Goal: Transaction & Acquisition: Book appointment/travel/reservation

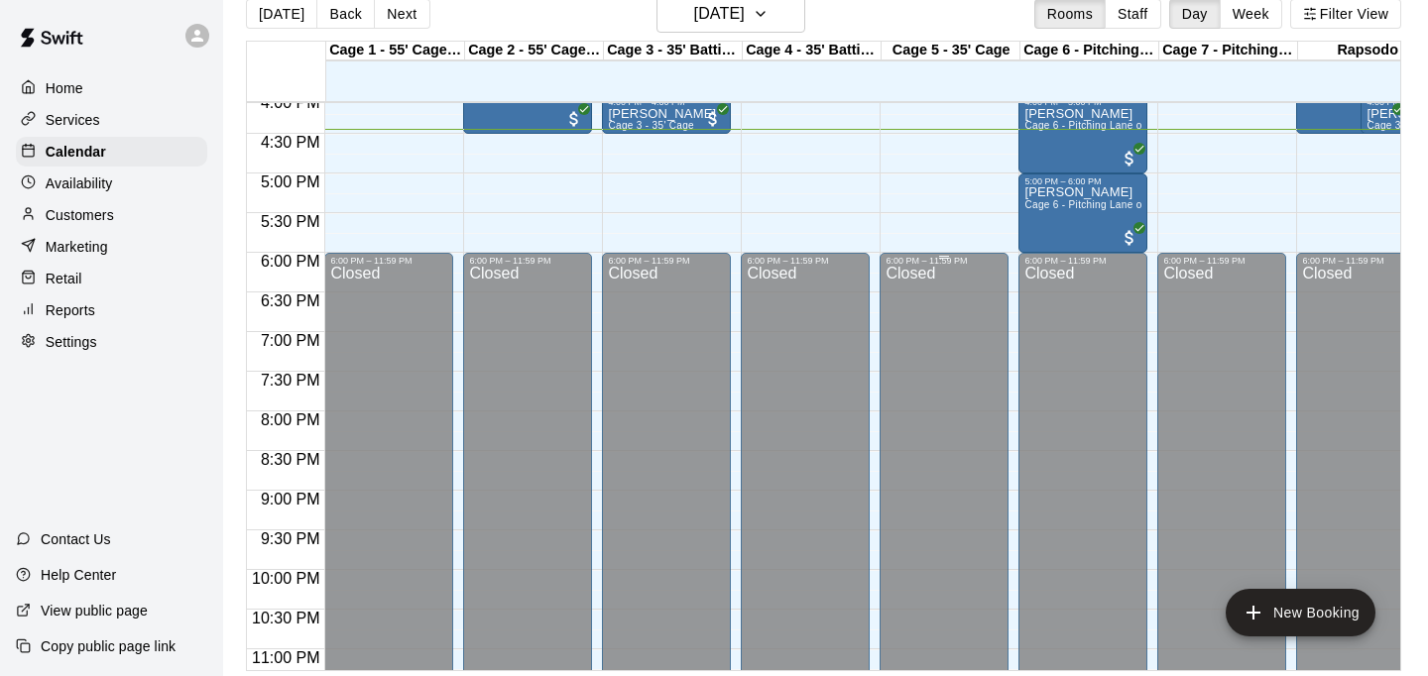
scroll to position [32, 0]
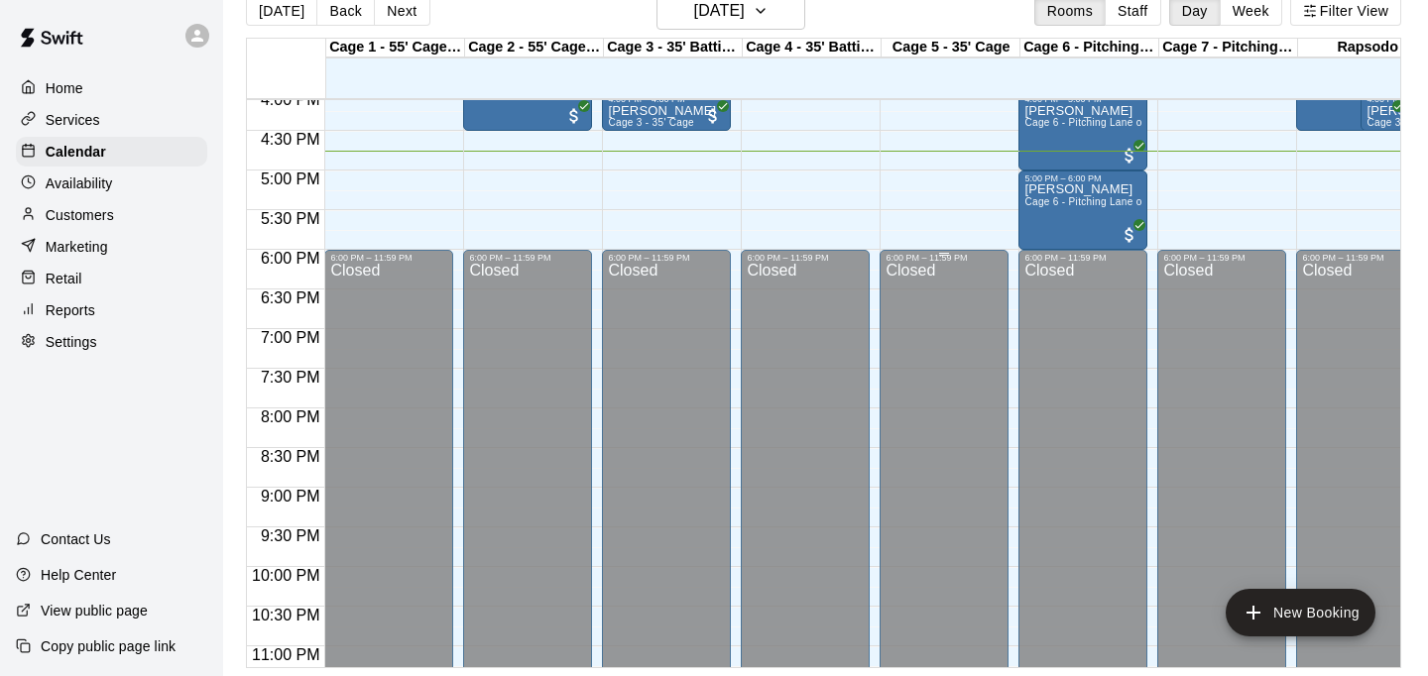
click at [896, 308] on div "Closed" at bounding box center [944, 497] width 117 height 469
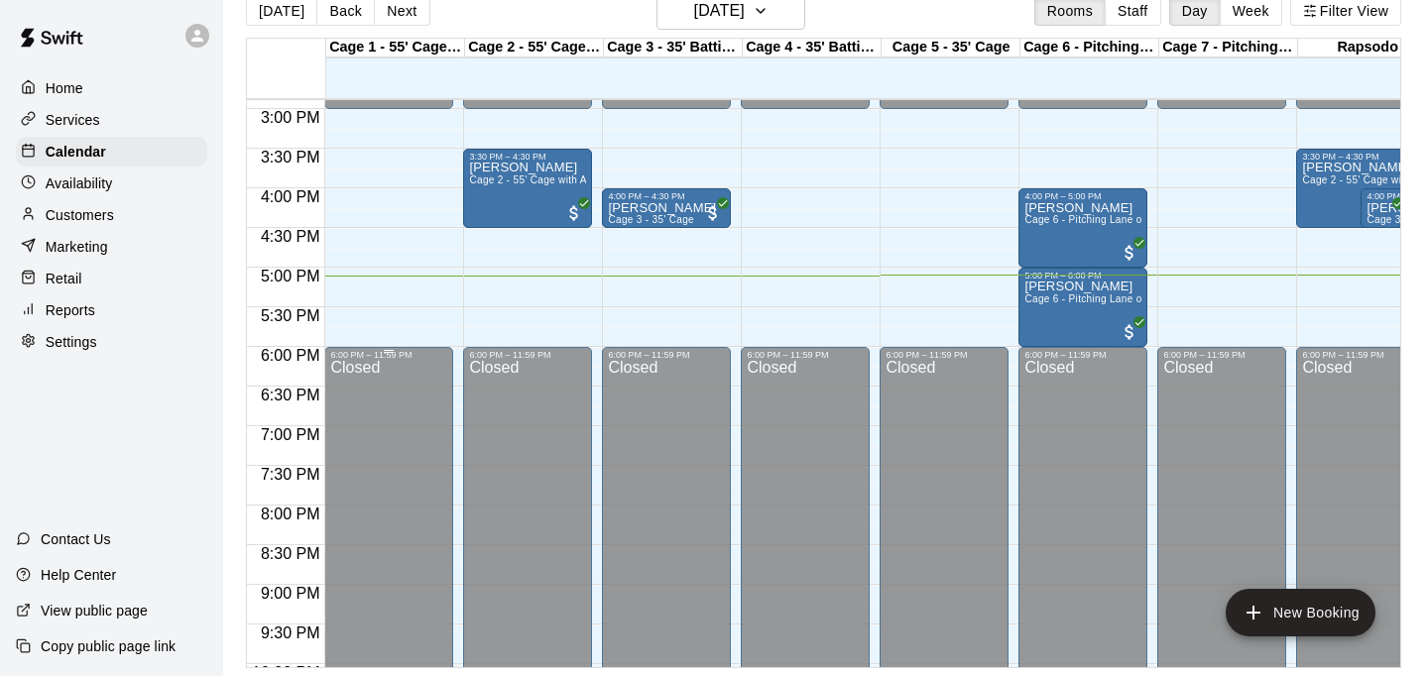
scroll to position [1180, 0]
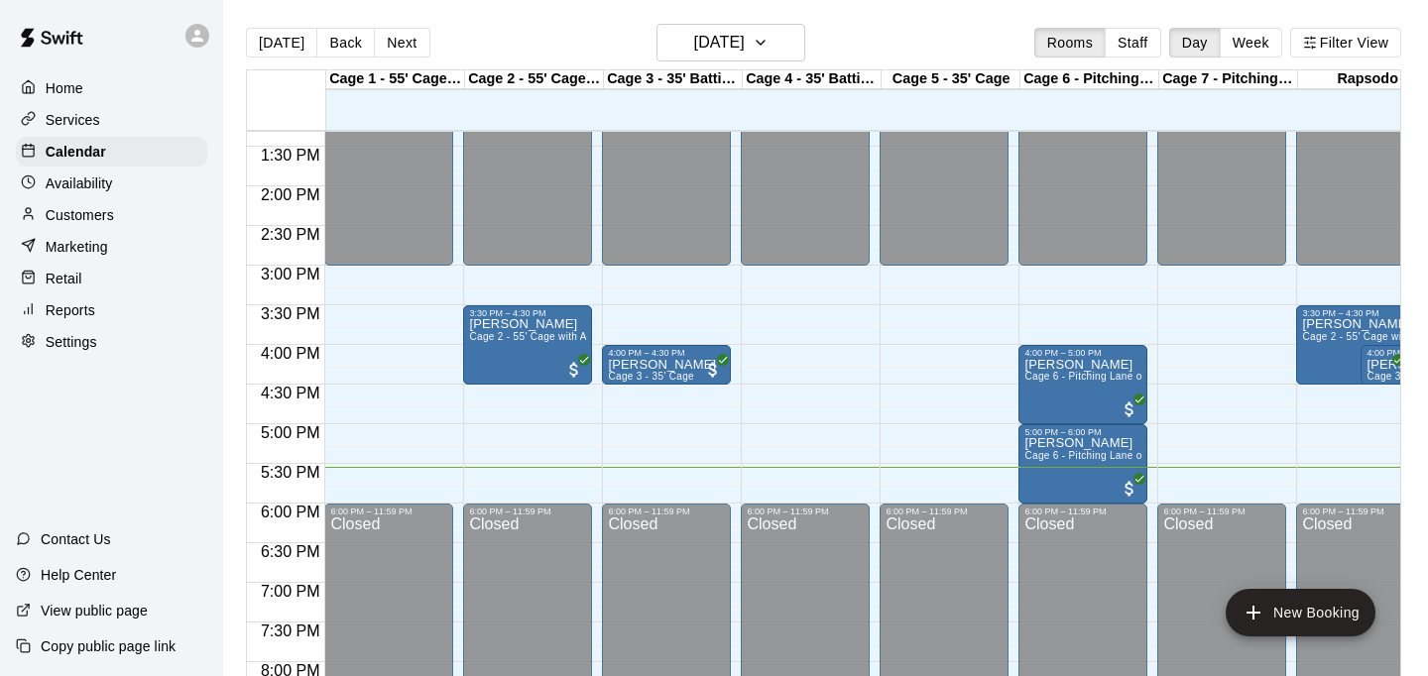
scroll to position [1055, 0]
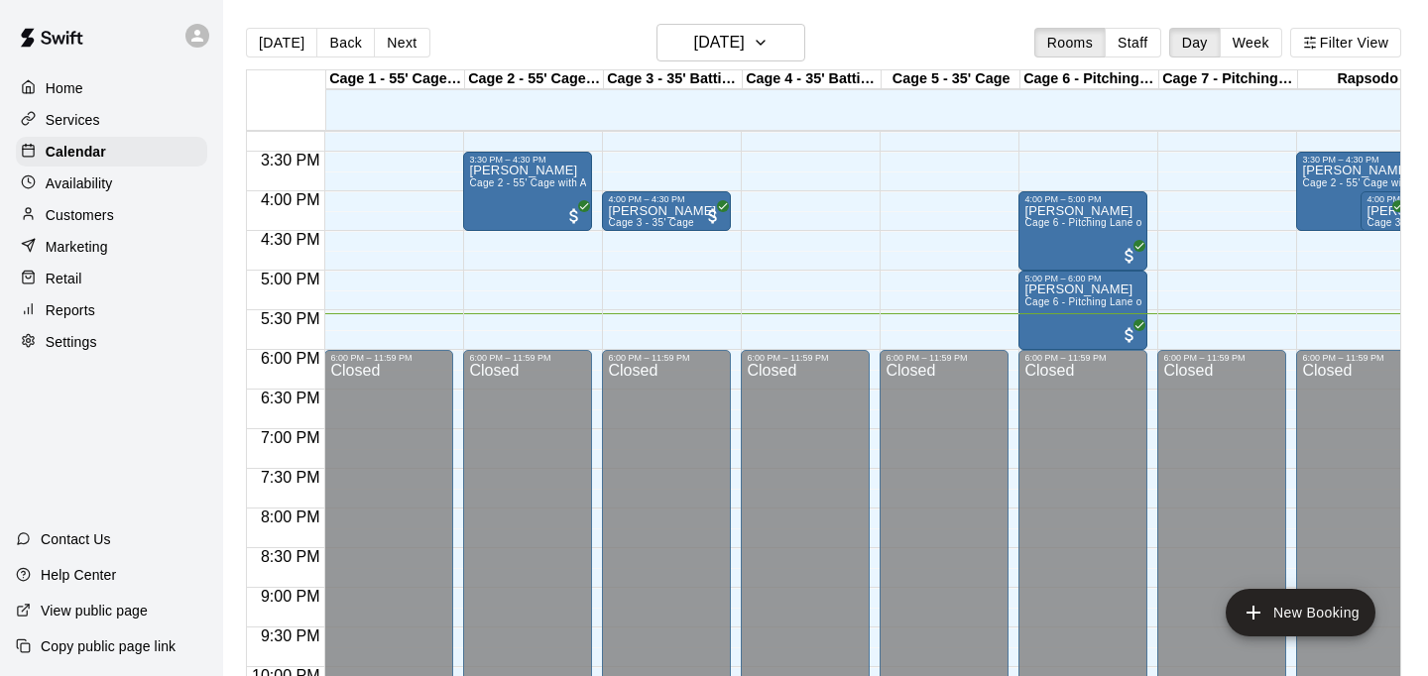
scroll to position [1212, 0]
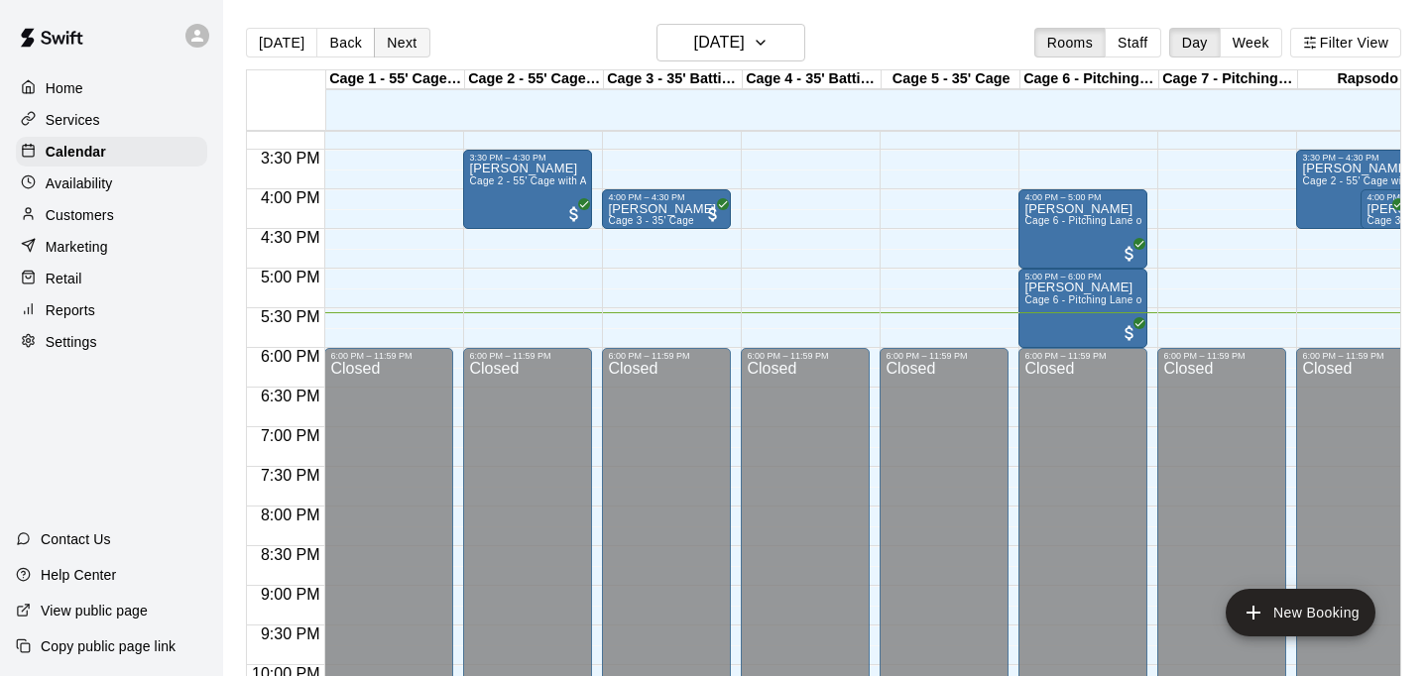
click at [397, 40] on button "Next" at bounding box center [402, 43] width 56 height 30
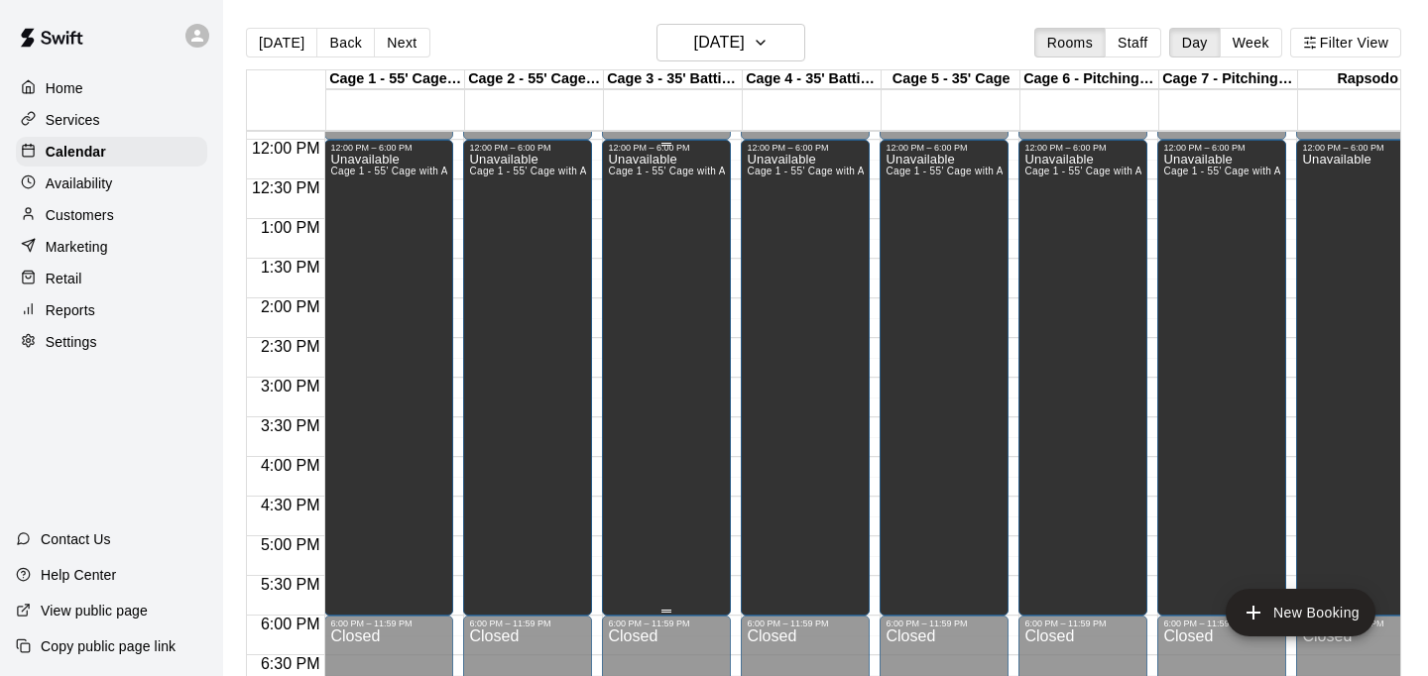
scroll to position [941, 0]
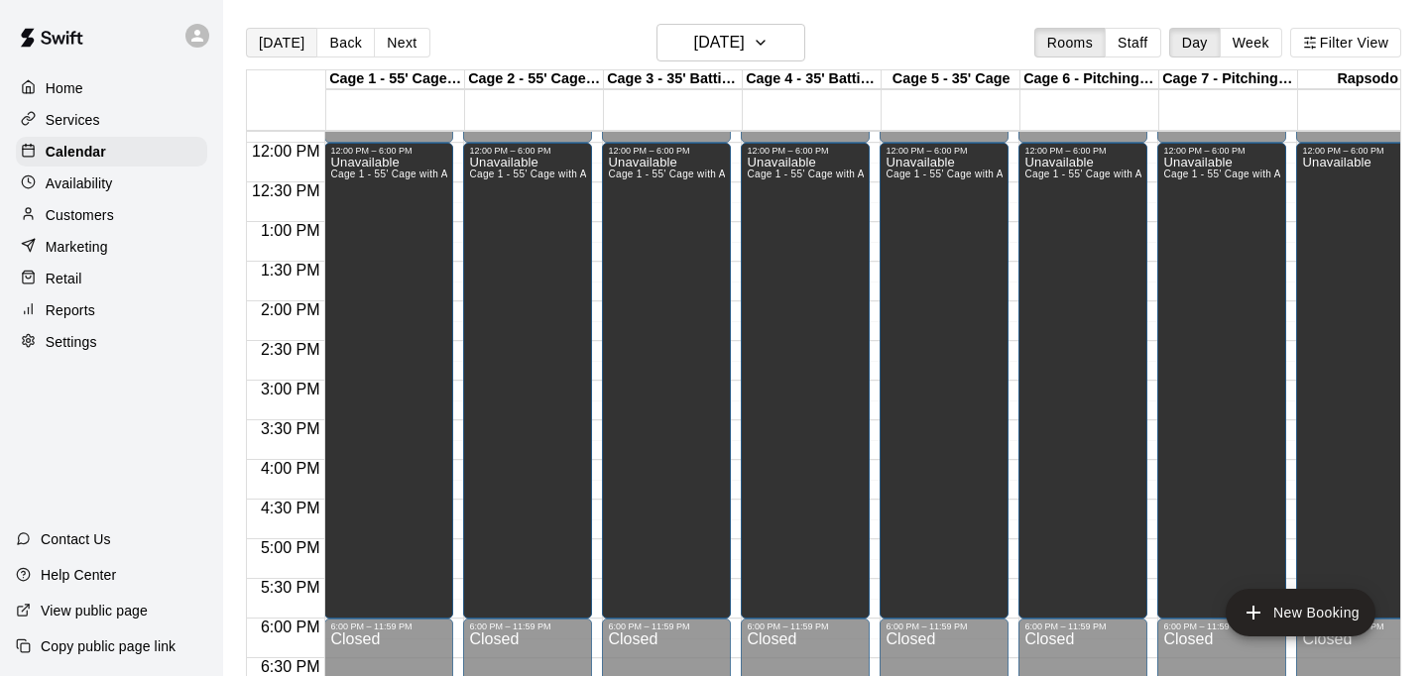
click at [294, 55] on button "[DATE]" at bounding box center [281, 43] width 71 height 30
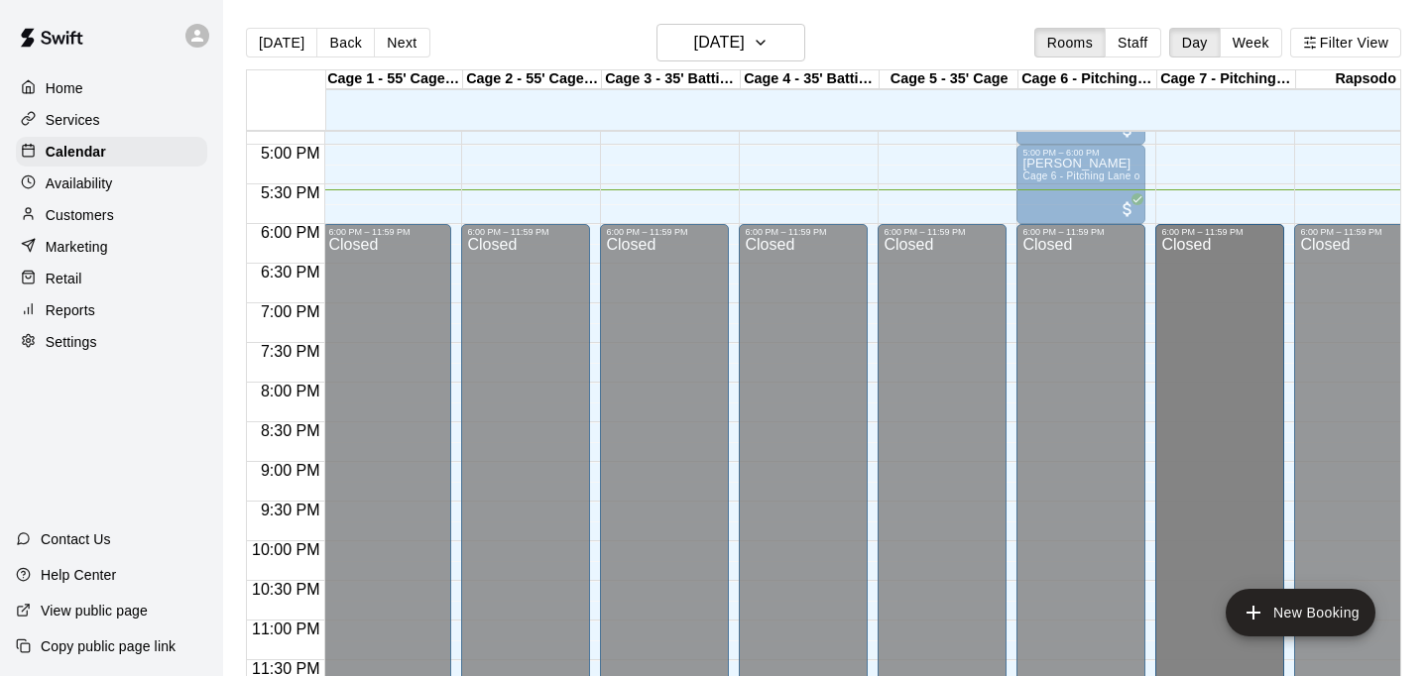
scroll to position [1335, 2]
drag, startPoint x: 1206, startPoint y: 455, endPoint x: 1226, endPoint y: 264, distance: 192.4
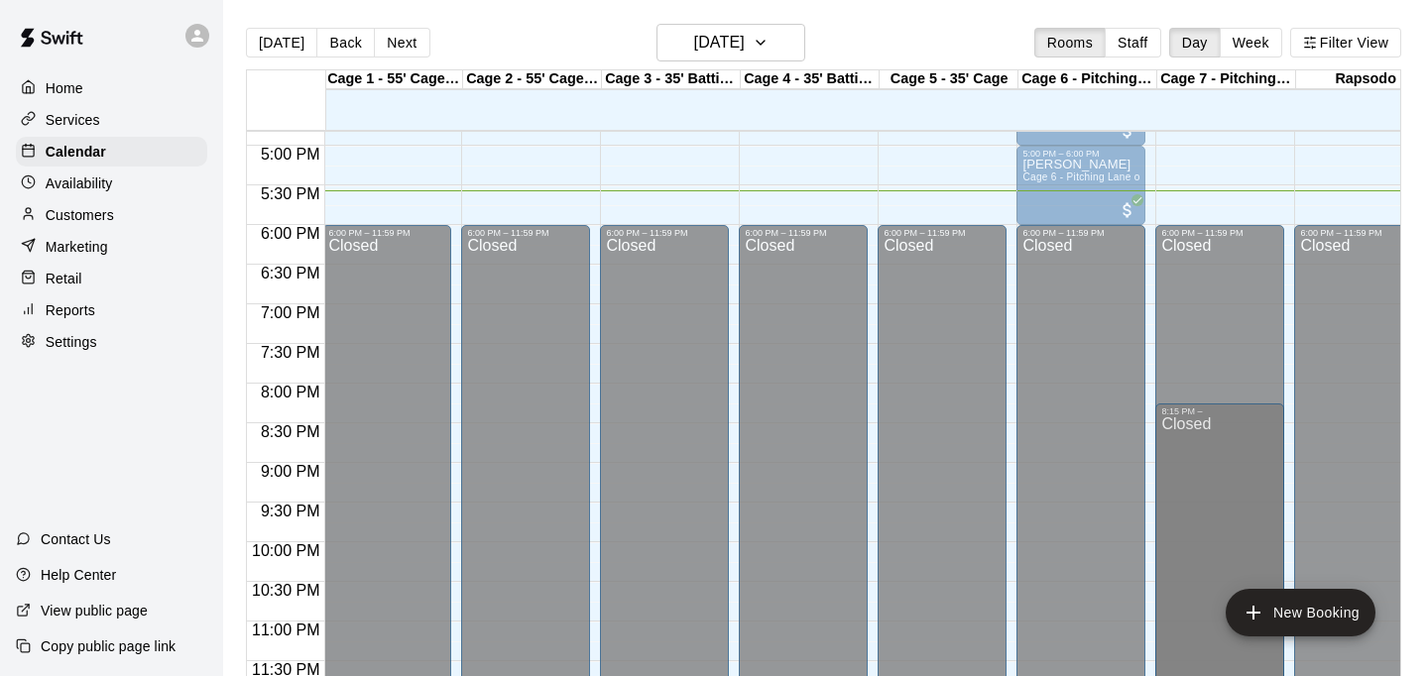
scroll to position [1336, 2]
drag, startPoint x: 1196, startPoint y: 242, endPoint x: 1219, endPoint y: 425, distance: 184.9
drag, startPoint x: 1204, startPoint y: 270, endPoint x: 1224, endPoint y: 508, distance: 238.8
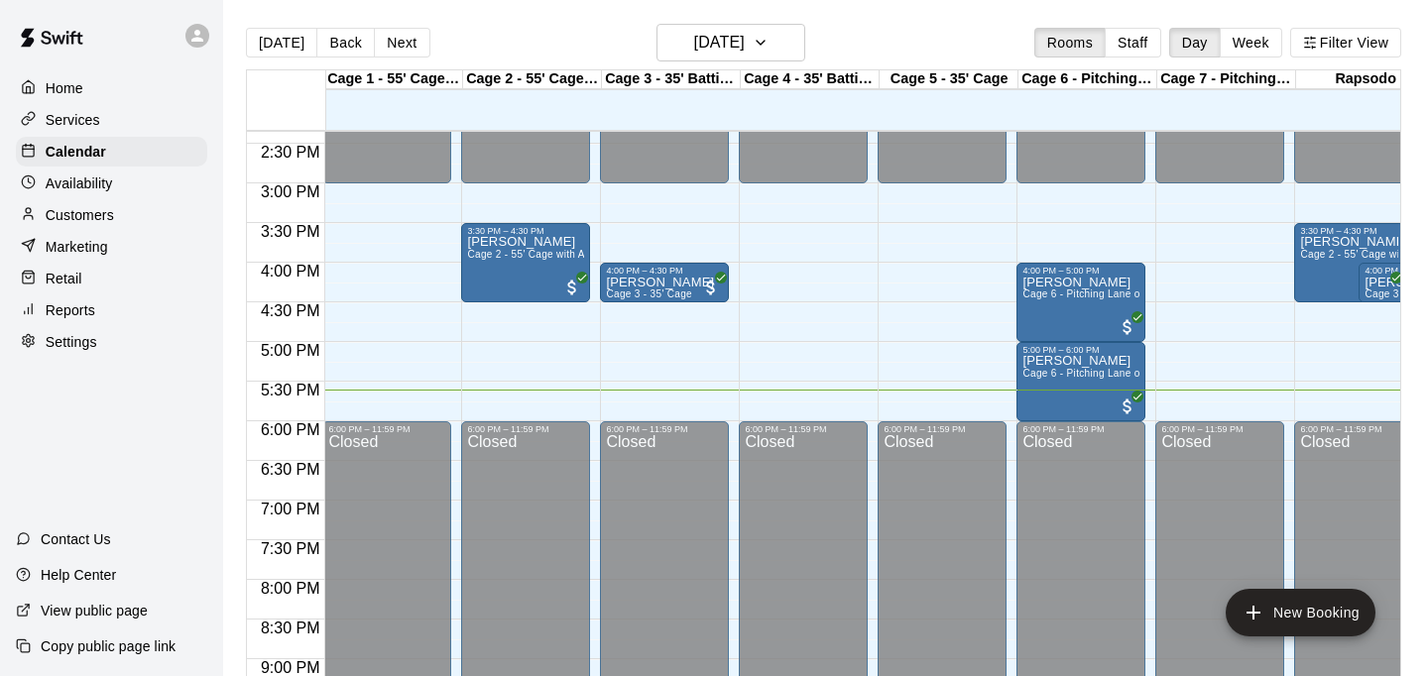
scroll to position [1137, 2]
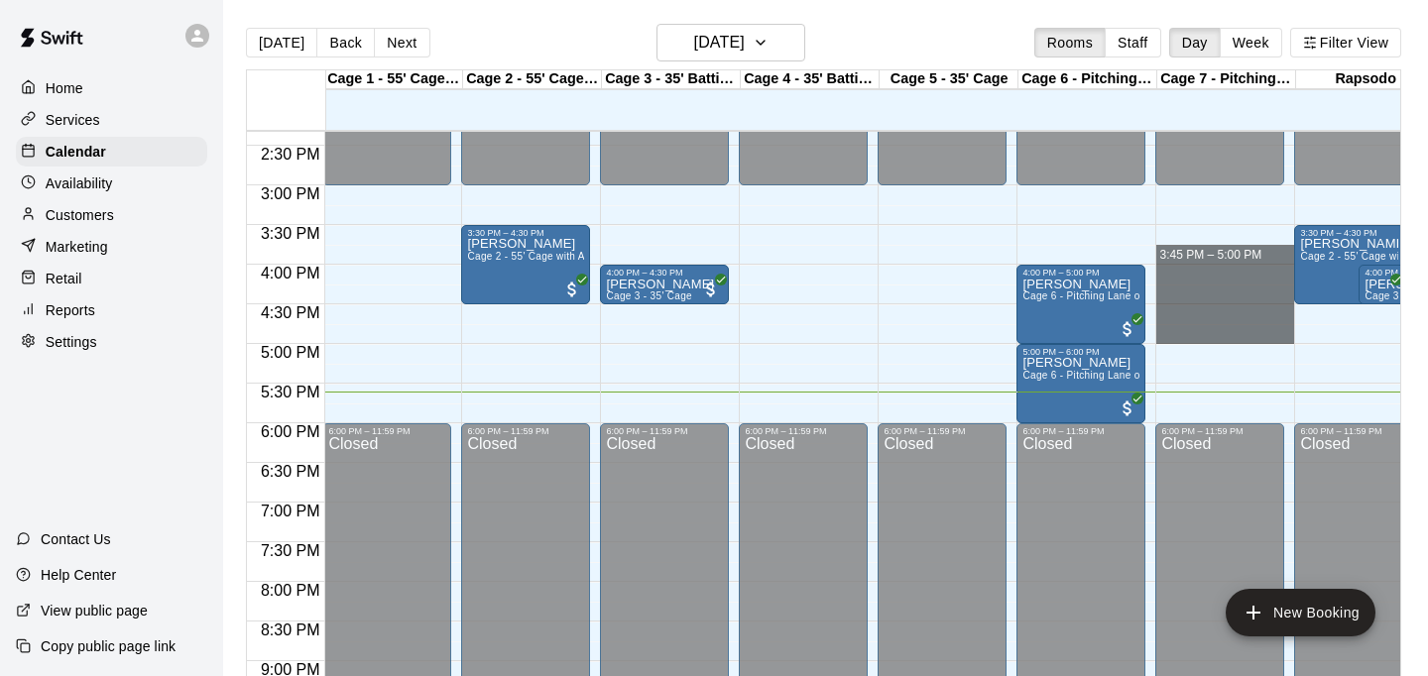
drag, startPoint x: 1185, startPoint y: 265, endPoint x: 1185, endPoint y: 330, distance: 65.5
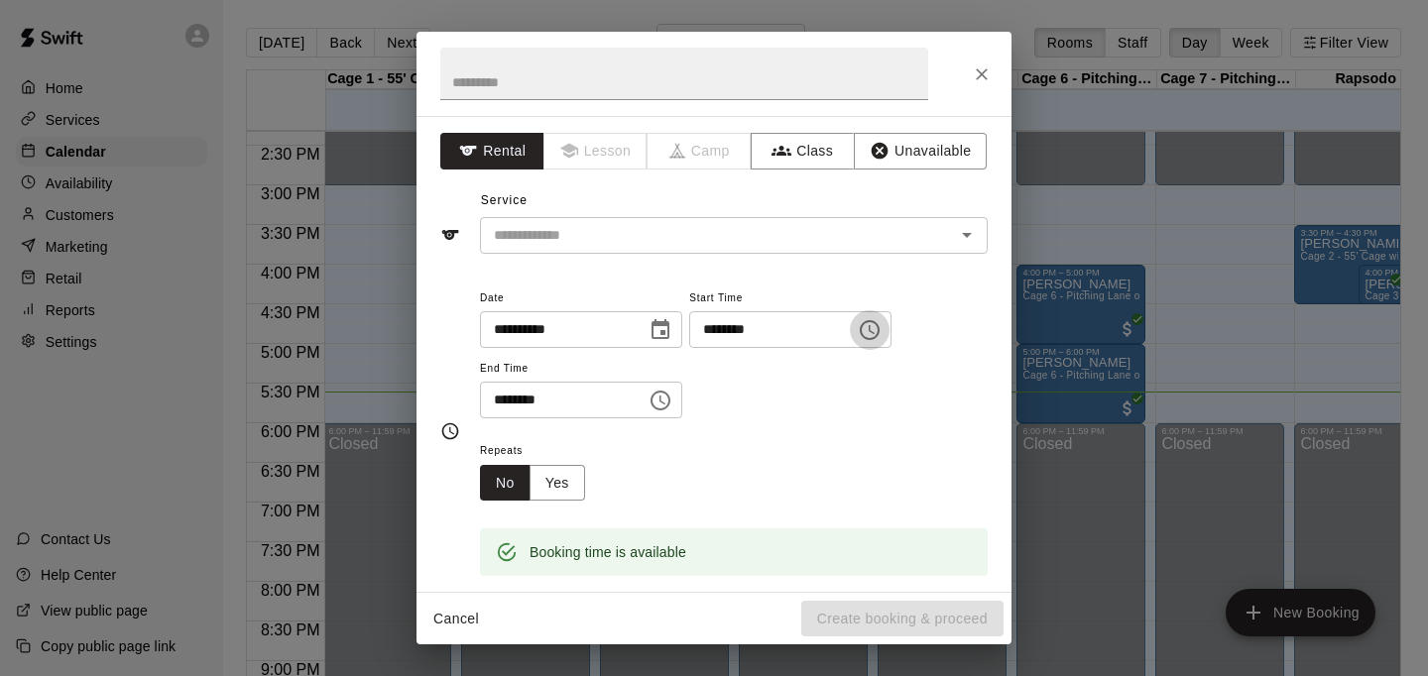
click at [882, 326] on icon "Choose time, selected time is 3:45 PM" at bounding box center [870, 330] width 24 height 24
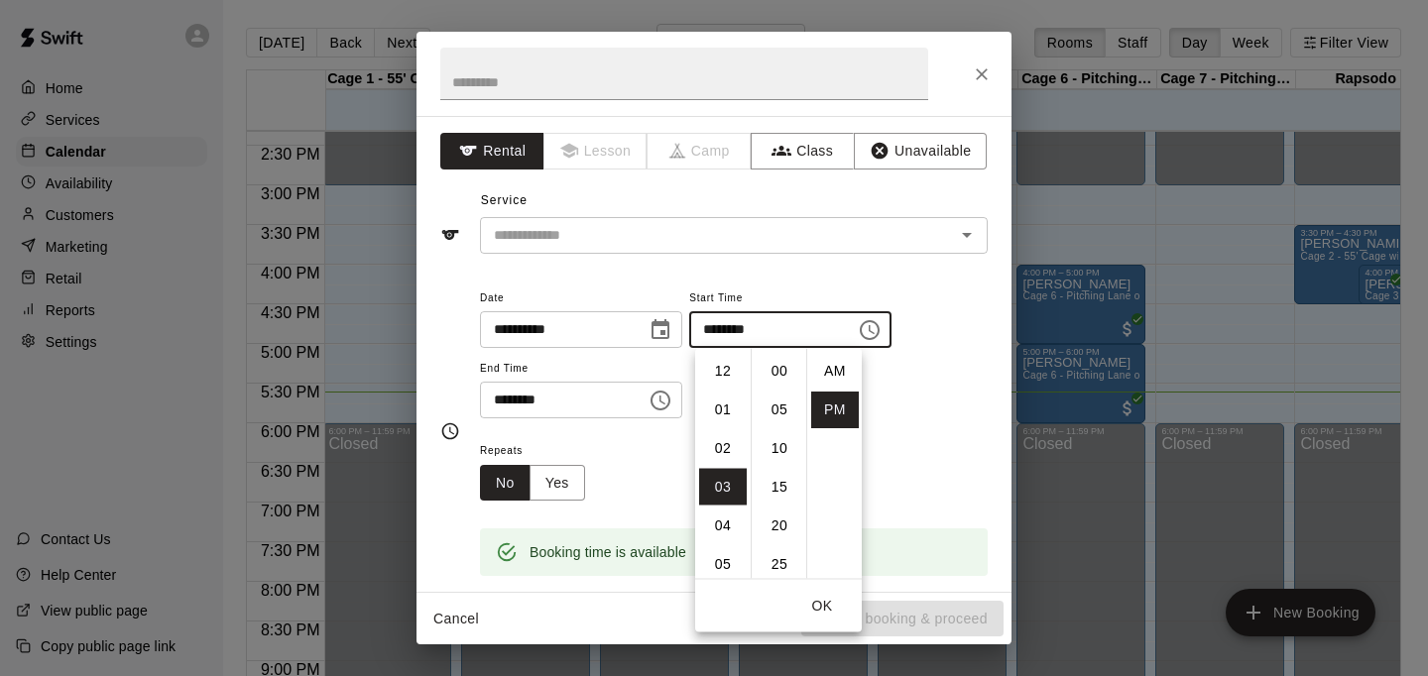
scroll to position [36, 0]
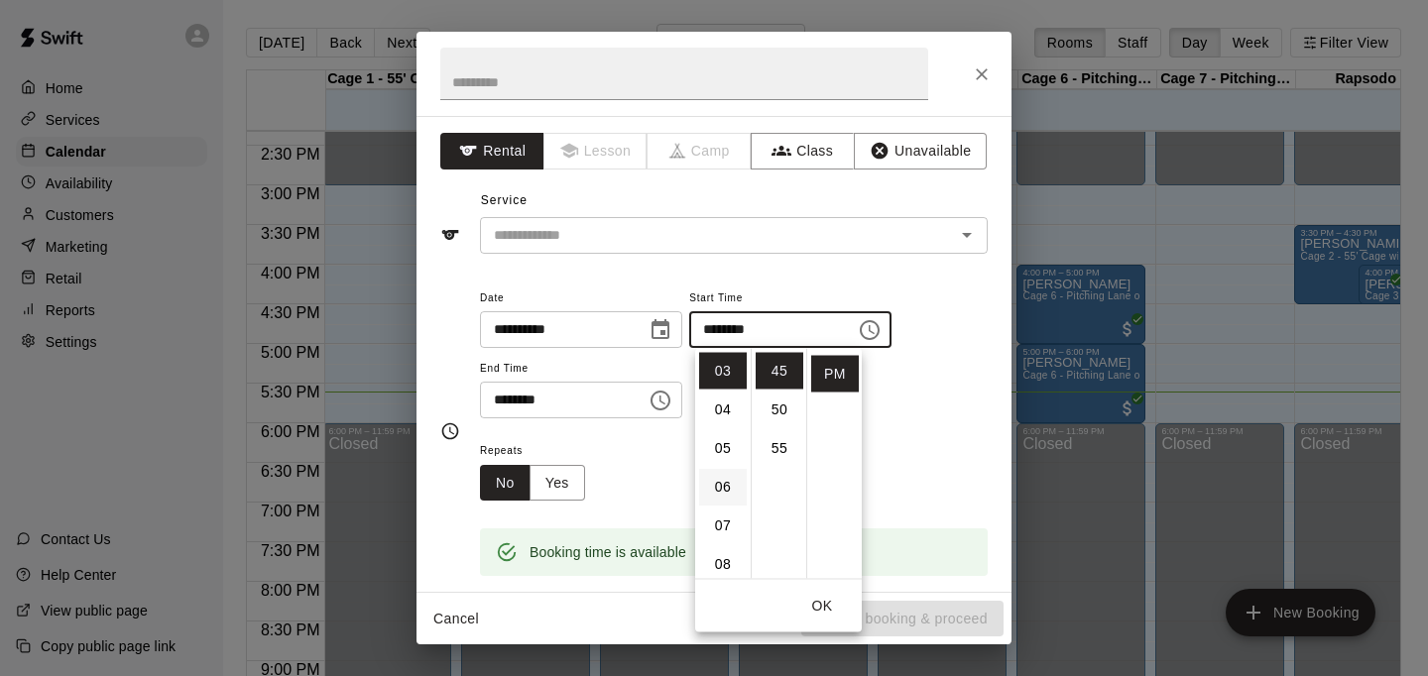
click at [724, 483] on li "06" at bounding box center [723, 487] width 48 height 37
click at [779, 402] on li "15" at bounding box center [780, 410] width 48 height 37
type input "********"
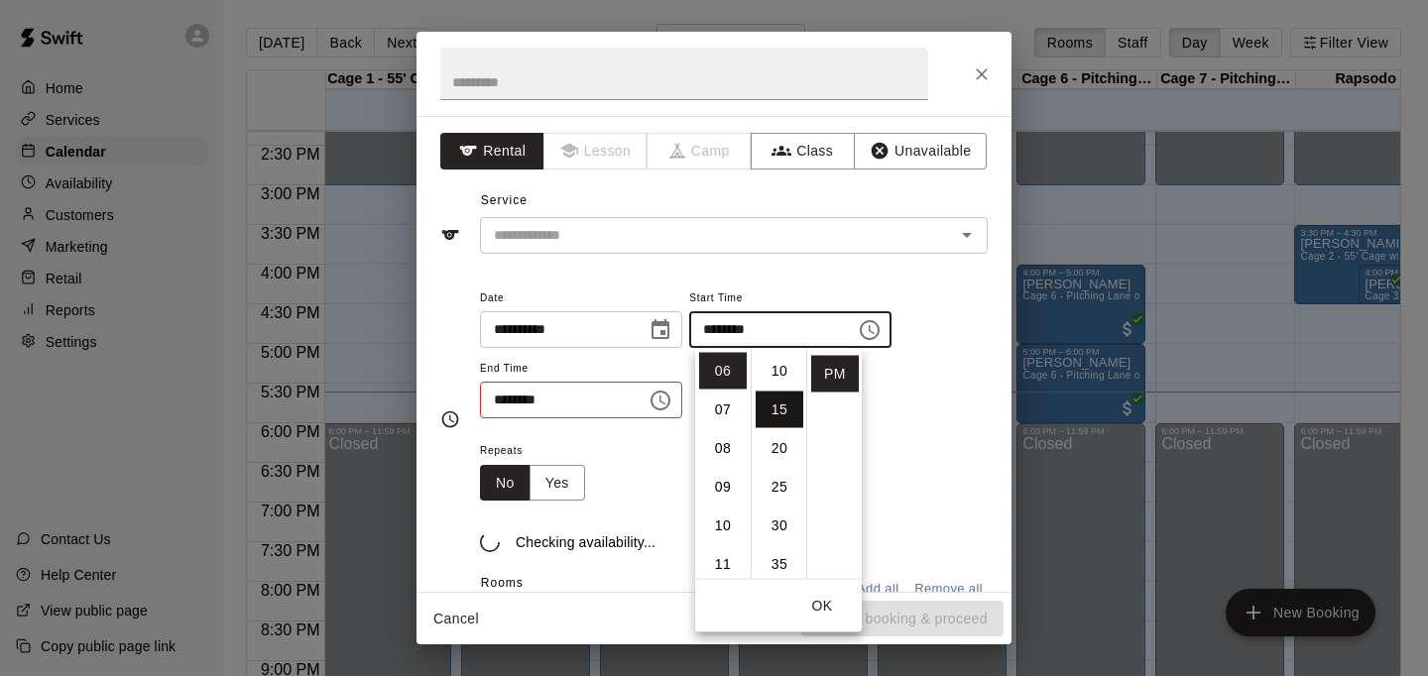
scroll to position [116, 0]
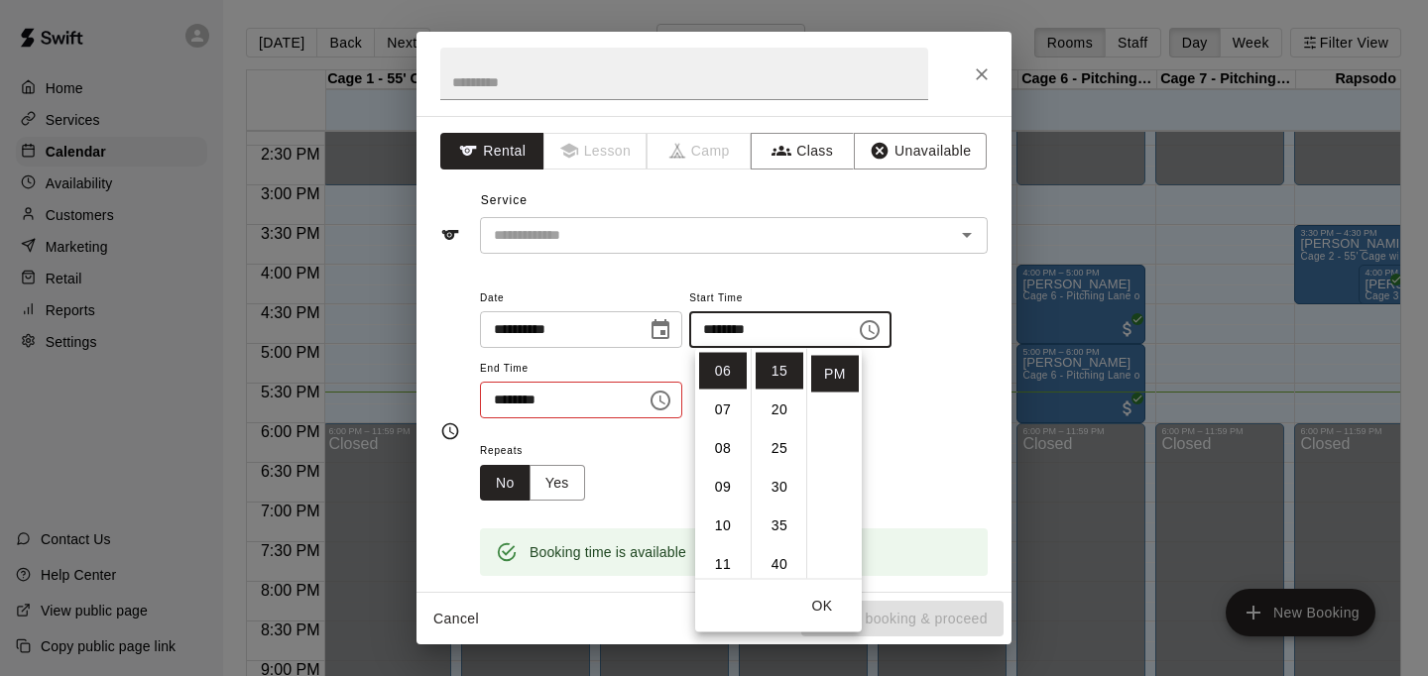
click at [665, 405] on icon "Choose time, selected time is 5:00 PM" at bounding box center [661, 401] width 24 height 24
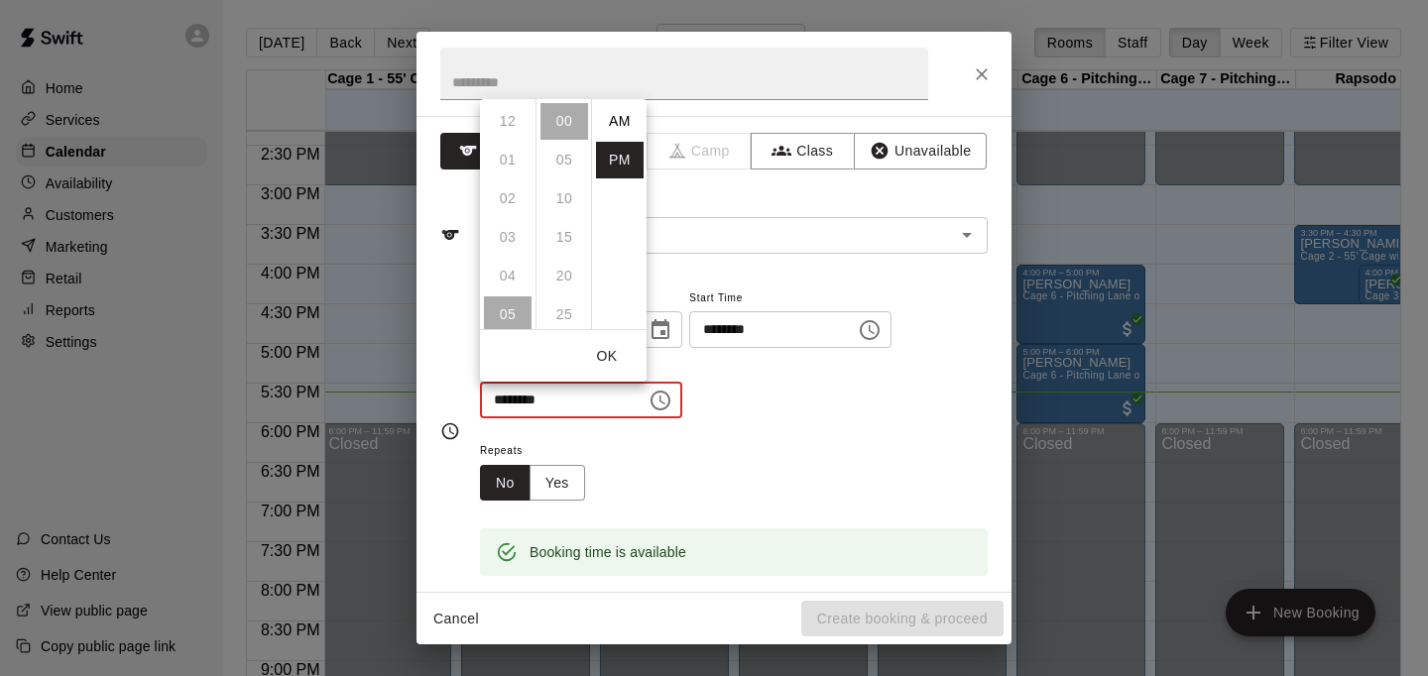
scroll to position [36, 0]
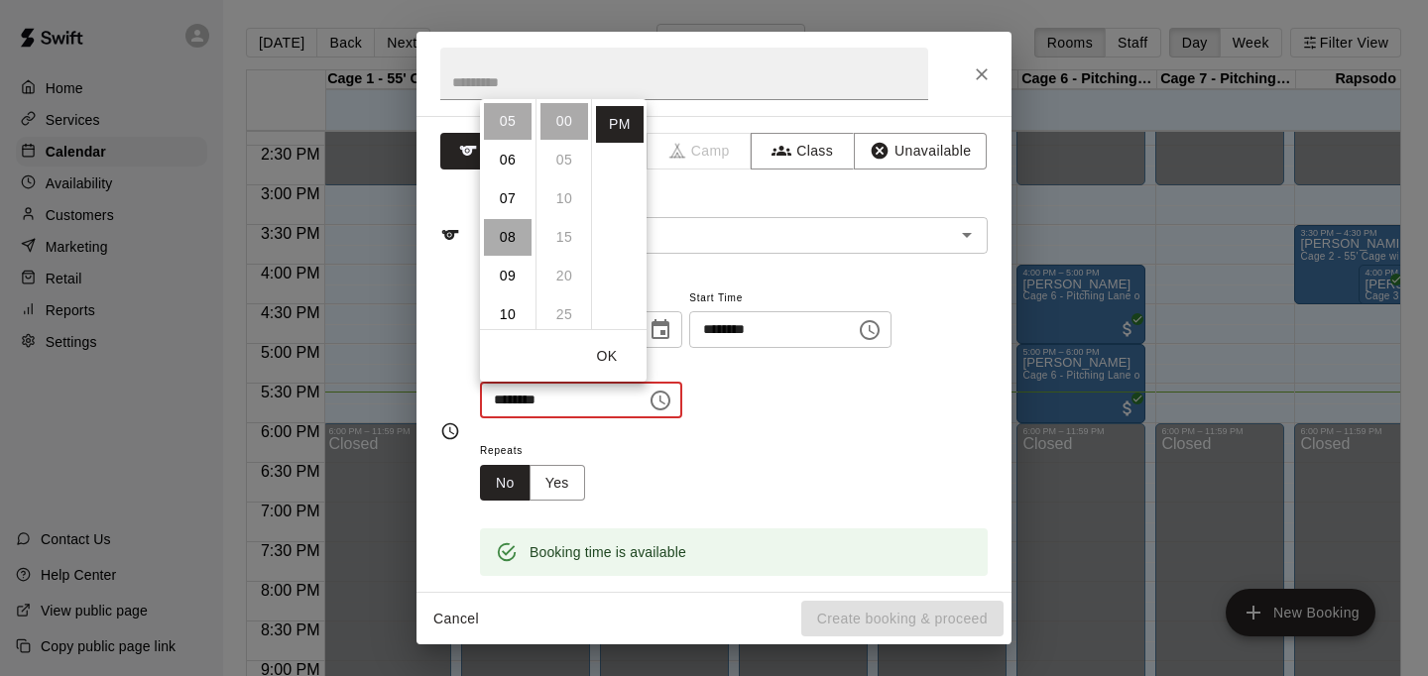
click at [515, 232] on li "08" at bounding box center [508, 237] width 48 height 37
type input "********"
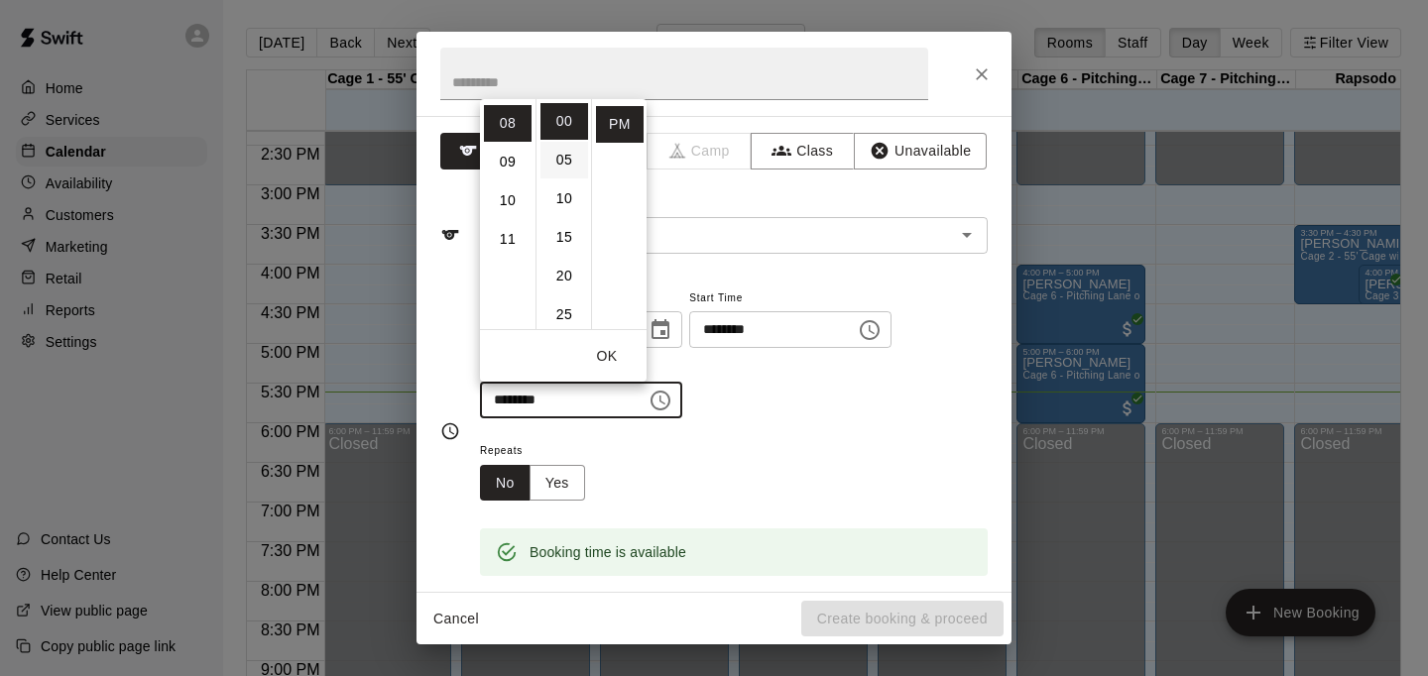
scroll to position [309, 0]
click at [610, 126] on li "PM" at bounding box center [620, 124] width 48 height 37
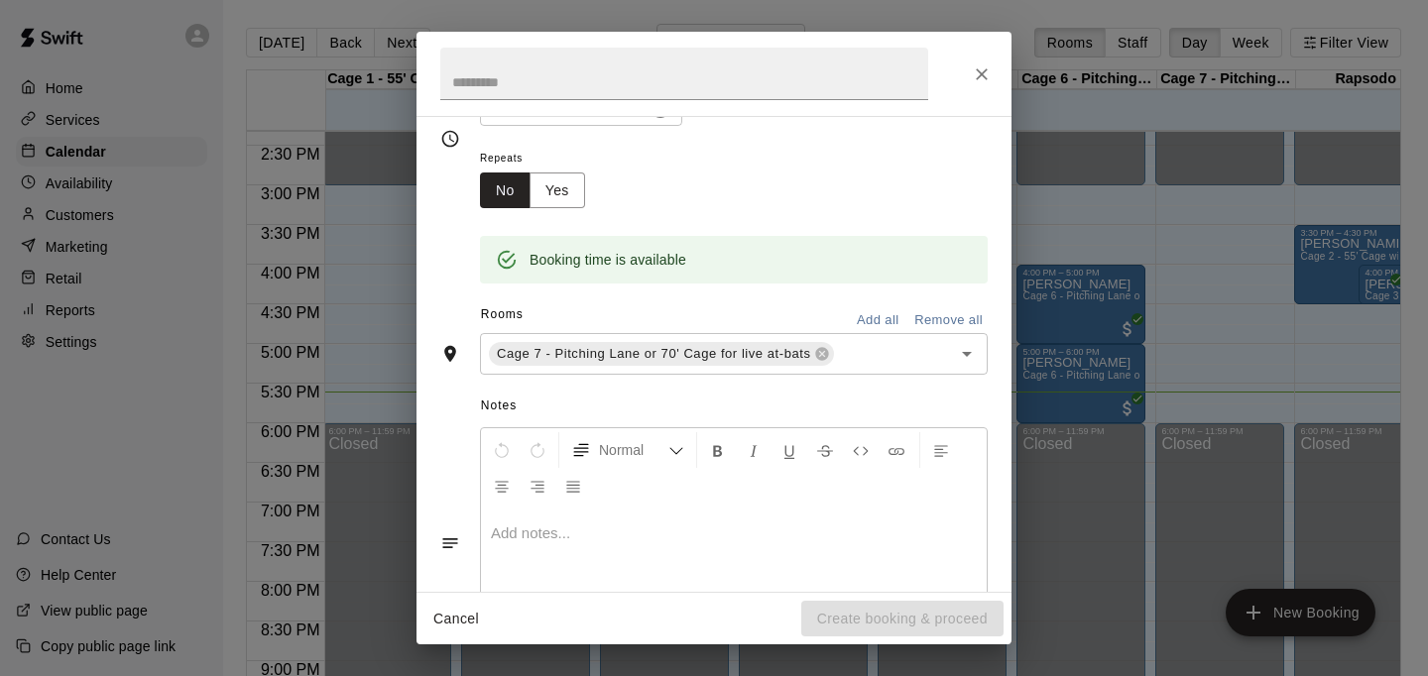
scroll to position [0, 0]
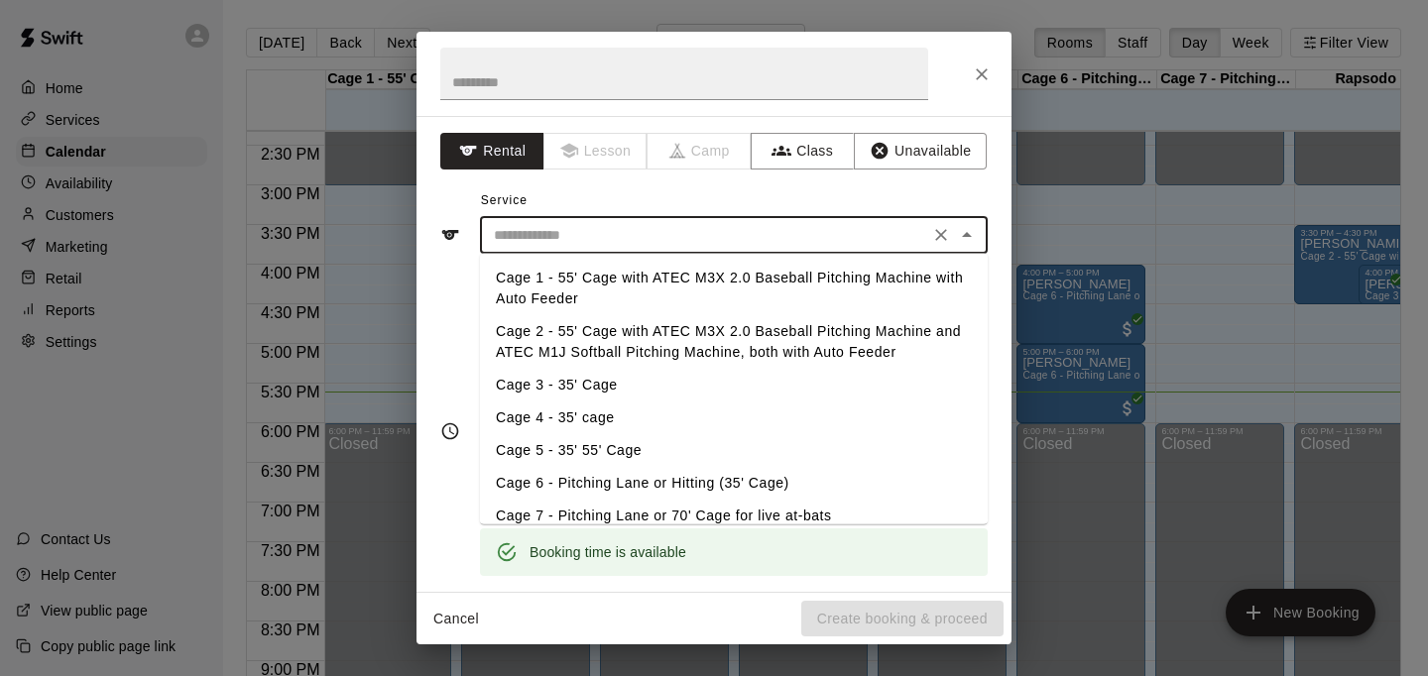
click at [658, 235] on input "text" at bounding box center [704, 235] width 437 height 25
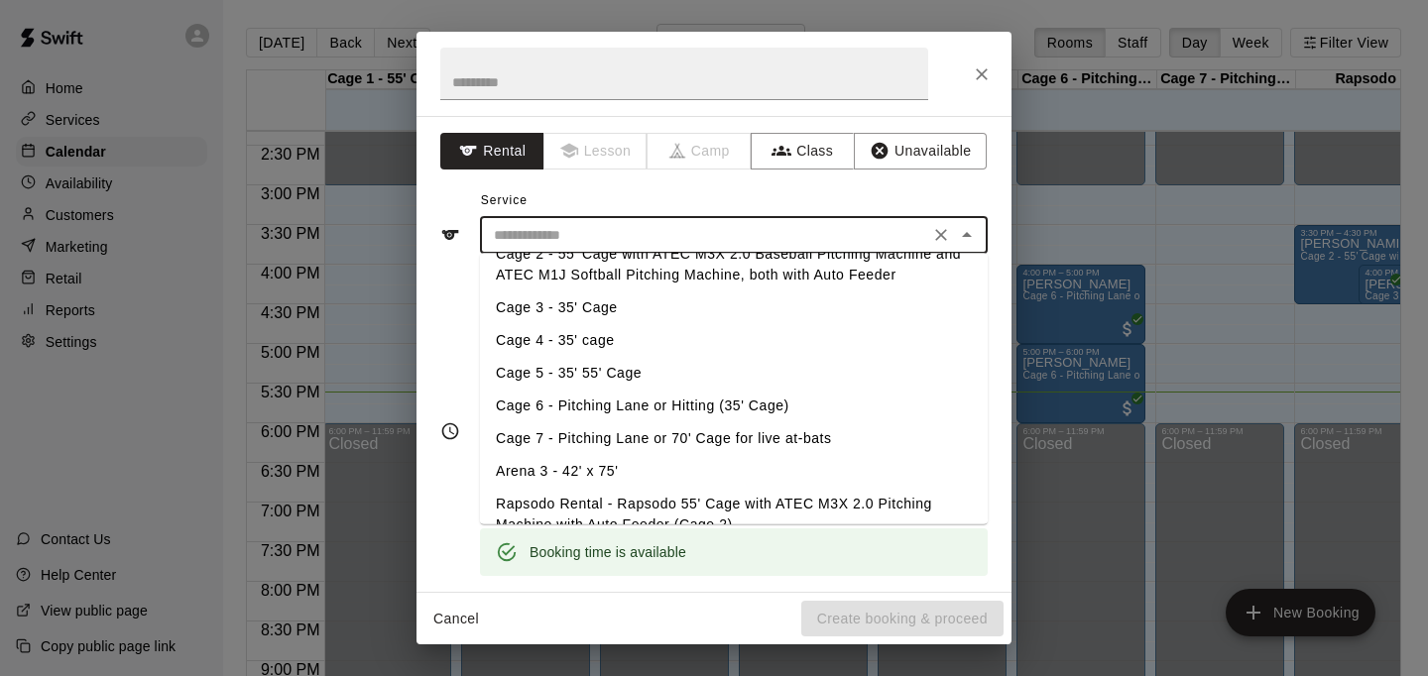
click at [623, 401] on li "Cage 6 - Pitching Lane or Hitting (35' Cage)" at bounding box center [734, 406] width 508 height 33
type input "**********"
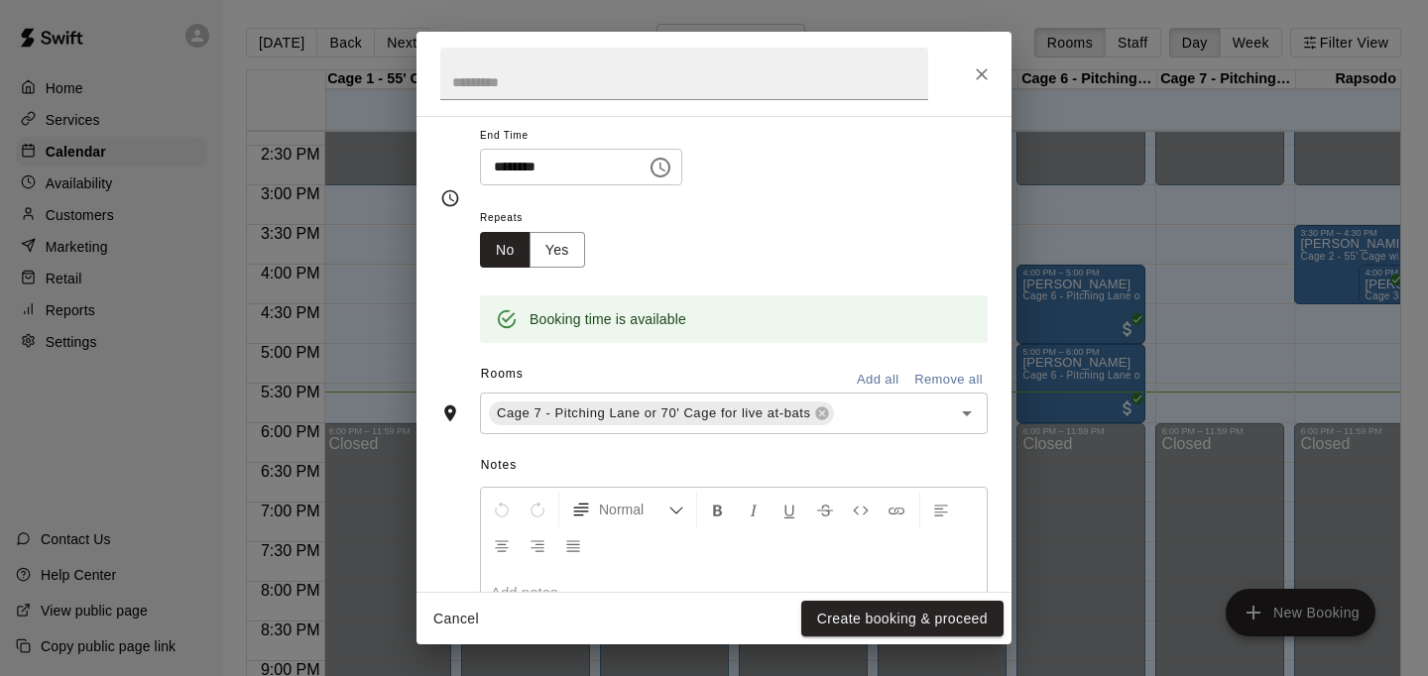
scroll to position [286, 0]
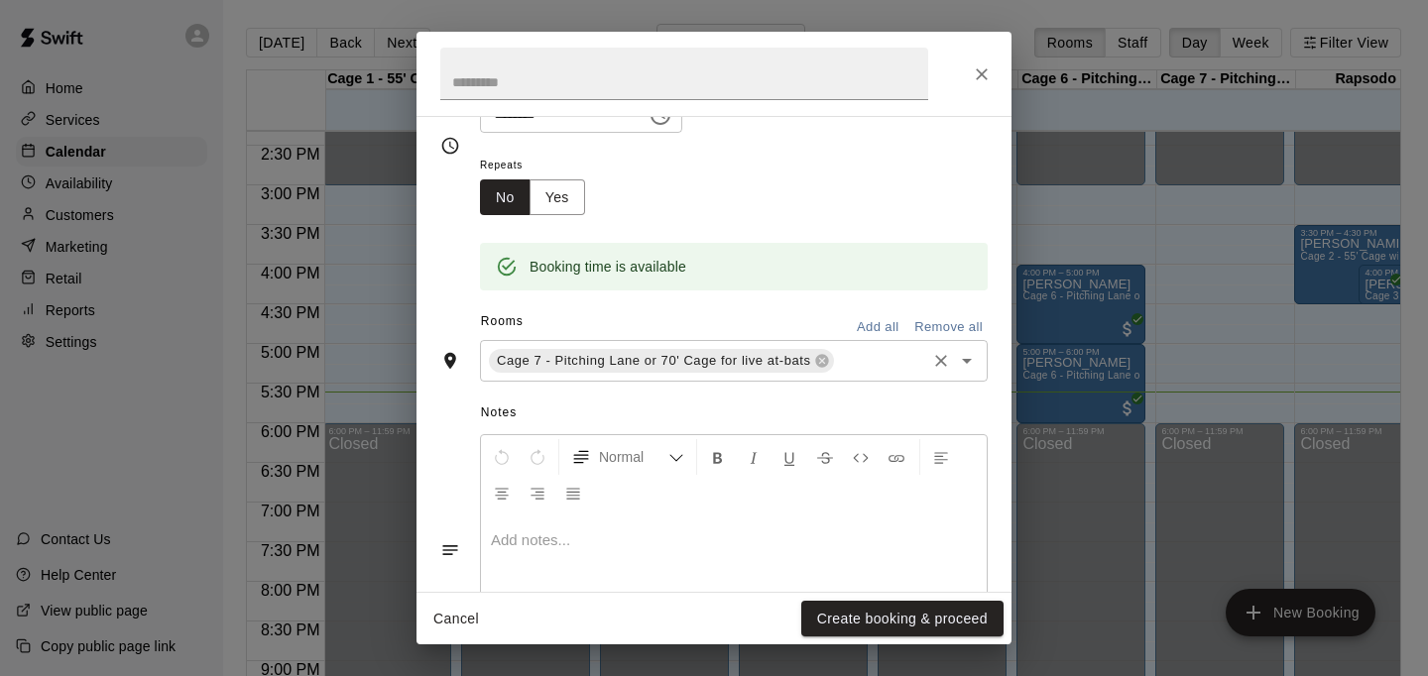
click at [632, 367] on span "Cage 7 - Pitching Lane or 70' Cage for live at-bats" at bounding box center [653, 361] width 329 height 20
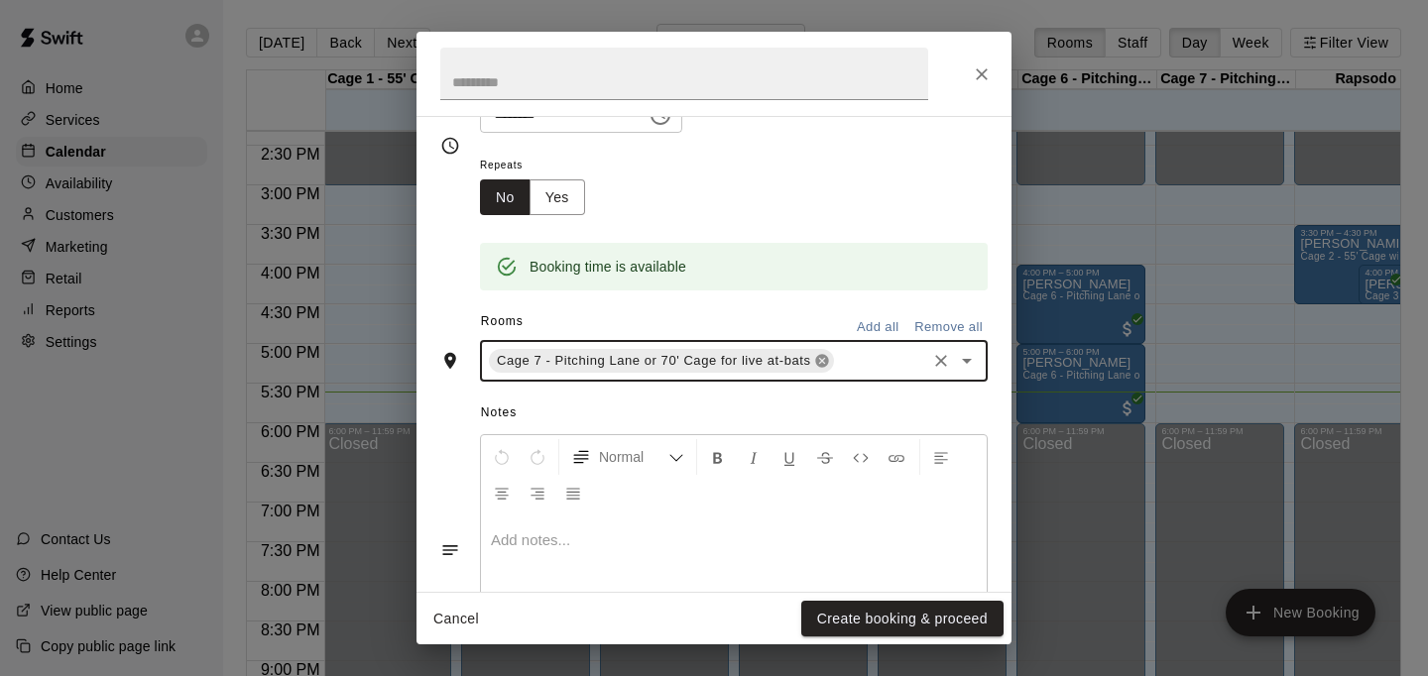
click at [822, 362] on icon at bounding box center [822, 361] width 16 height 16
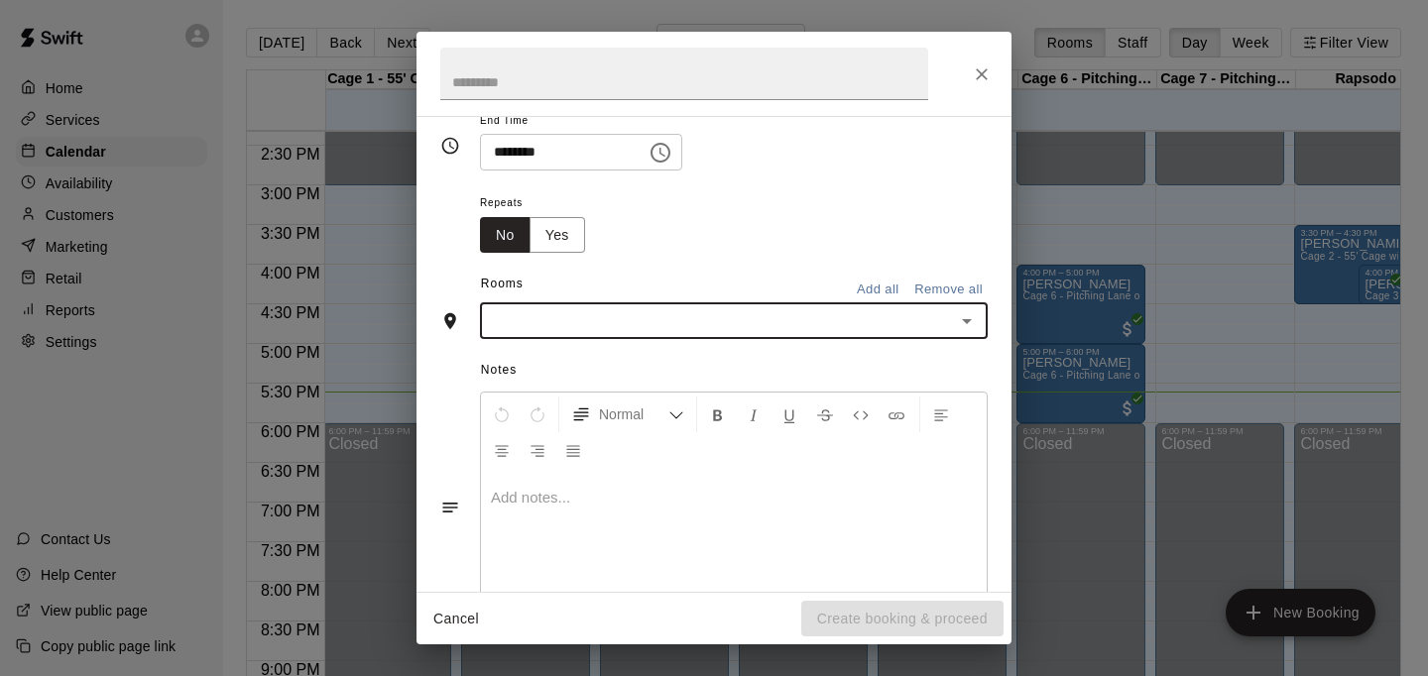
click at [800, 331] on input "text" at bounding box center [717, 320] width 463 height 25
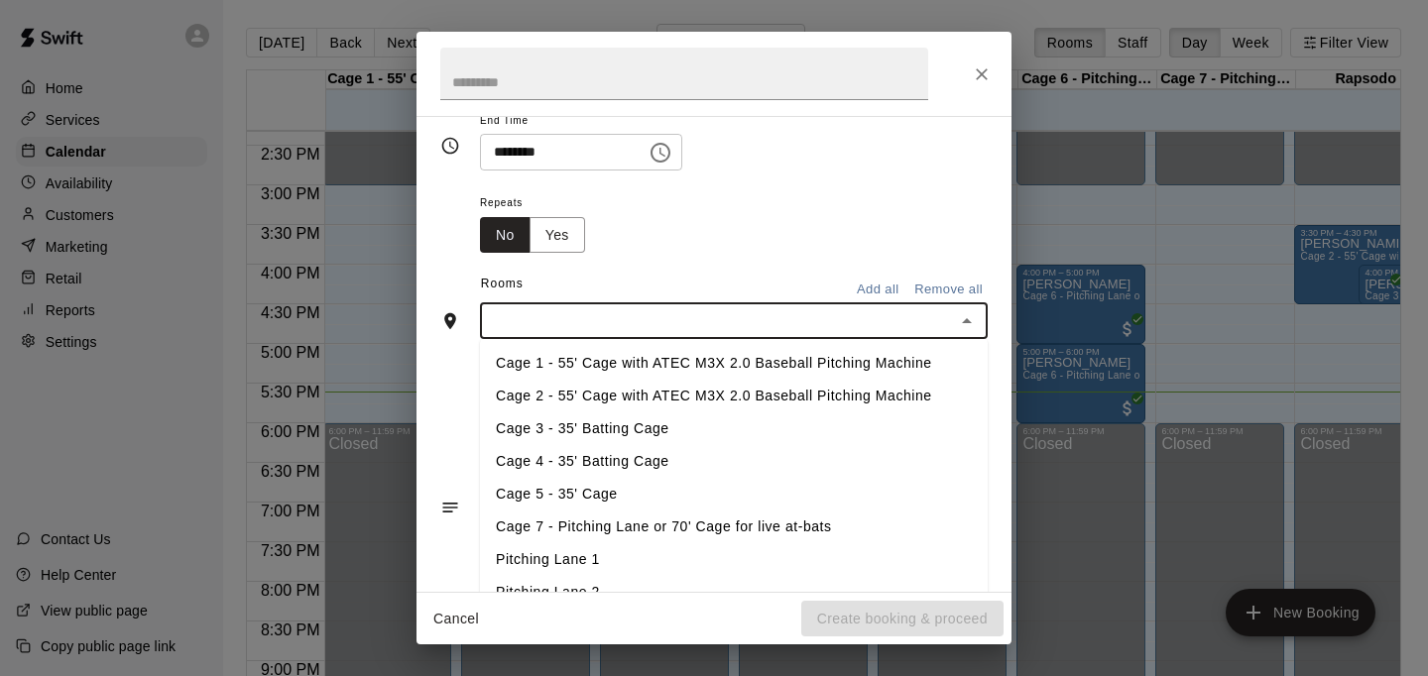
type input "*"
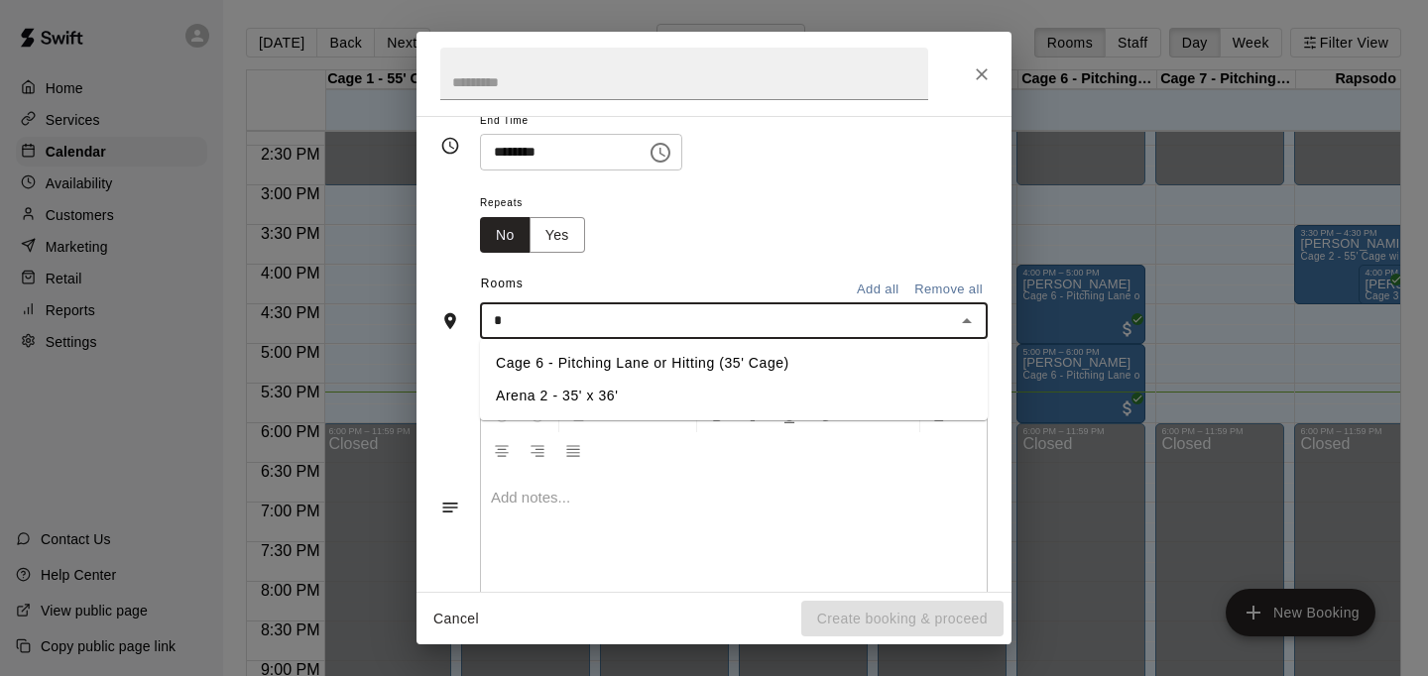
click at [702, 366] on li "Cage 6 - Pitching Lane or Hitting (35' Cage)" at bounding box center [734, 363] width 508 height 33
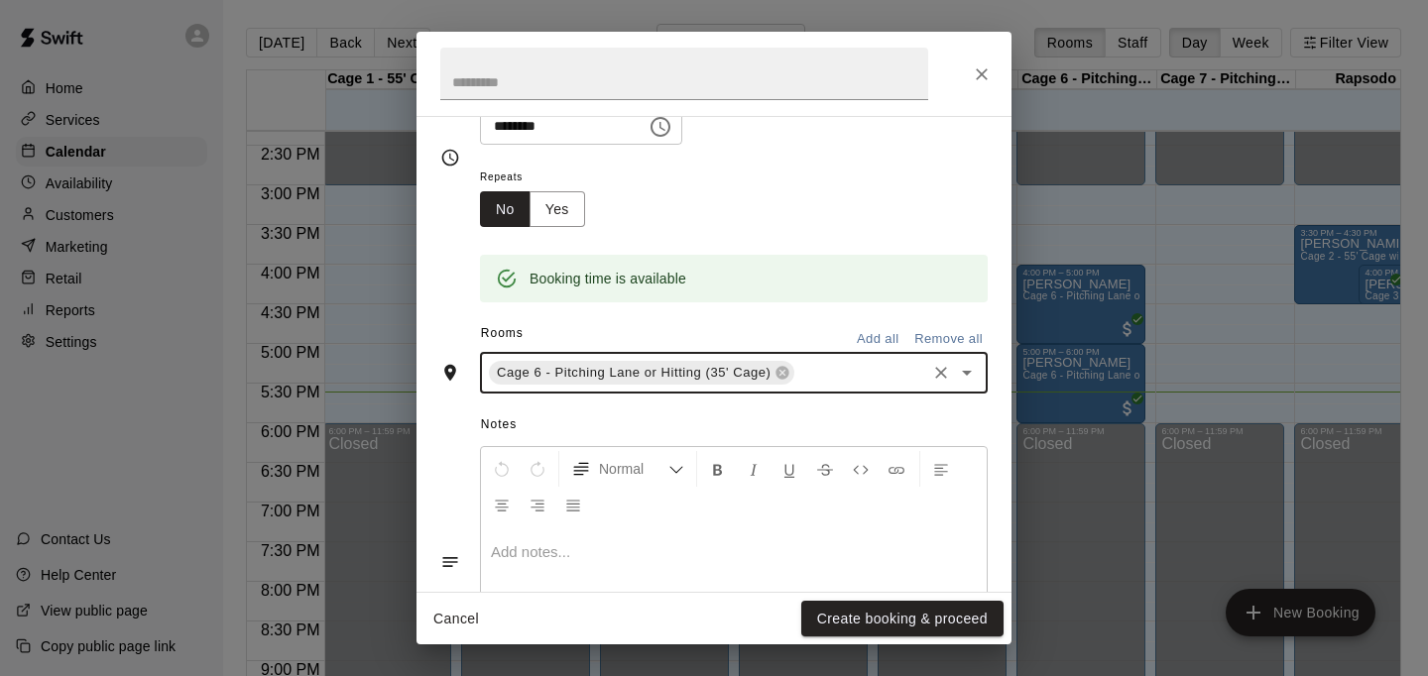
scroll to position [286, 0]
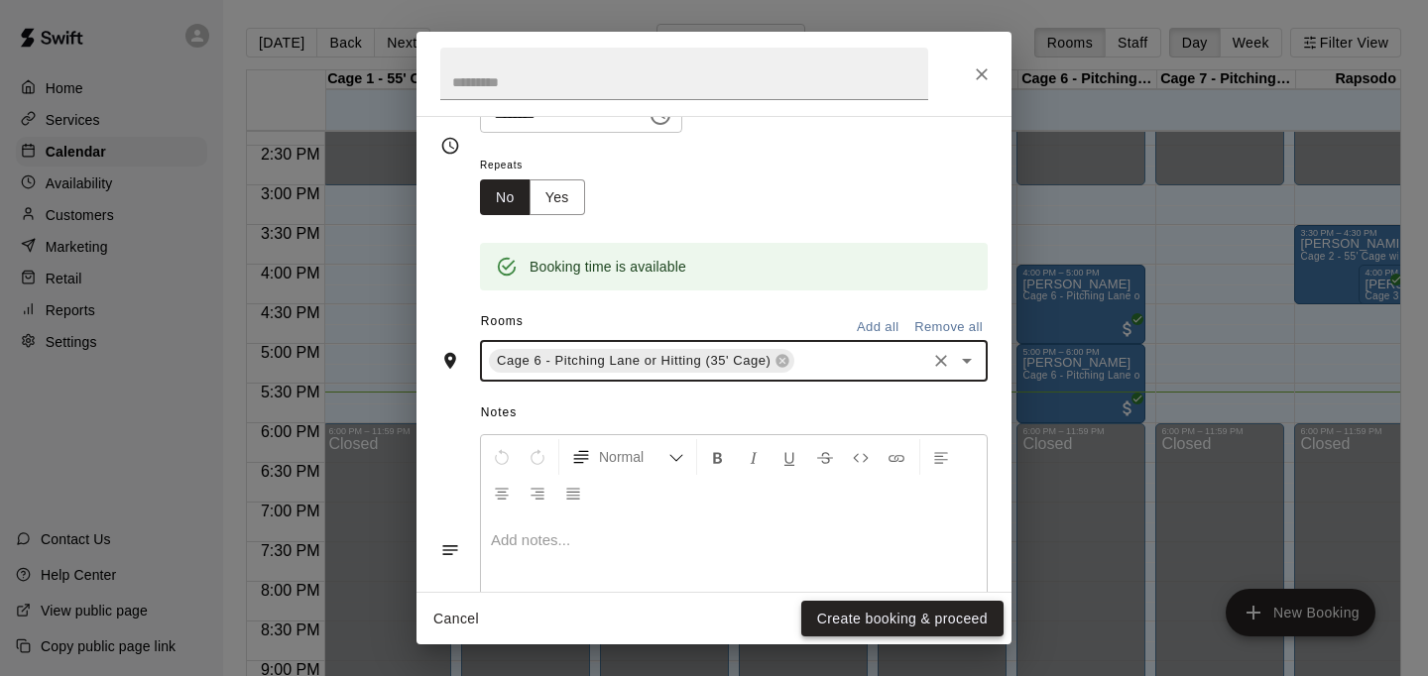
click at [858, 624] on button "Create booking & proceed" at bounding box center [902, 619] width 202 height 37
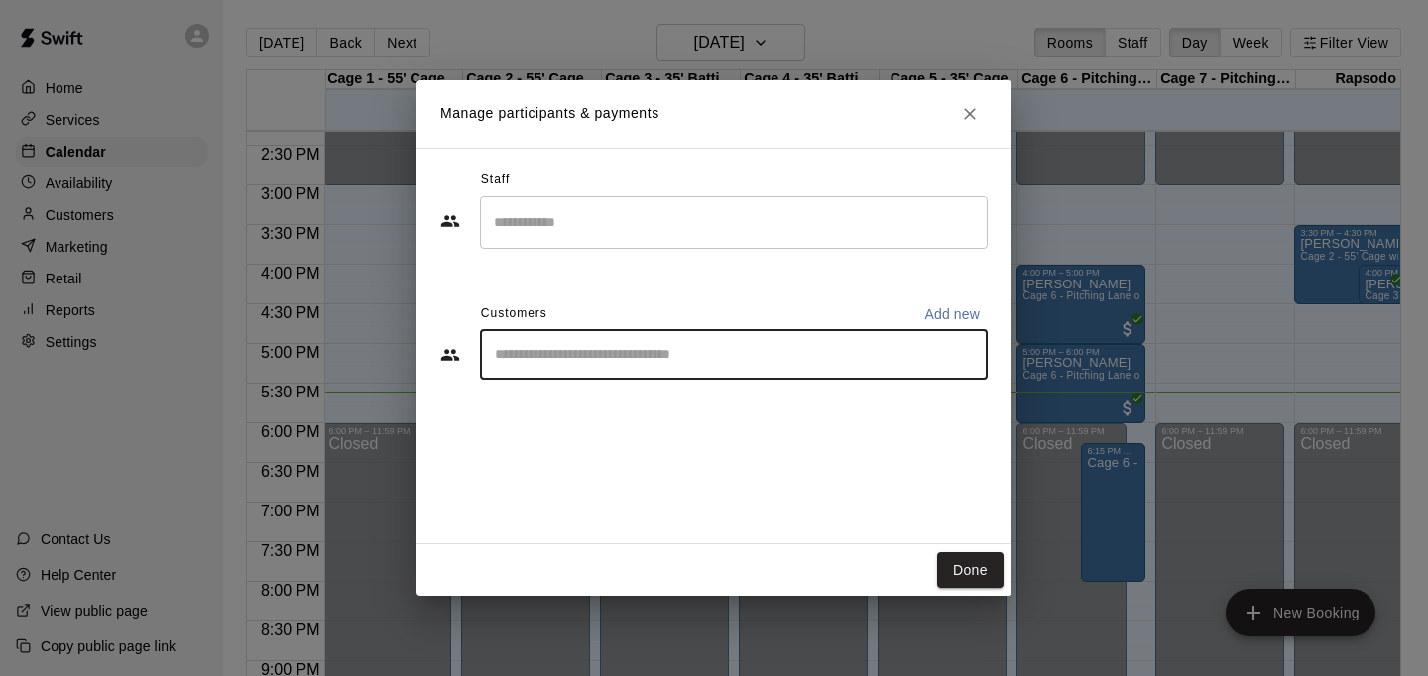
click at [636, 363] on input "Start typing to search customers..." at bounding box center [734, 355] width 490 height 20
type input "****"
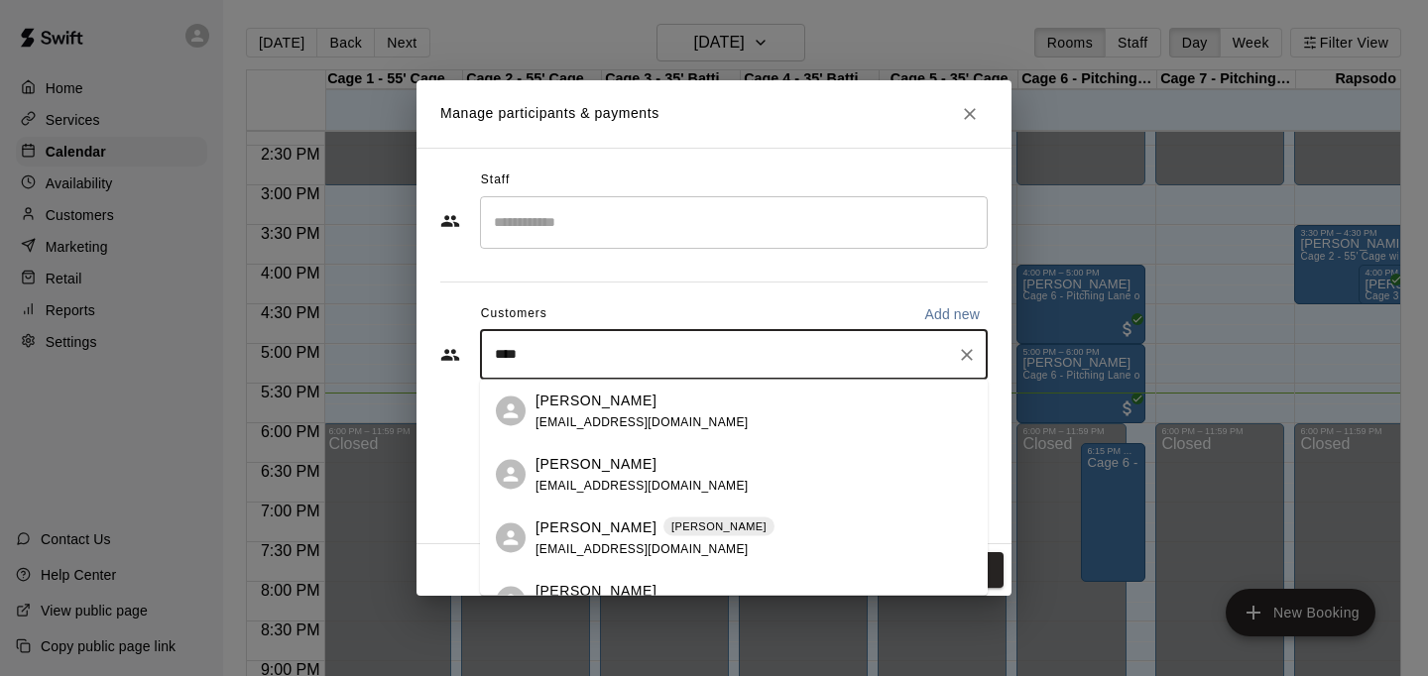
click at [694, 524] on div "Stan King Stan King" at bounding box center [655, 527] width 239 height 21
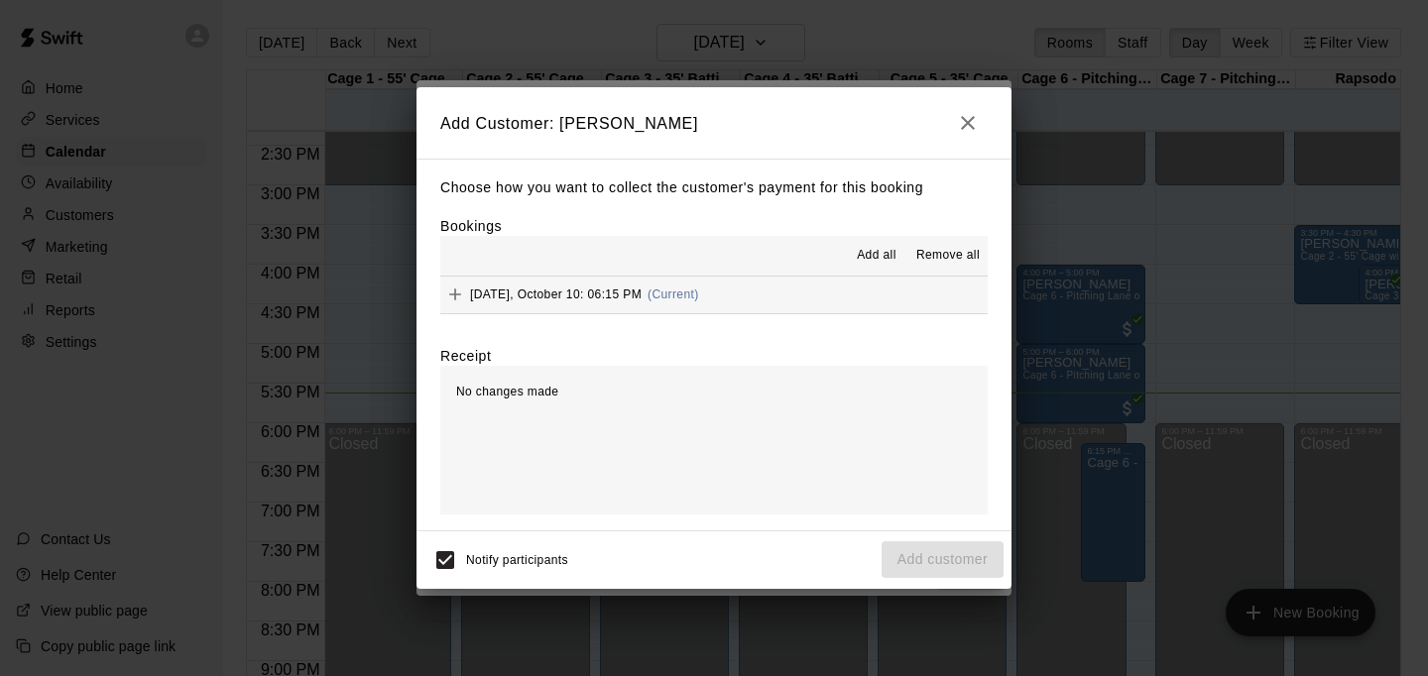
click at [726, 297] on button "Friday, October 10: 06:15 PM (Current)" at bounding box center [713, 295] width 547 height 37
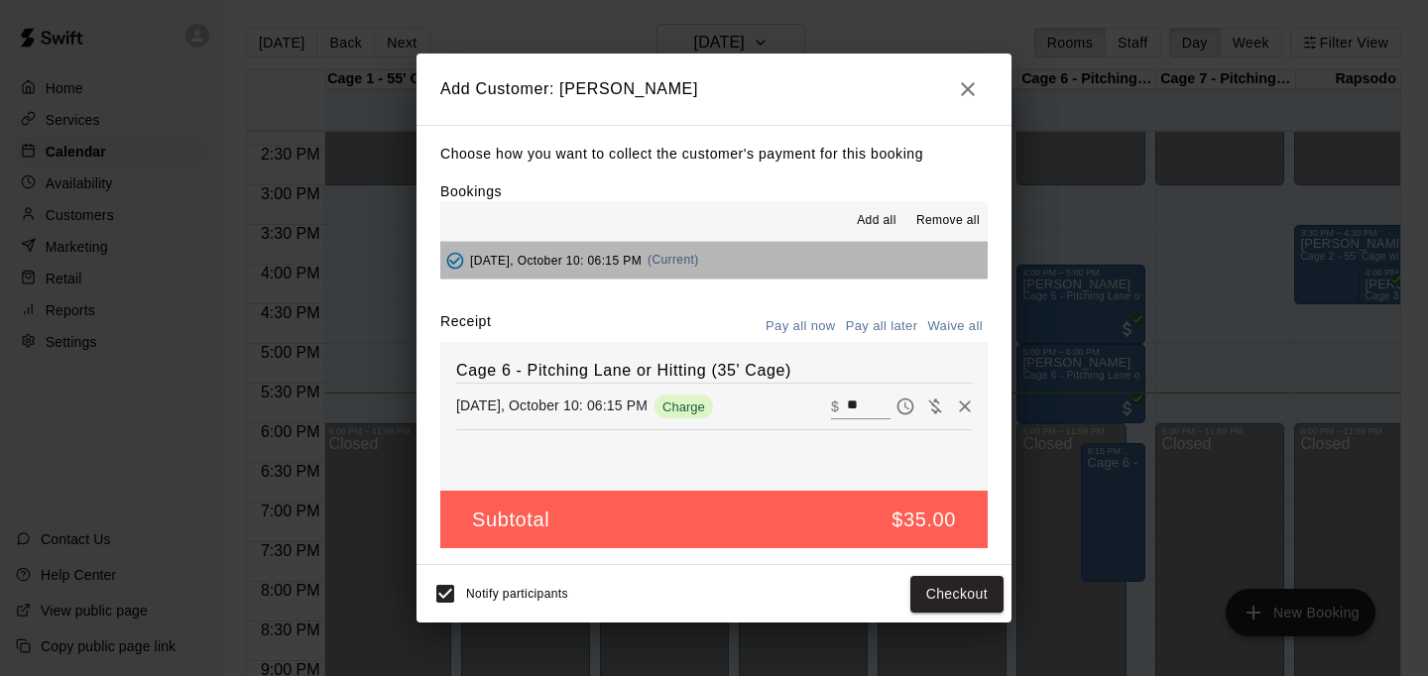
click at [770, 255] on button "Friday, October 10: 06:15 PM (Current)" at bounding box center [713, 260] width 547 height 37
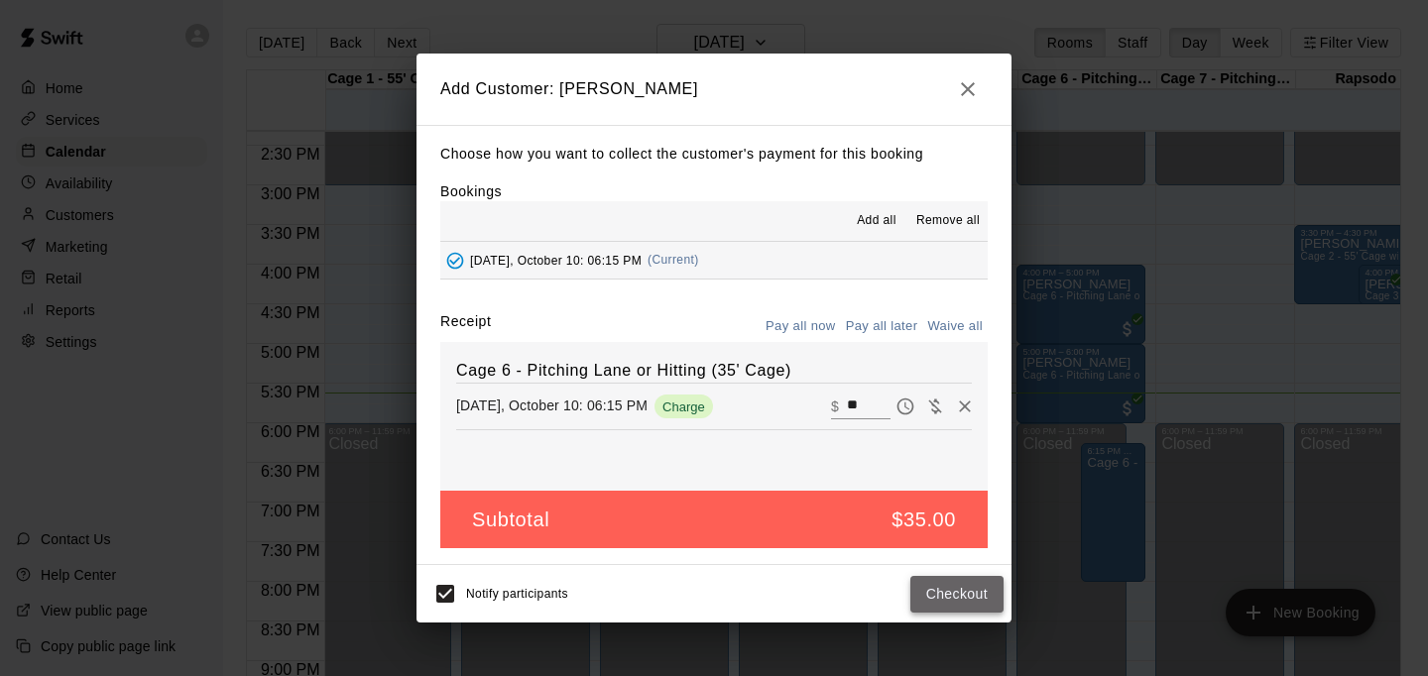
click at [935, 586] on button "Checkout" at bounding box center [956, 594] width 93 height 37
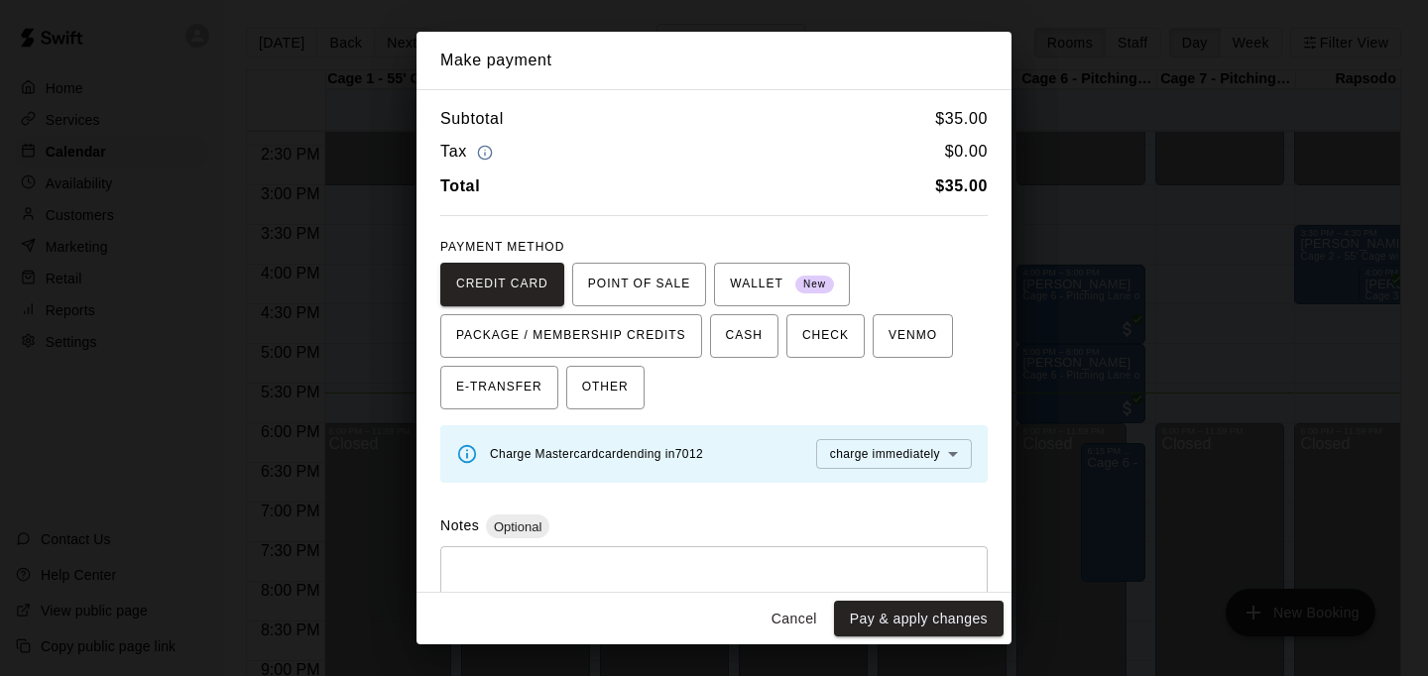
click at [790, 614] on button "Cancel" at bounding box center [794, 619] width 63 height 37
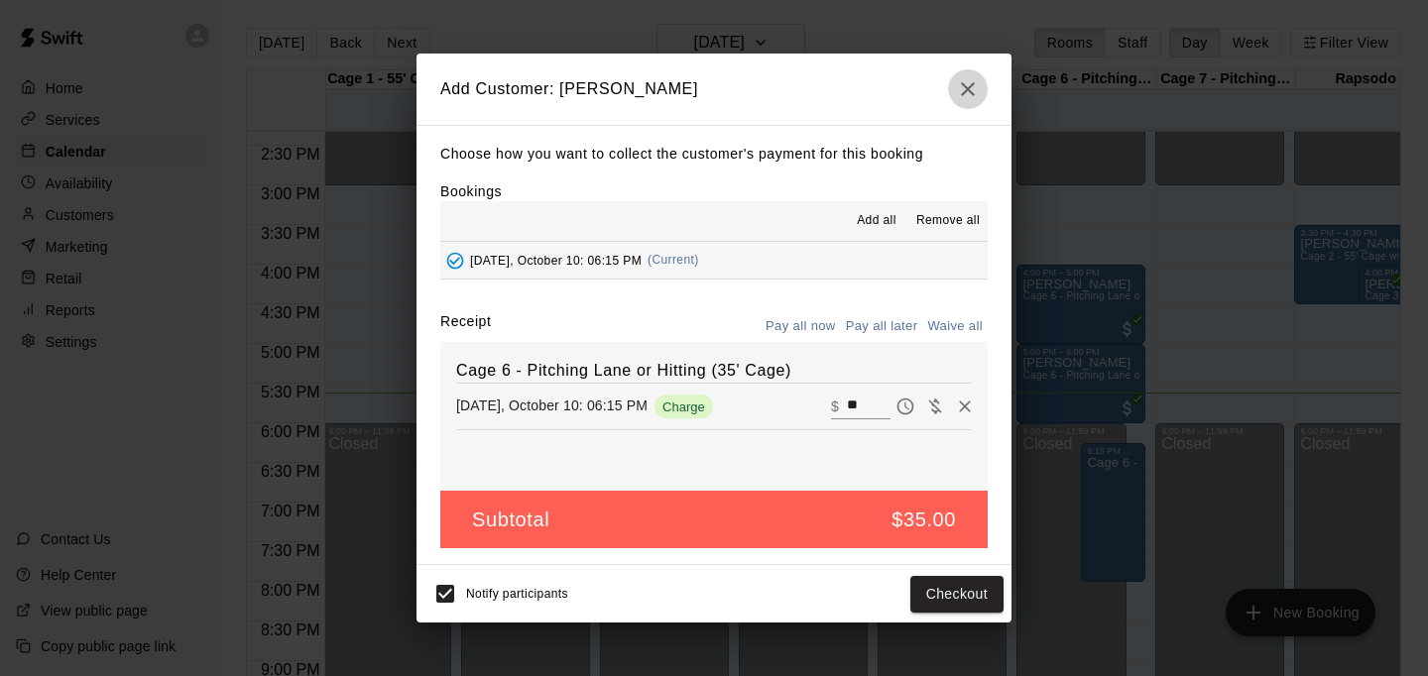
click at [964, 69] on button "button" at bounding box center [968, 89] width 40 height 40
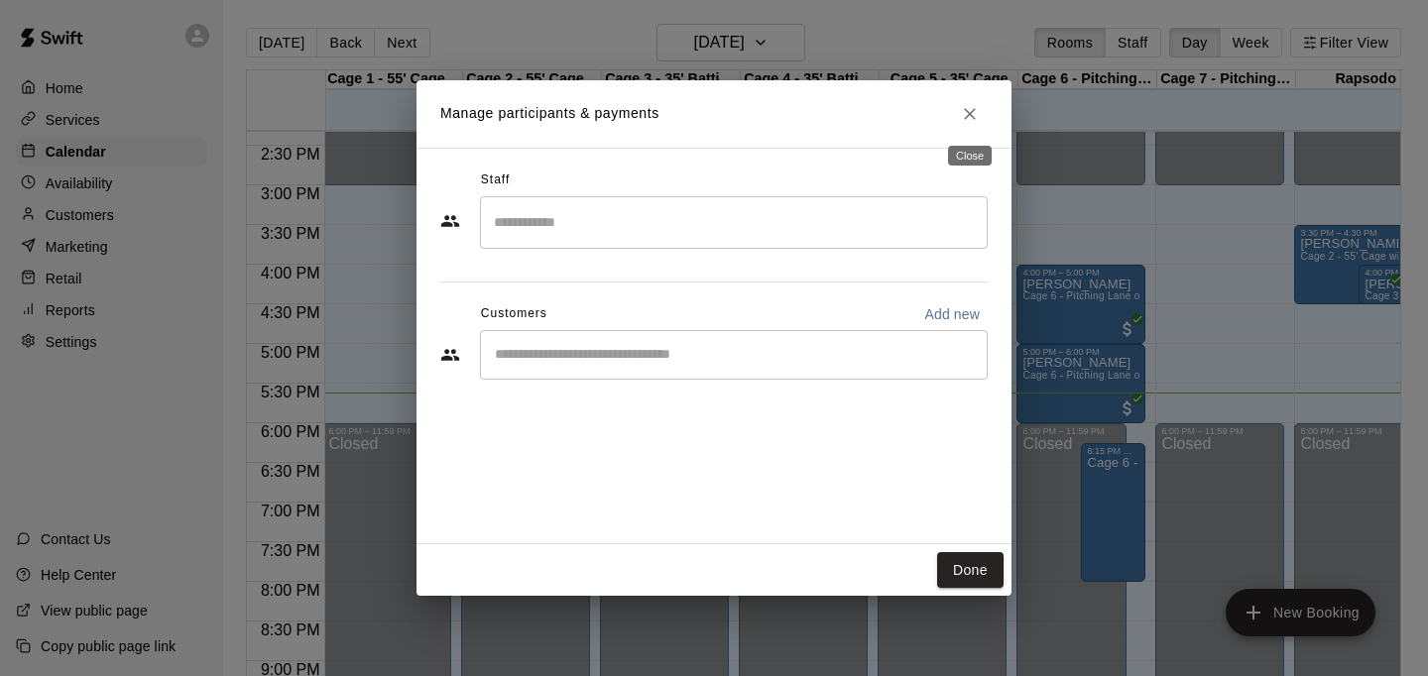
click at [960, 112] on icon "Close" at bounding box center [970, 114] width 20 height 20
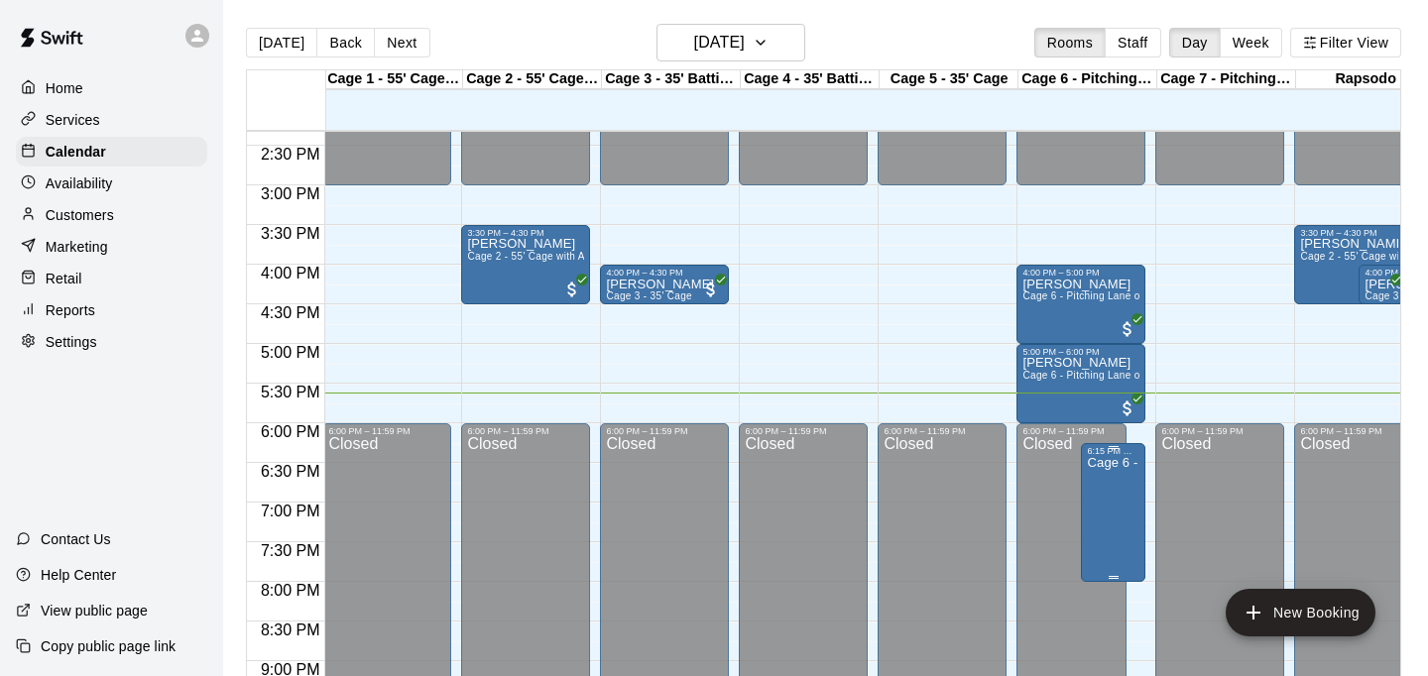
click at [1111, 567] on icon "delete" at bounding box center [1108, 572] width 14 height 18
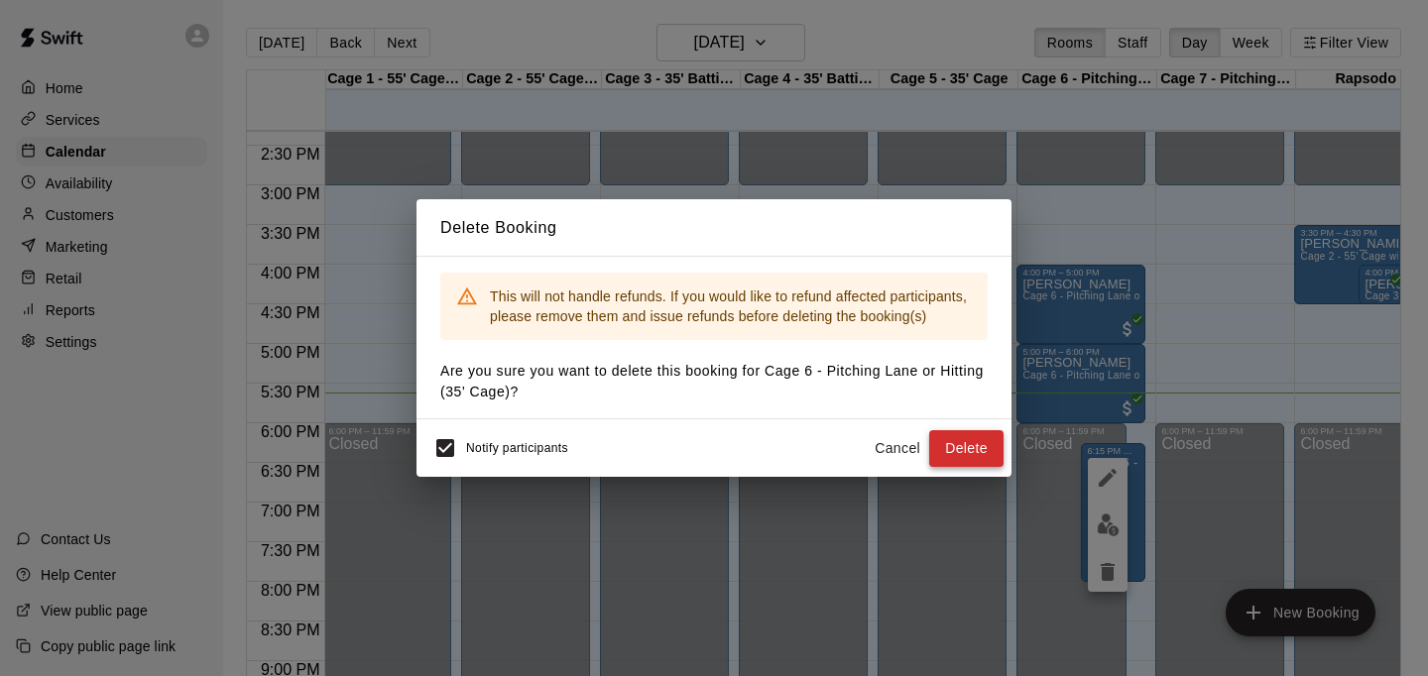
click at [985, 440] on button "Delete" at bounding box center [966, 448] width 74 height 37
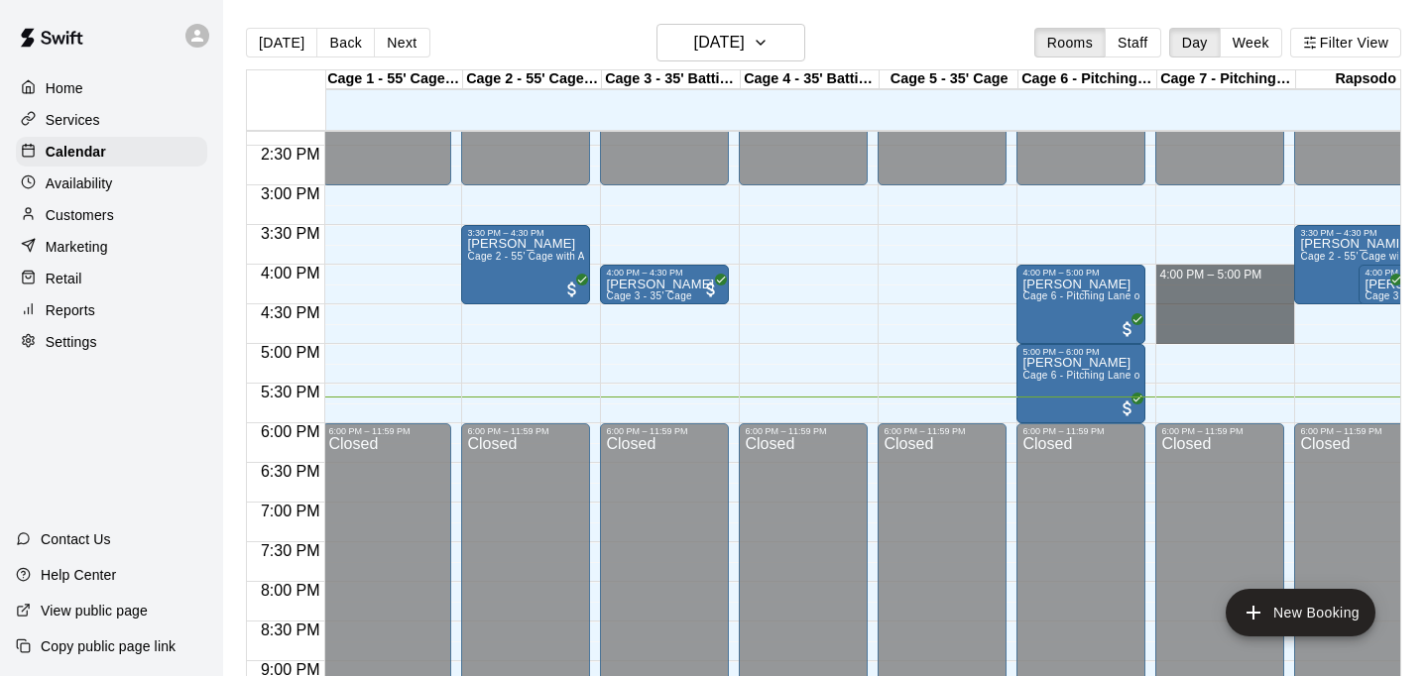
drag, startPoint x: 1197, startPoint y: 267, endPoint x: 1216, endPoint y: 332, distance: 68.1
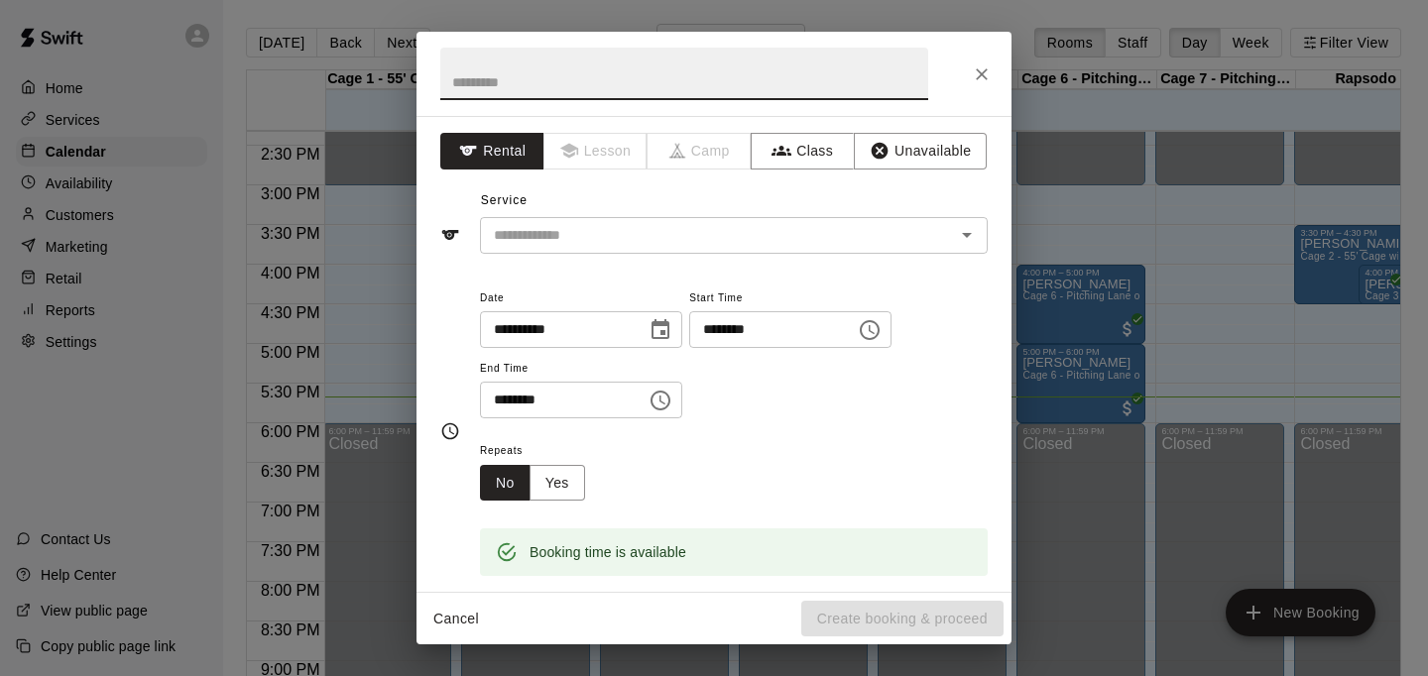
click at [879, 329] on icon "Choose time, selected time is 4:00 PM" at bounding box center [870, 330] width 24 height 24
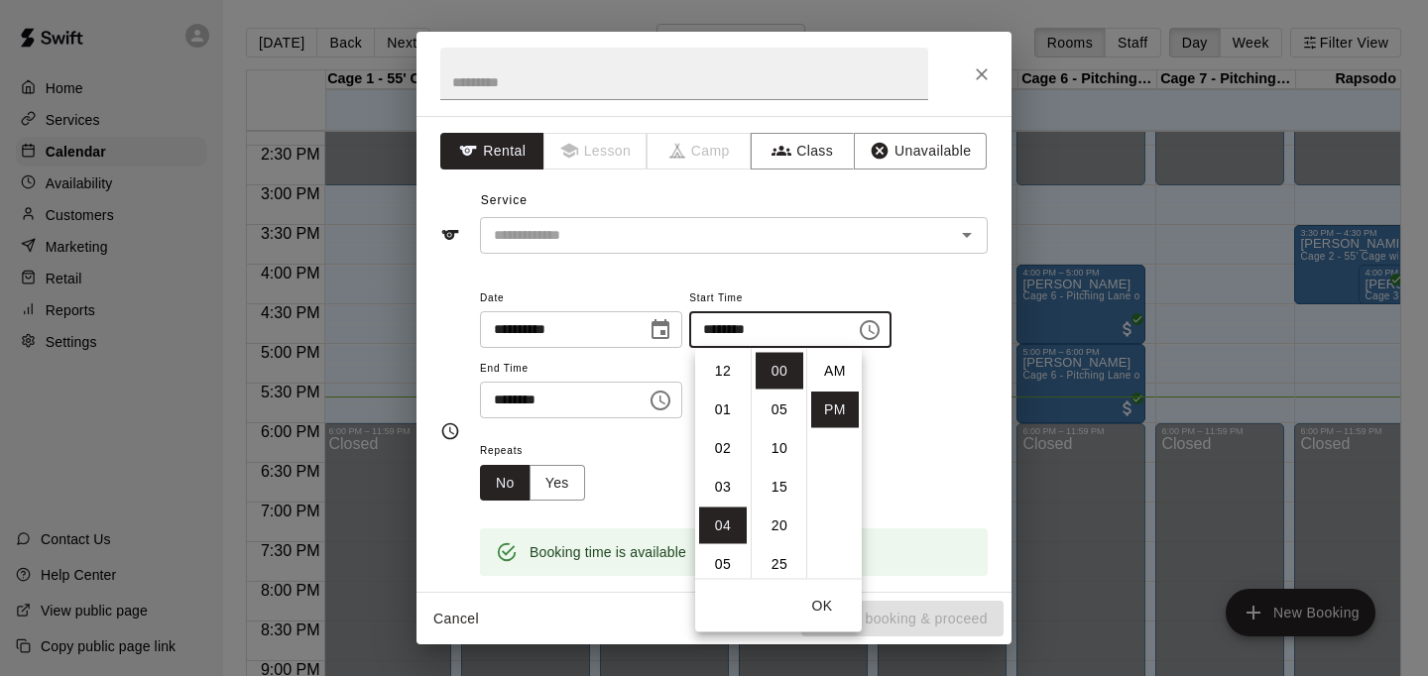
scroll to position [36, 0]
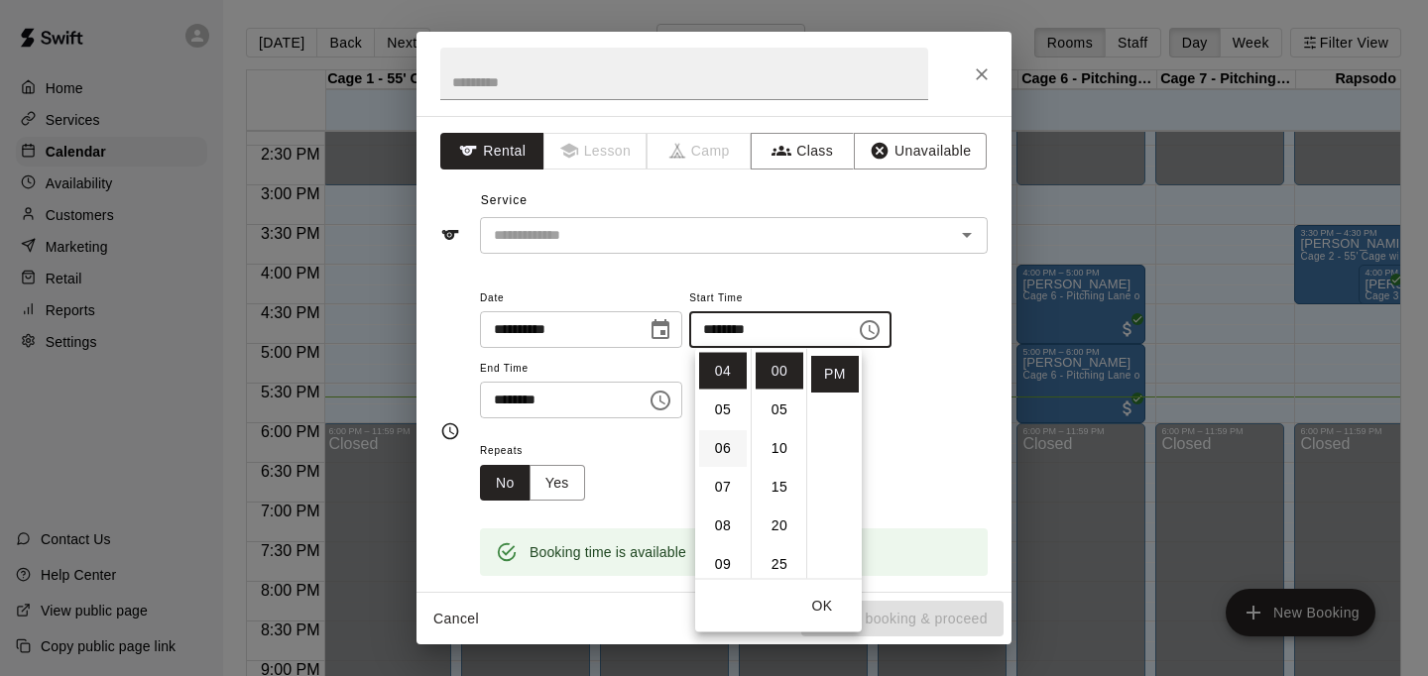
click at [726, 450] on li "06" at bounding box center [723, 448] width 48 height 37
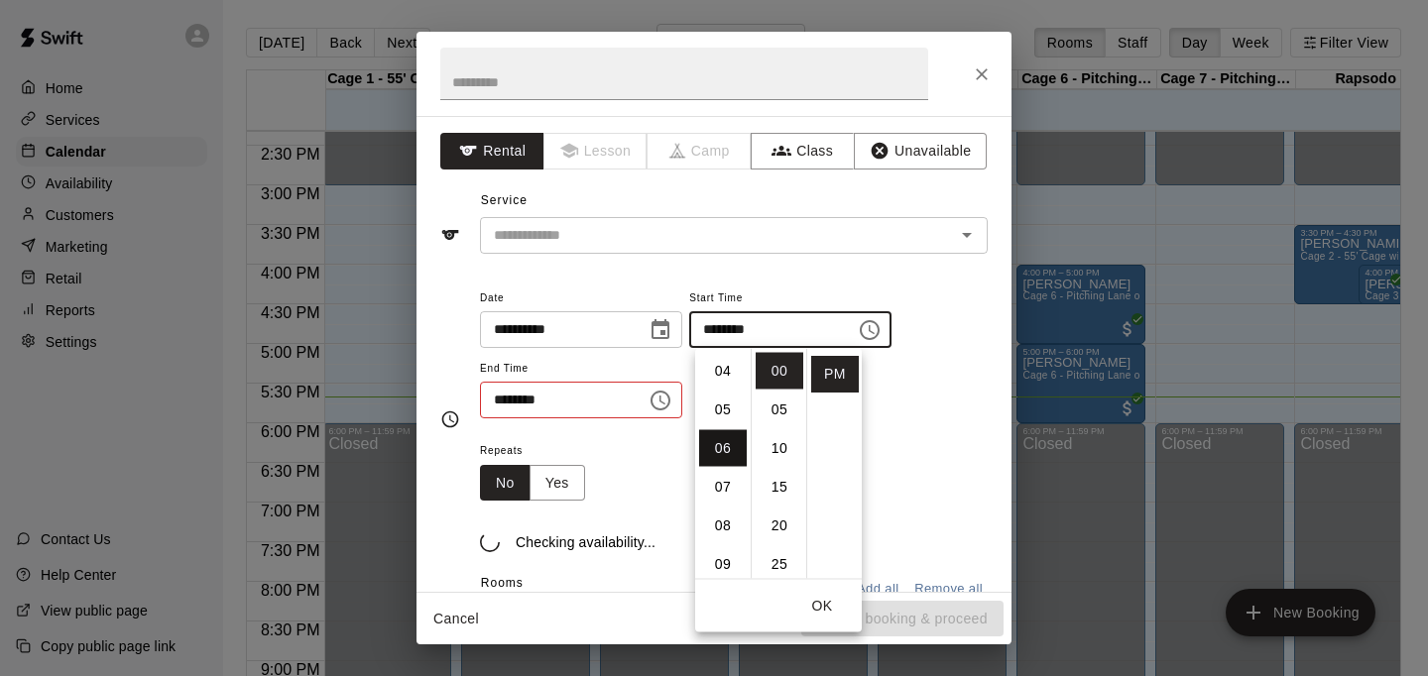
scroll to position [232, 0]
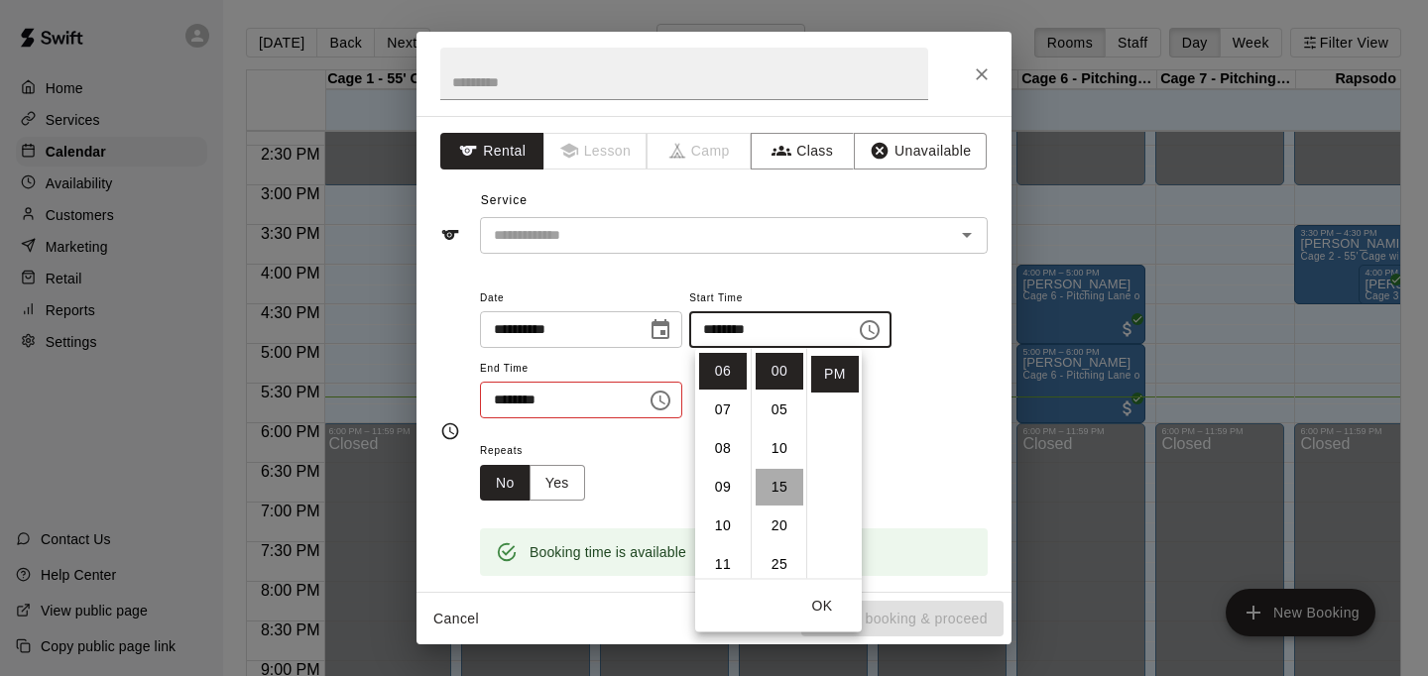
click at [787, 488] on li "15" at bounding box center [780, 487] width 48 height 37
type input "********"
click at [924, 457] on div "Repeats No Yes" at bounding box center [734, 469] width 508 height 62
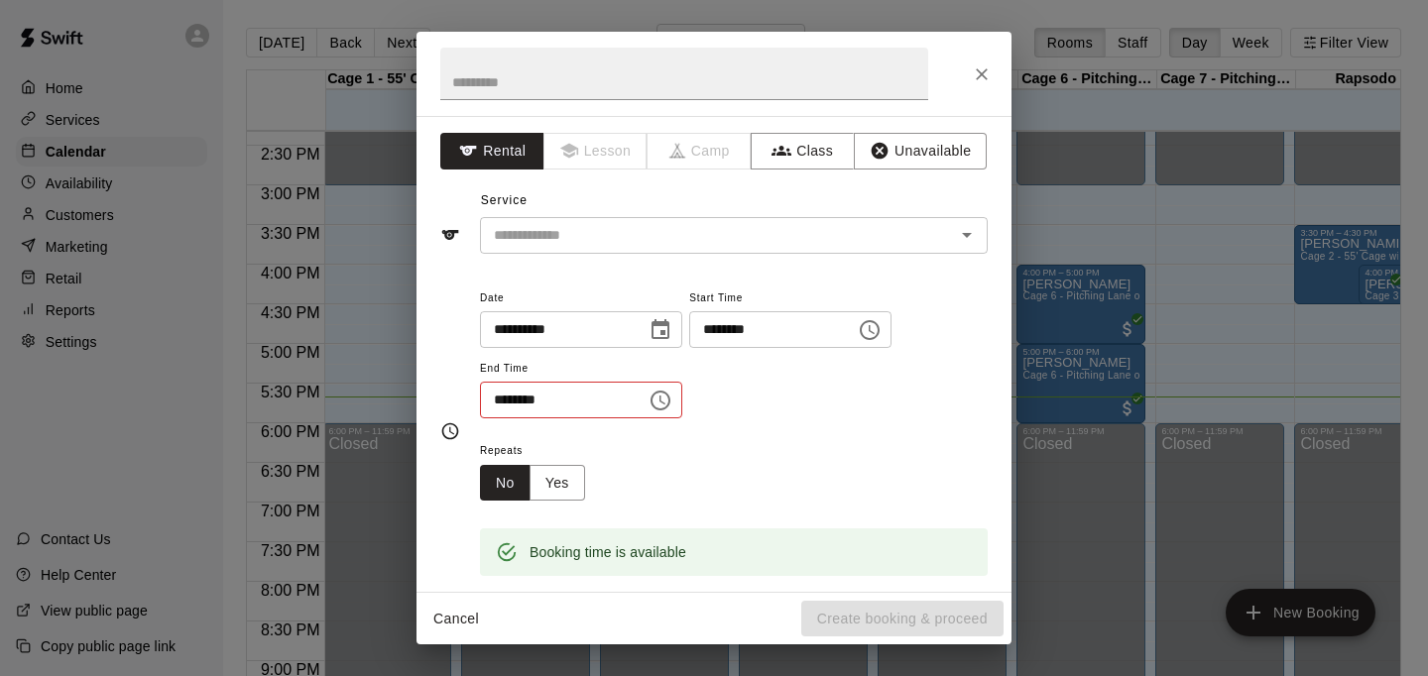
click at [661, 398] on icon "Choose time, selected time is 5:00 PM" at bounding box center [661, 401] width 24 height 24
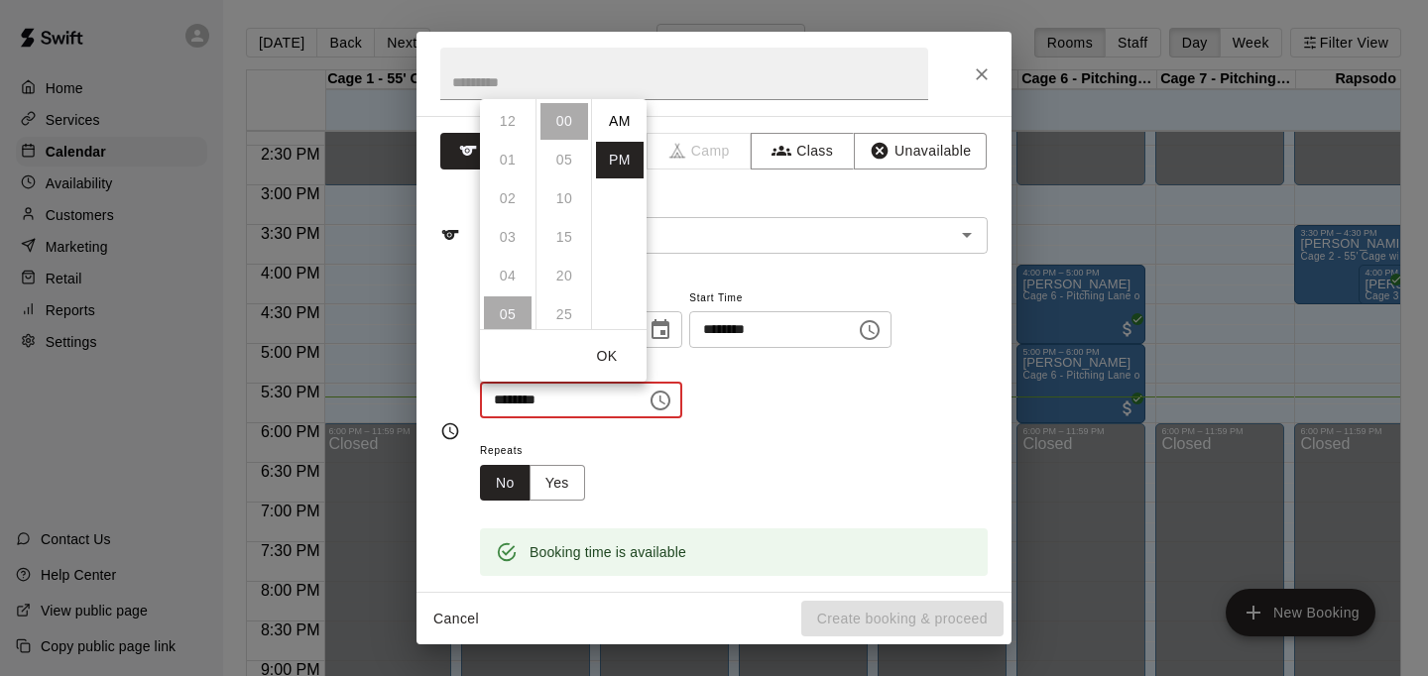
scroll to position [36, 0]
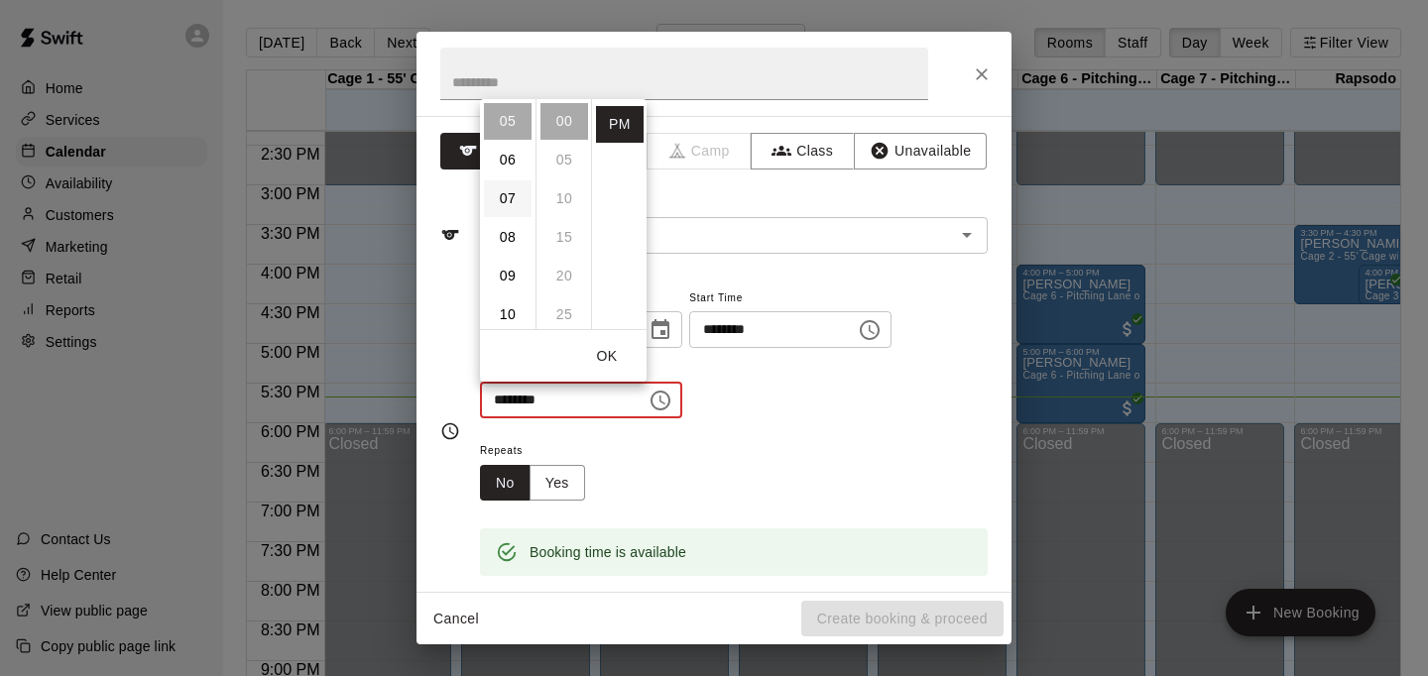
click at [506, 201] on li "07" at bounding box center [508, 198] width 48 height 37
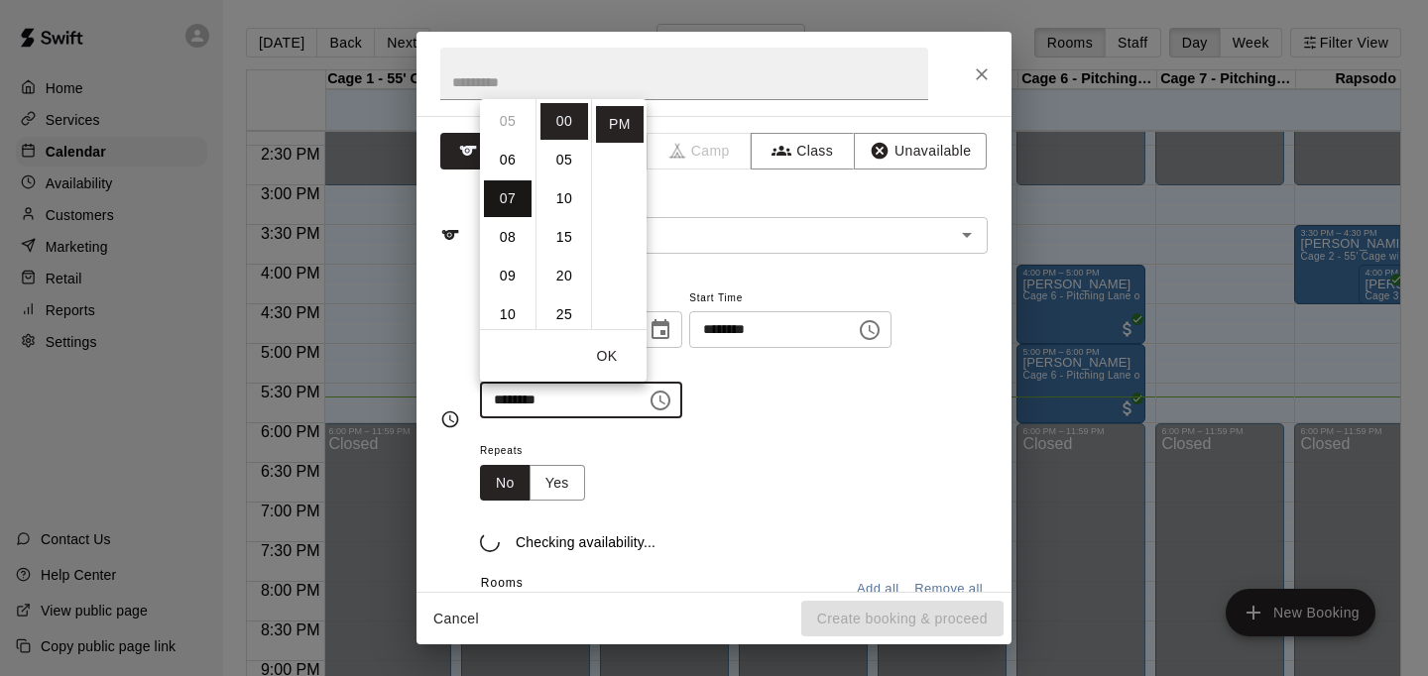
scroll to position [271, 0]
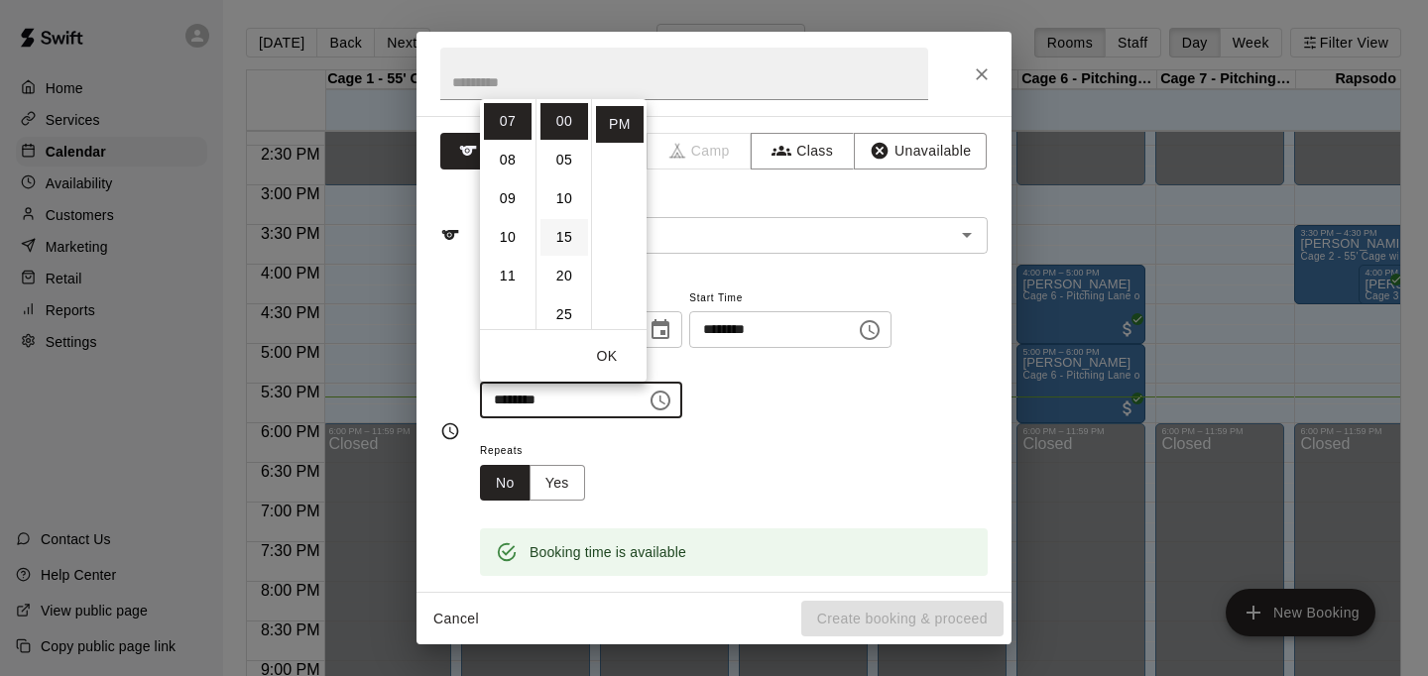
click at [563, 238] on li "15" at bounding box center [564, 237] width 48 height 37
type input "********"
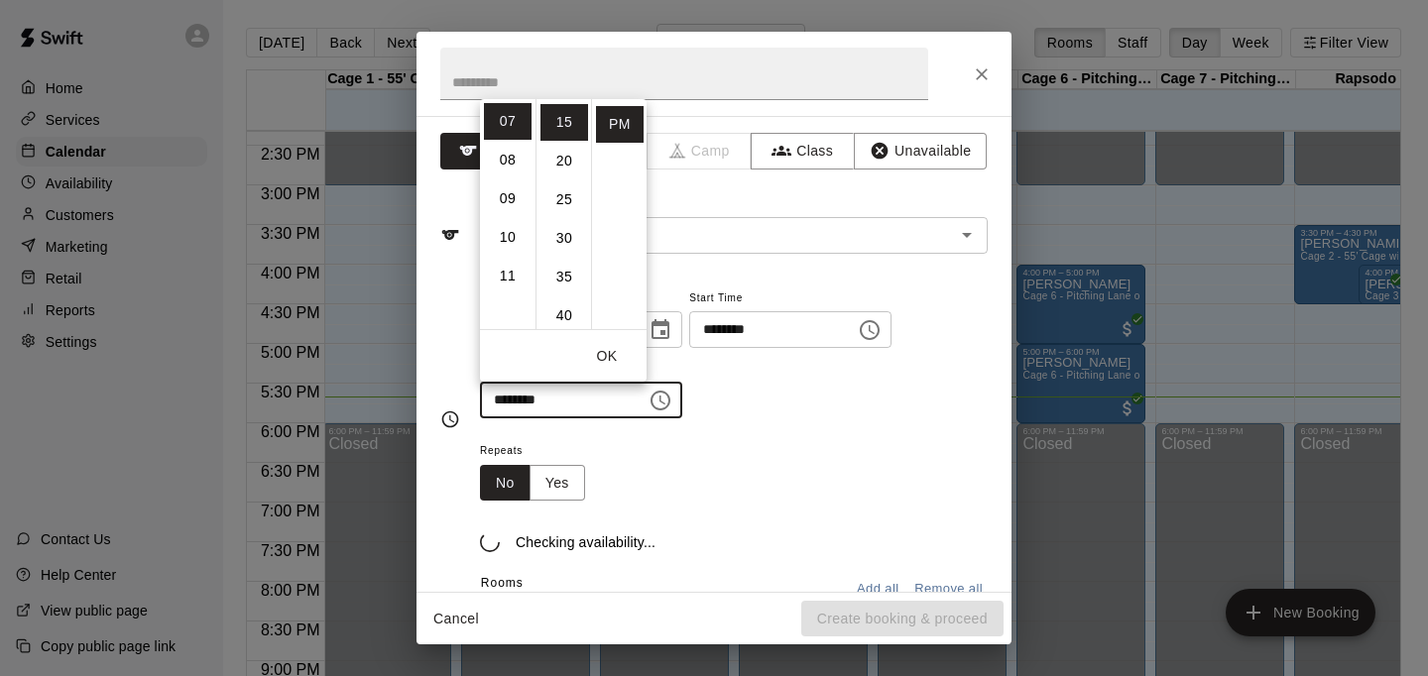
scroll to position [116, 0]
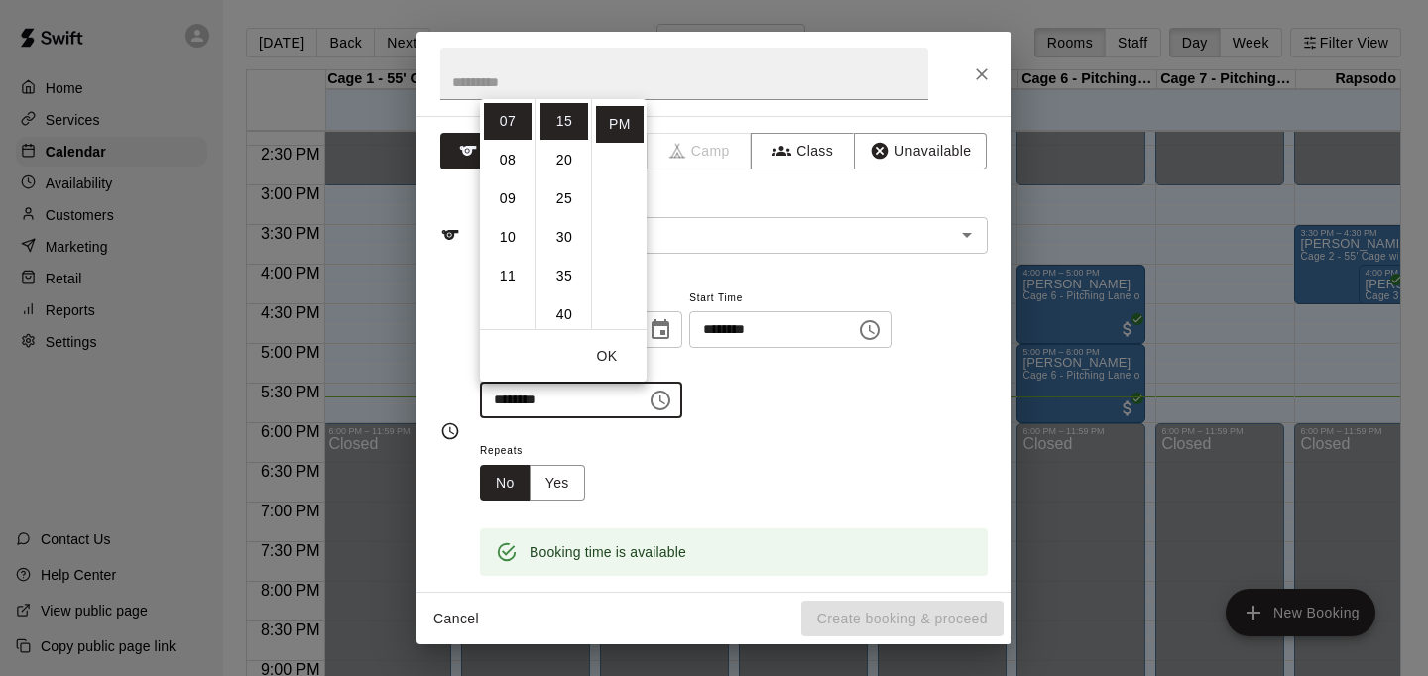
click at [883, 398] on div "**********" at bounding box center [734, 353] width 508 height 134
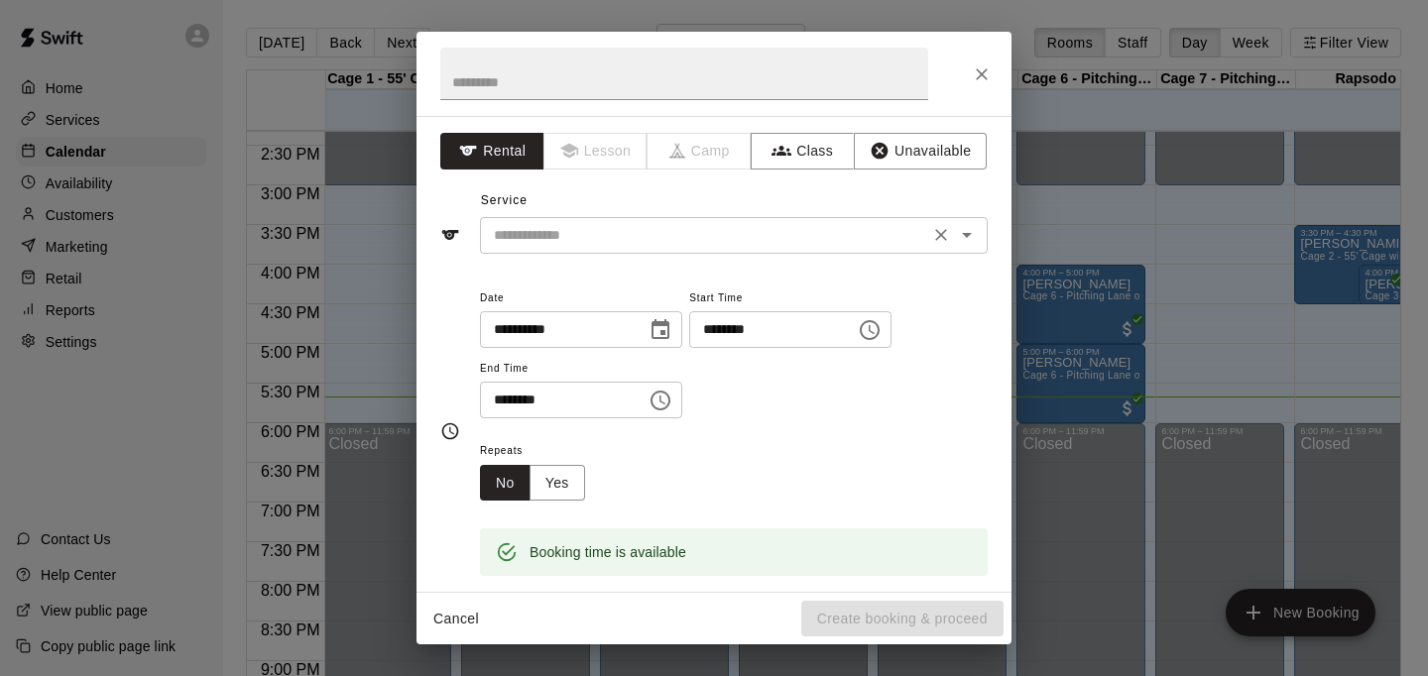
click at [783, 225] on input "text" at bounding box center [704, 235] width 437 height 25
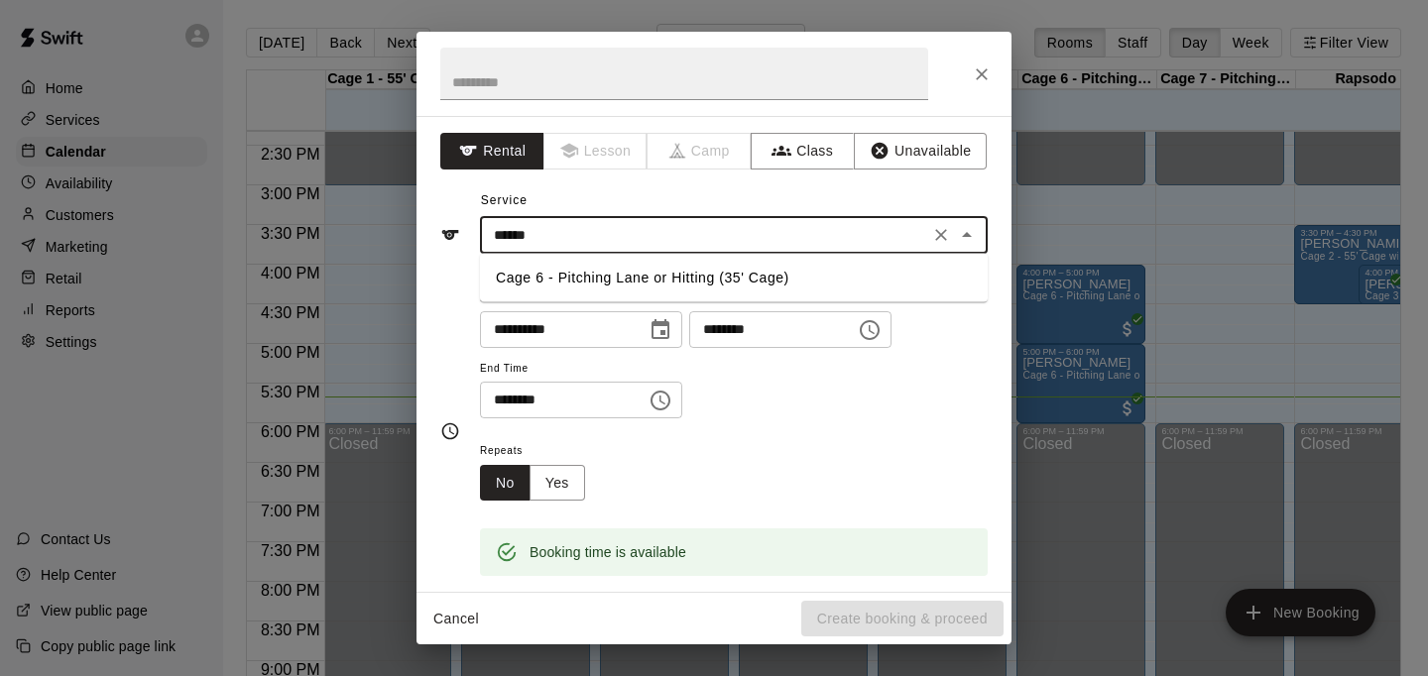
click at [662, 279] on li "Cage 6 - Pitching Lane or Hitting (35' Cage)" at bounding box center [734, 278] width 508 height 33
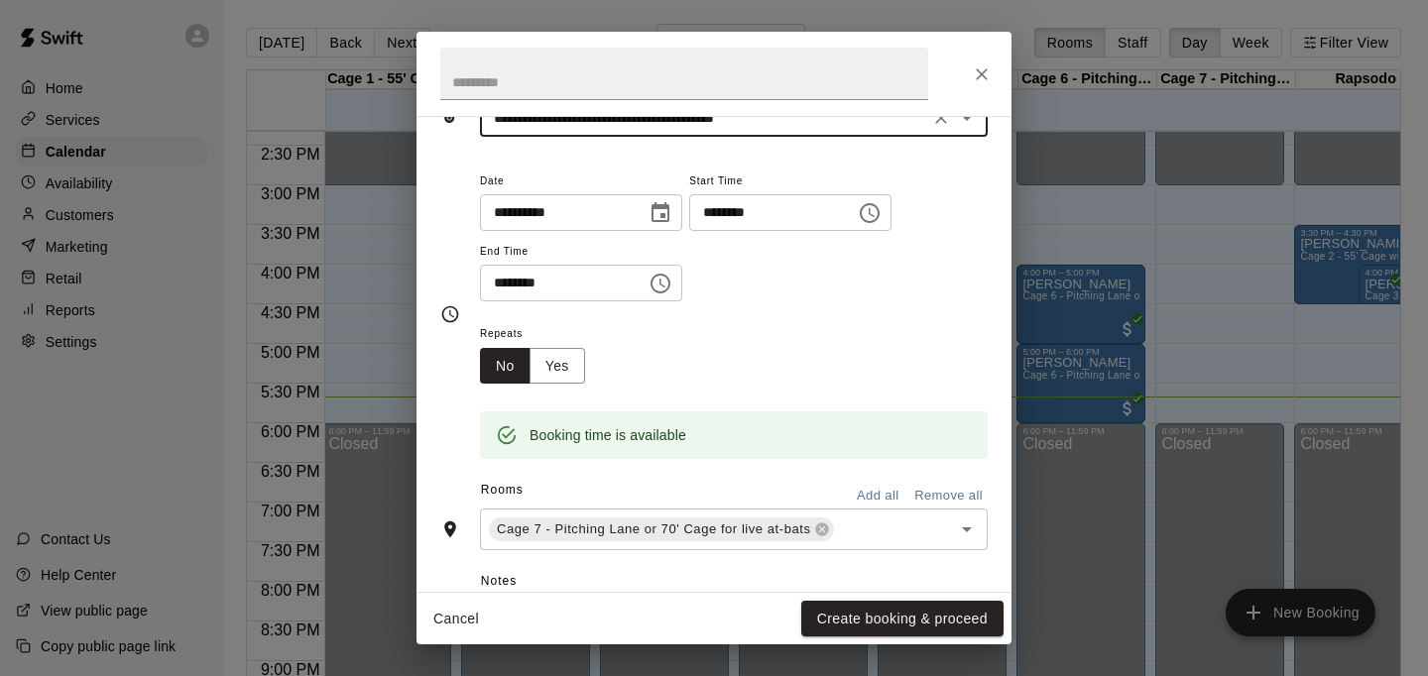
scroll to position [133, 0]
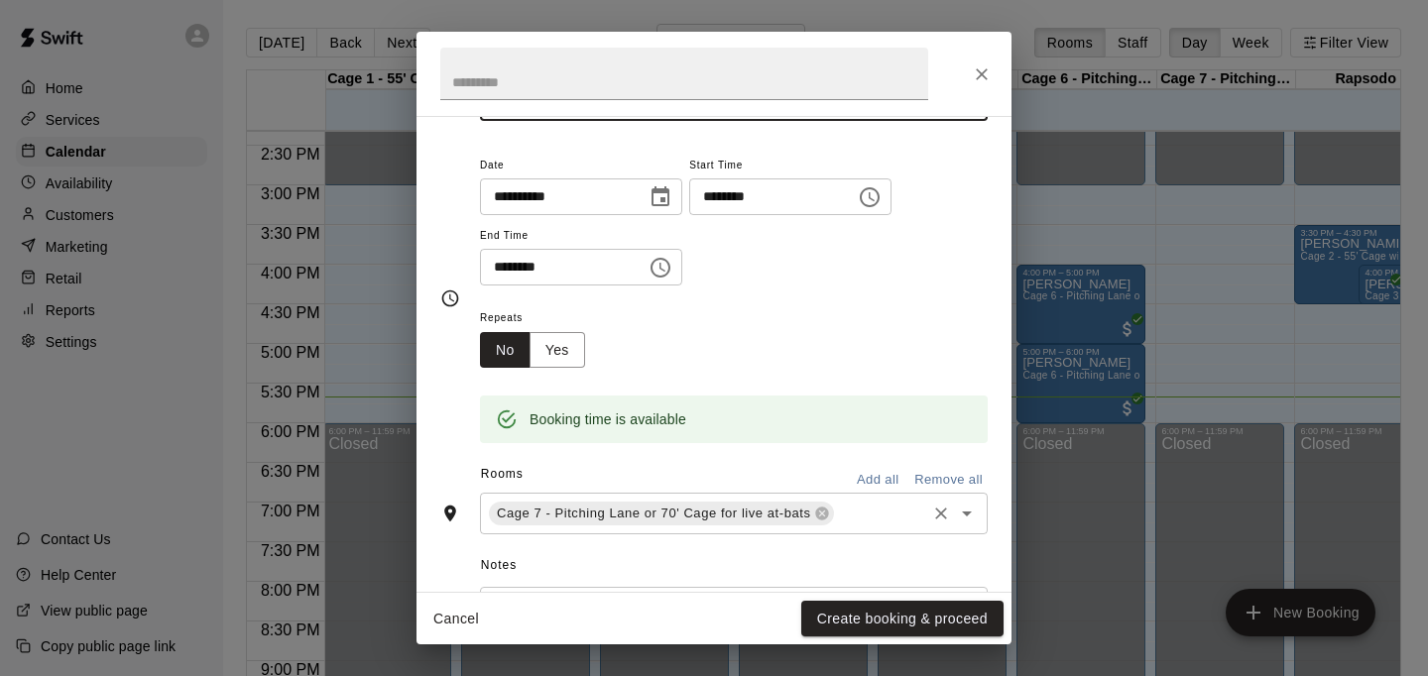
type input "**********"
click at [851, 509] on input "text" at bounding box center [880, 514] width 86 height 25
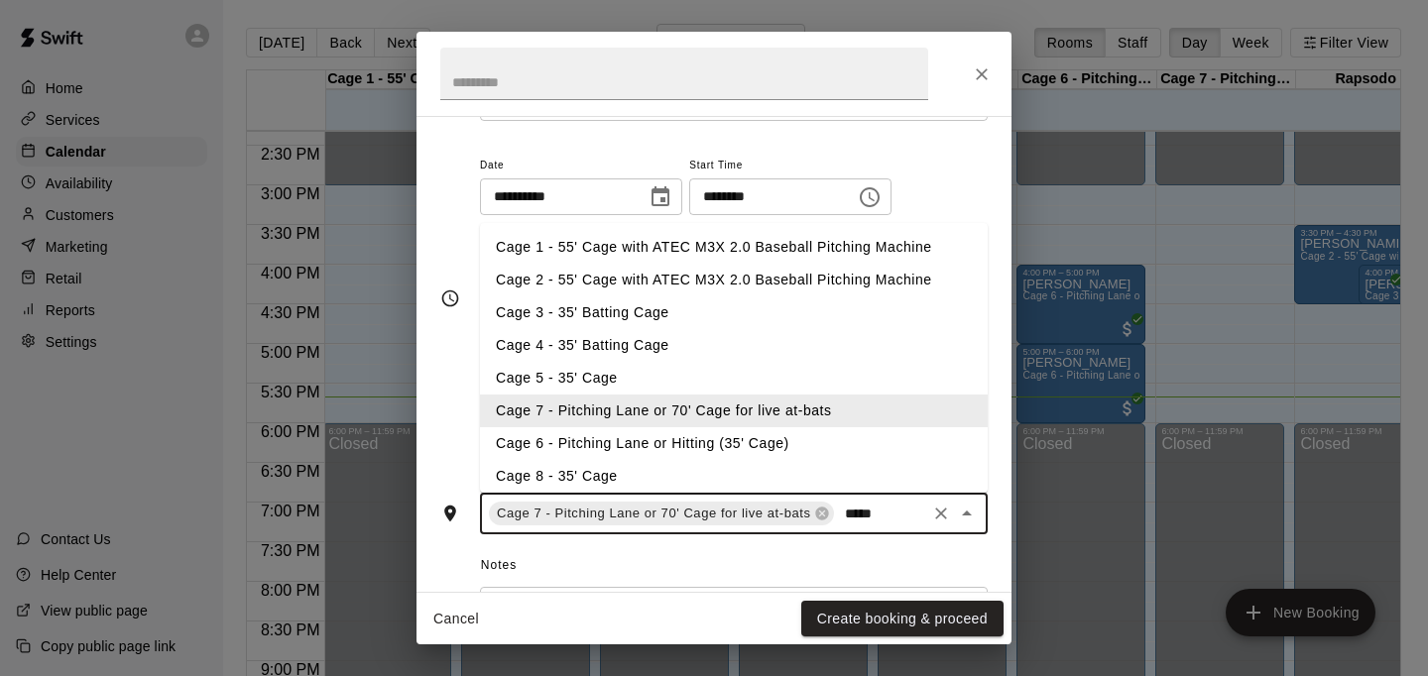
type input "******"
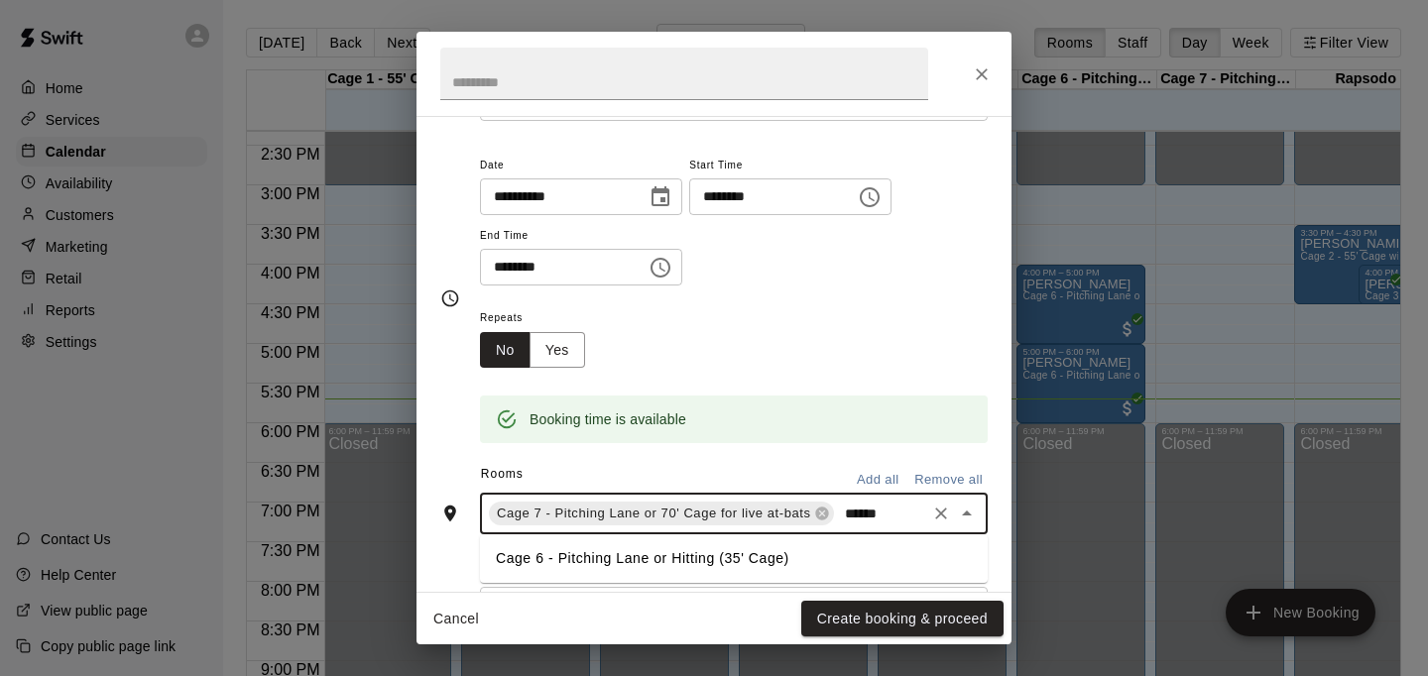
click at [779, 558] on li "Cage 6 - Pitching Lane or Hitting (35' Cage)" at bounding box center [734, 558] width 508 height 33
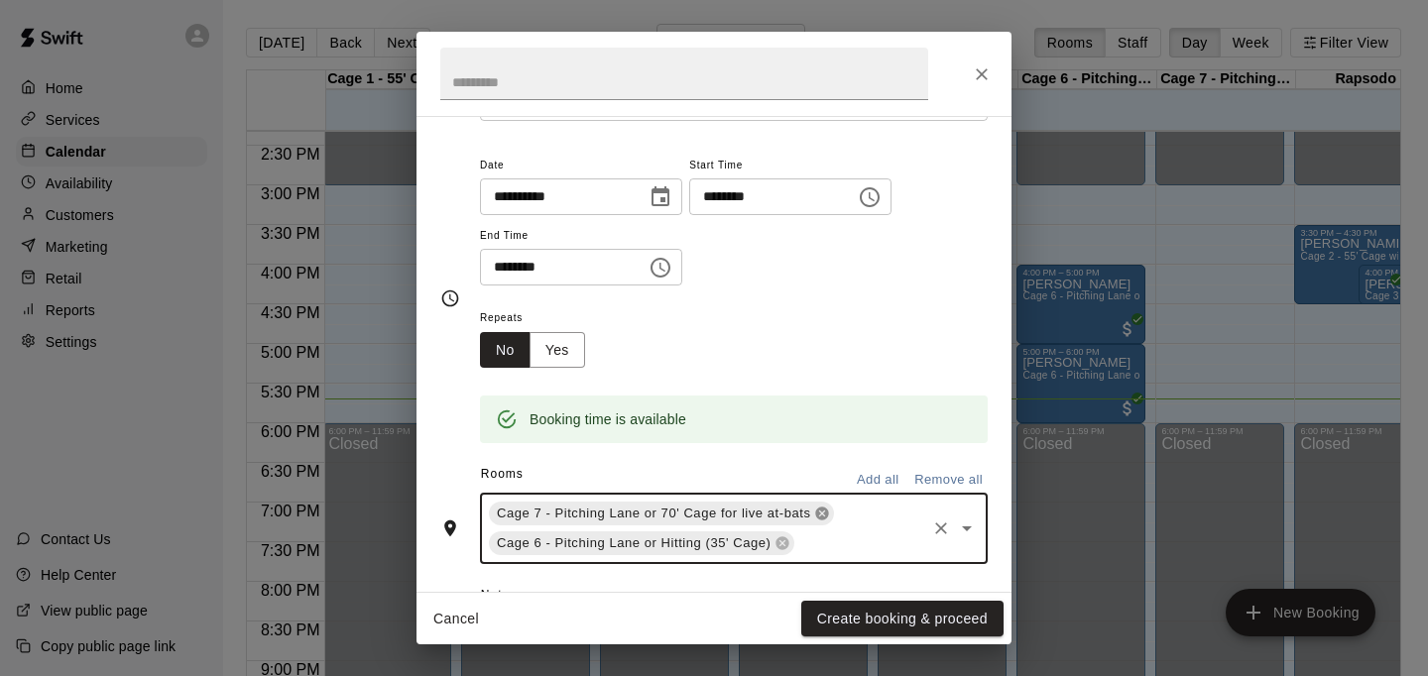
click at [822, 515] on icon at bounding box center [822, 514] width 13 height 13
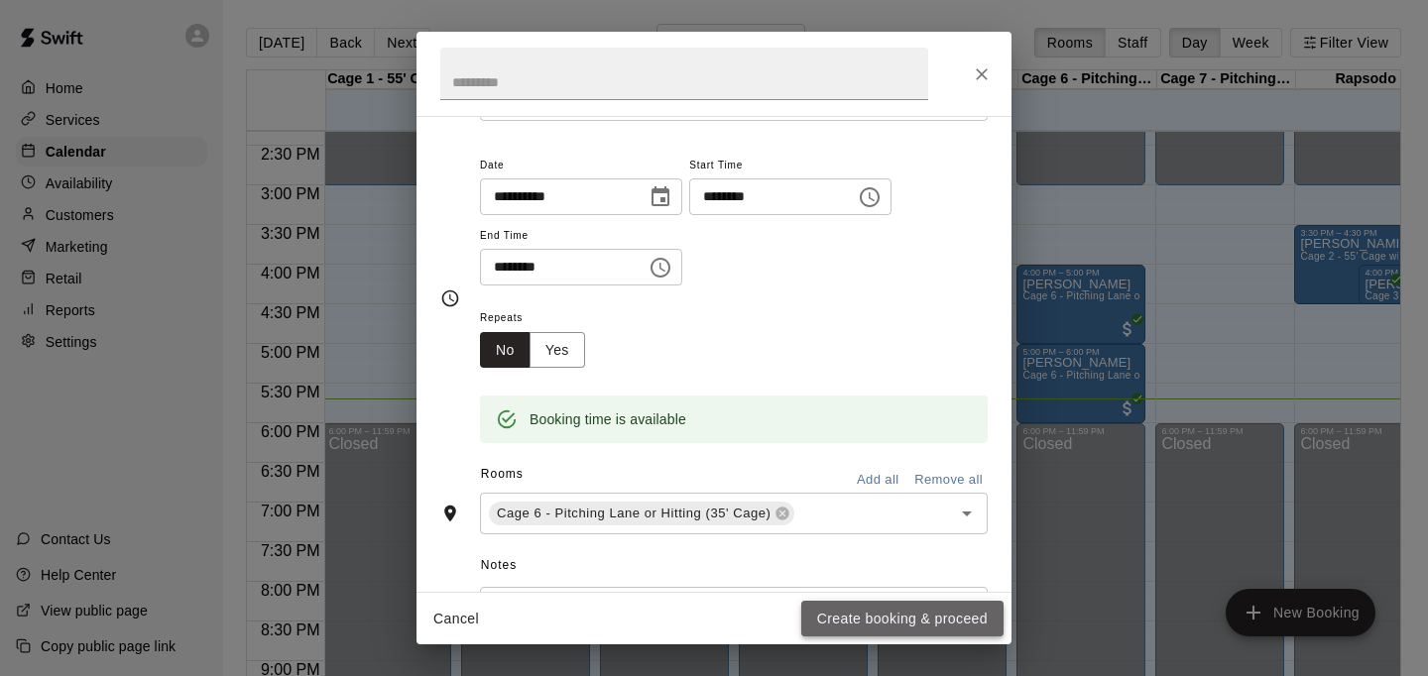
click at [879, 621] on button "Create booking & proceed" at bounding box center [902, 619] width 202 height 37
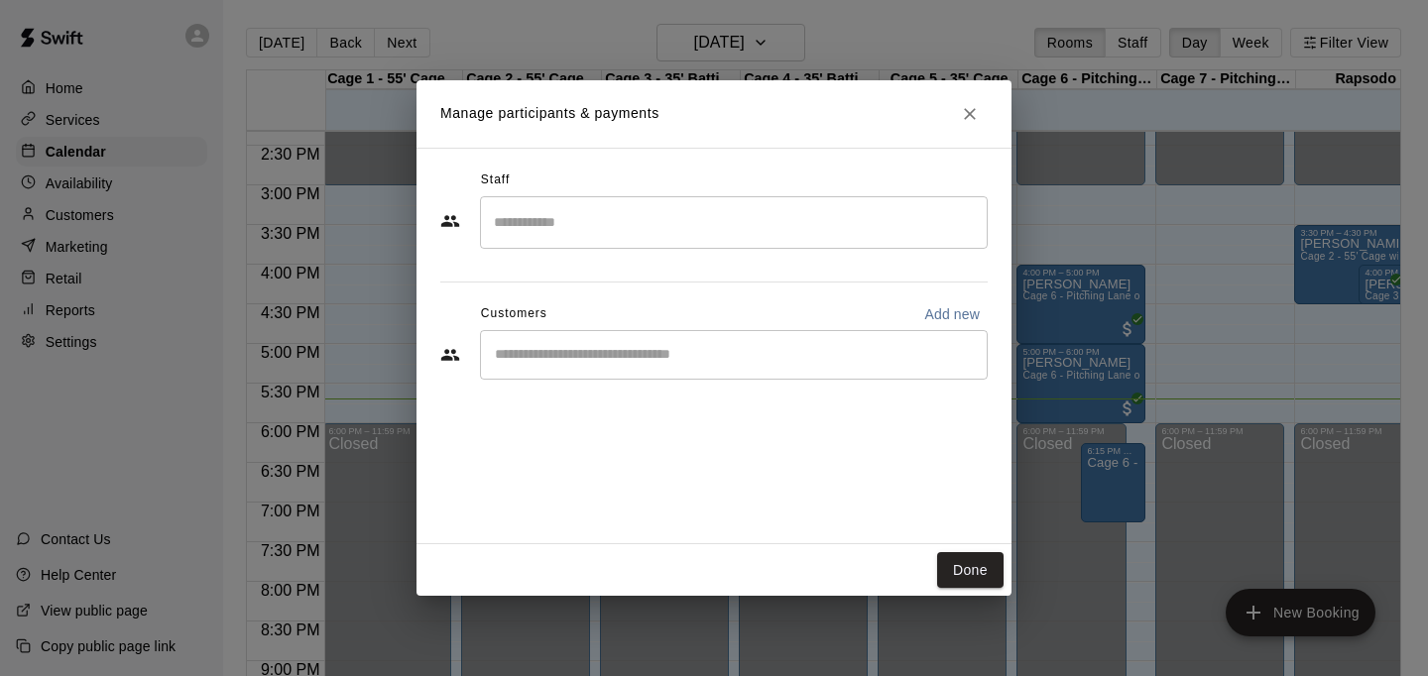
click at [697, 359] on input "Start typing to search customers..." at bounding box center [734, 355] width 490 height 20
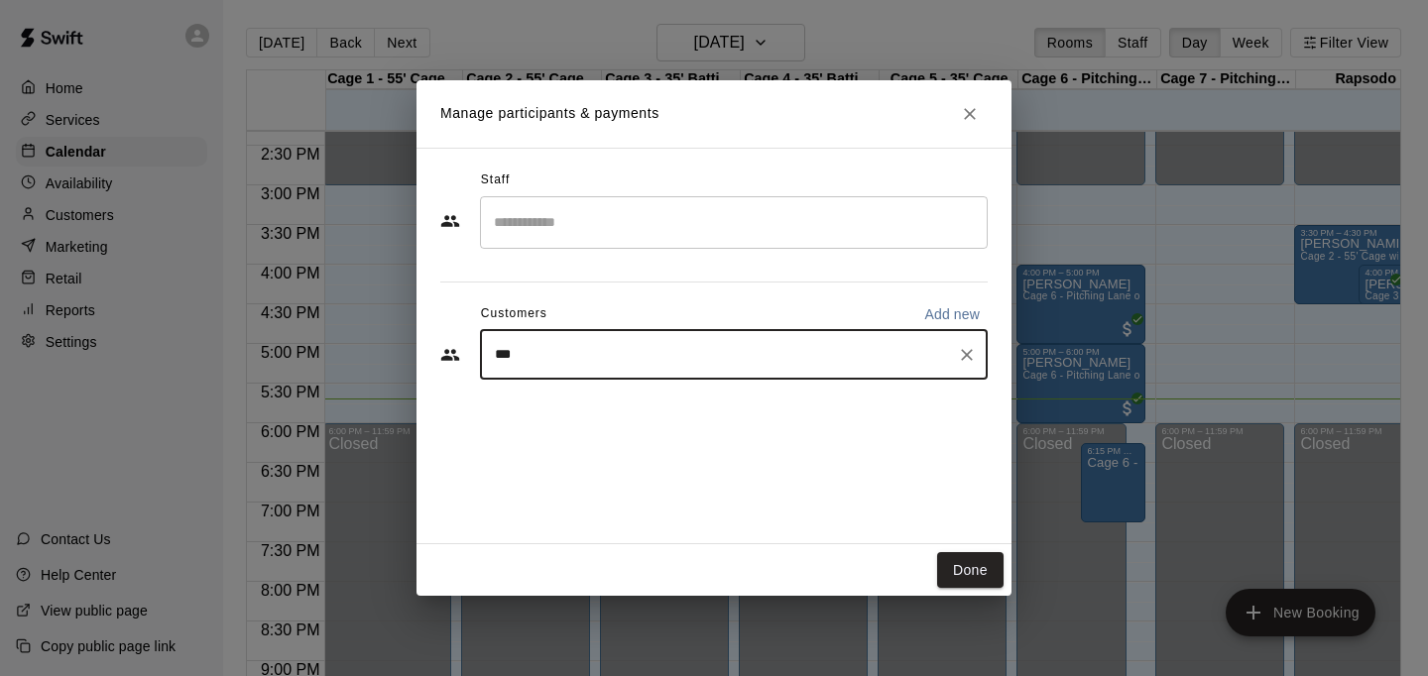
type input "****"
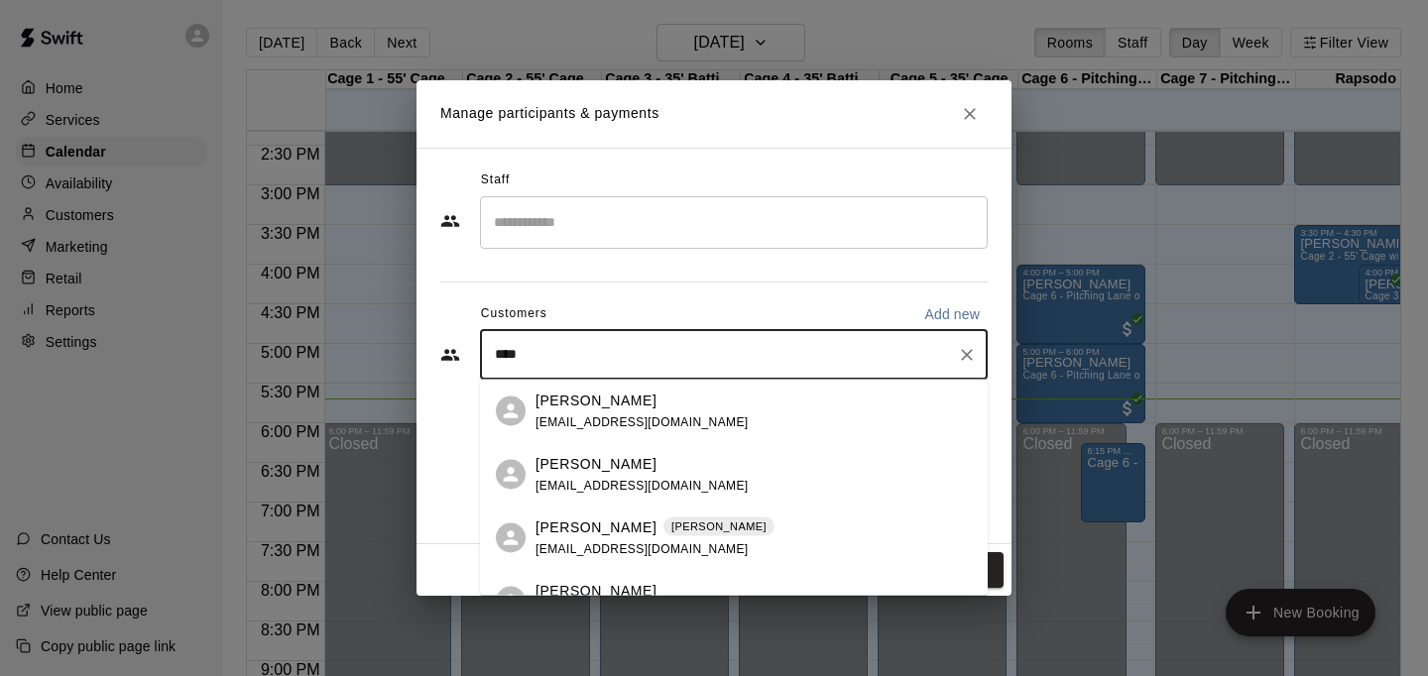
click at [704, 532] on div "Stan King Stan King" at bounding box center [655, 527] width 239 height 21
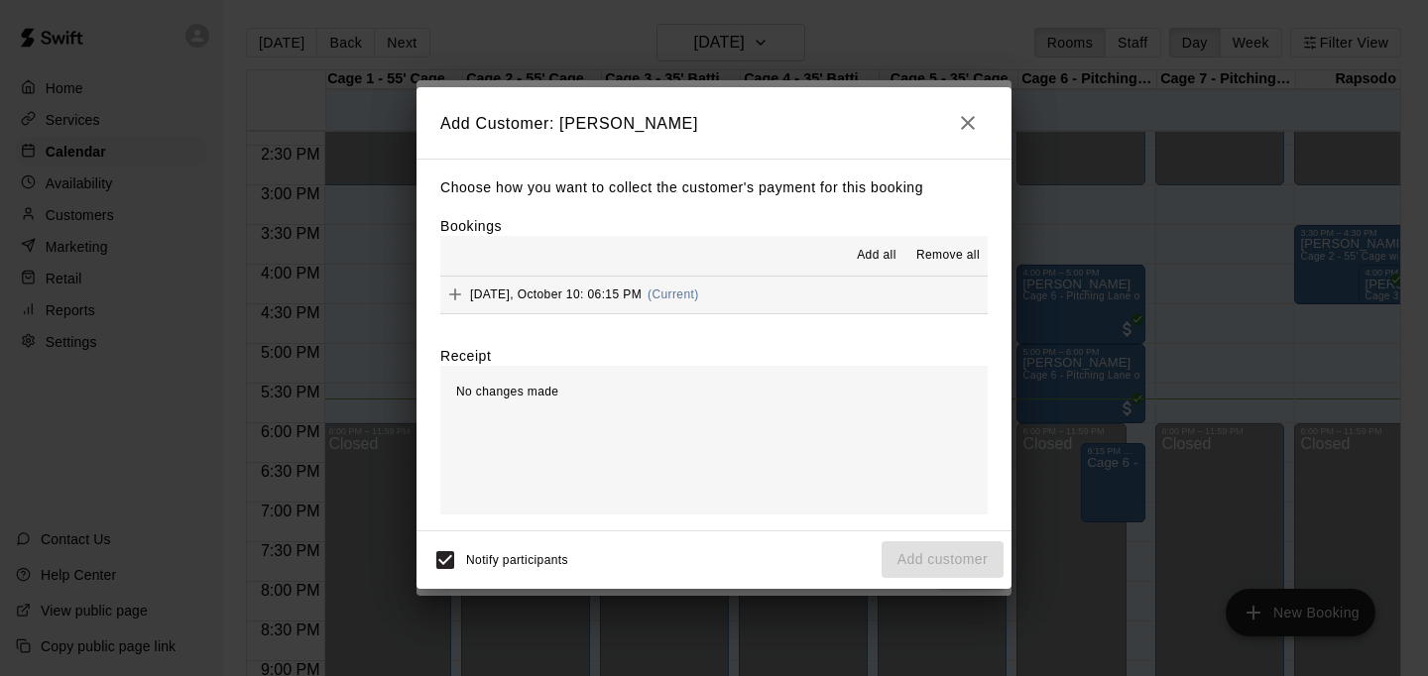
click at [741, 300] on button "Friday, October 10: 06:15 PM (Current)" at bounding box center [713, 295] width 547 height 37
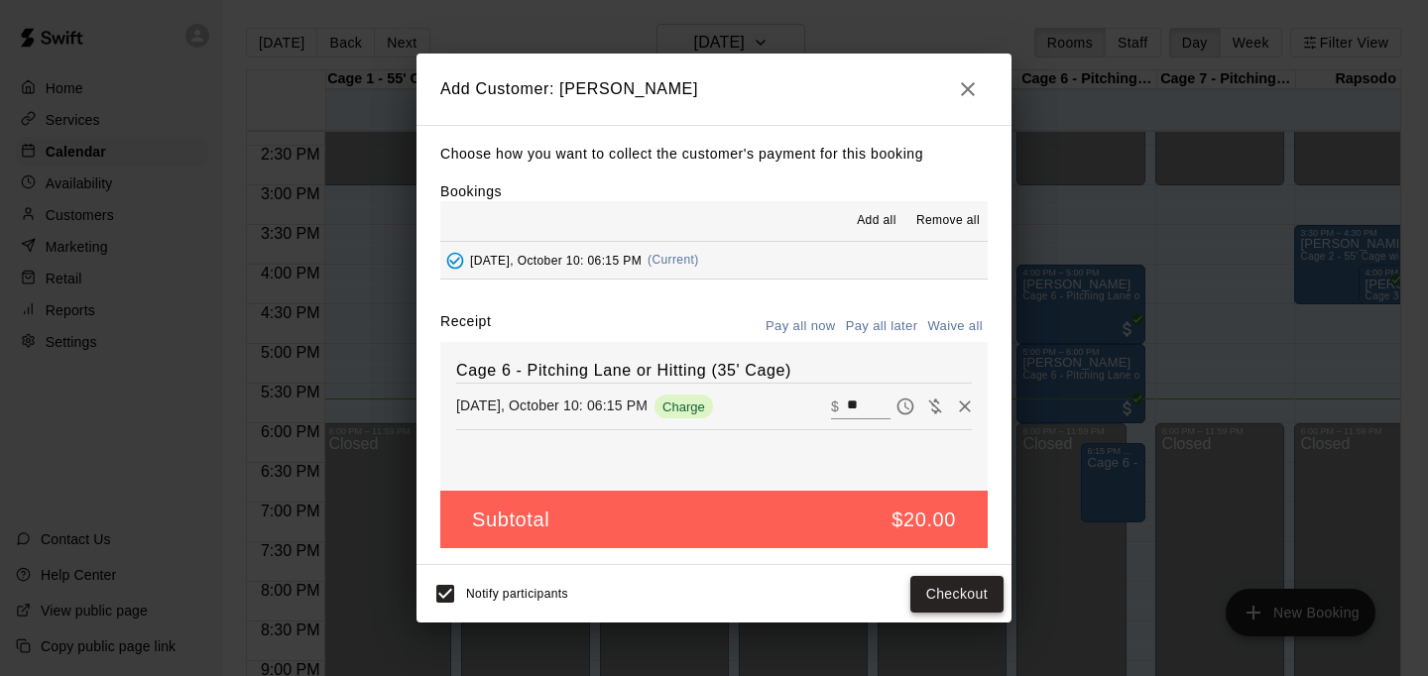
click at [942, 582] on button "Checkout" at bounding box center [956, 594] width 93 height 37
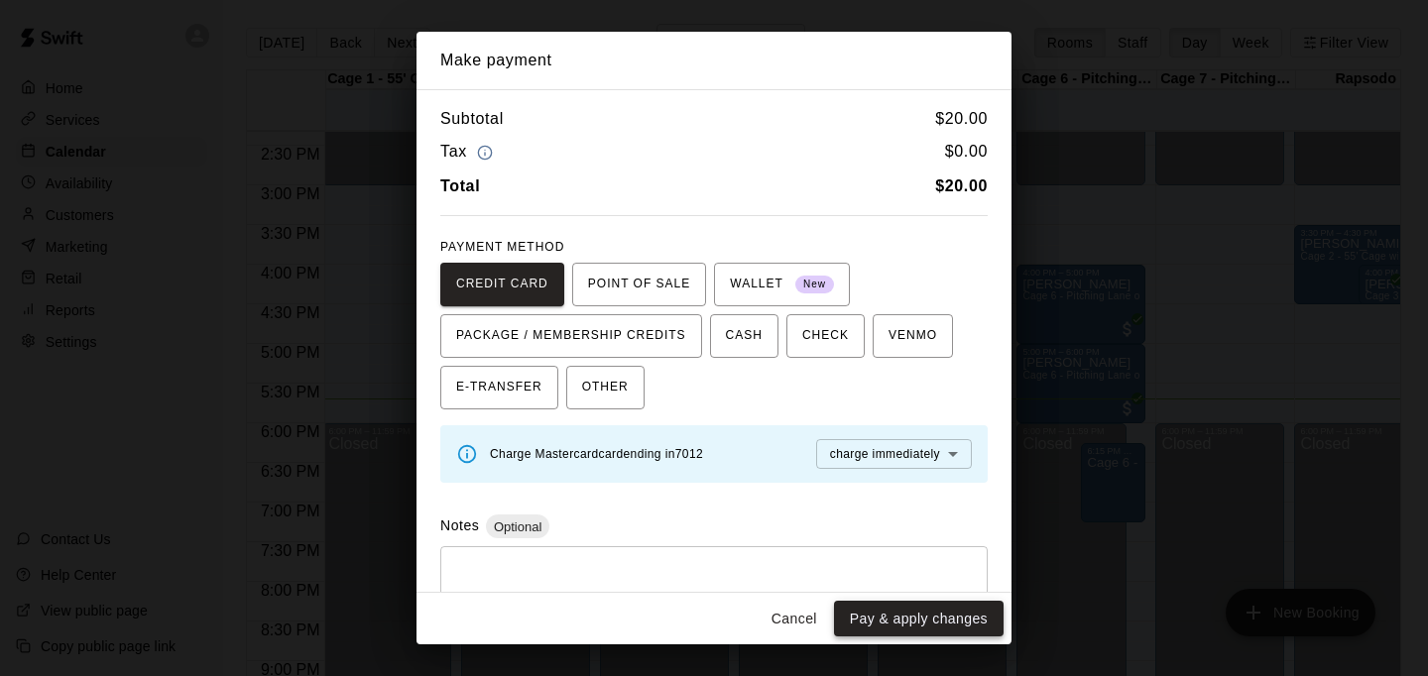
click at [918, 616] on button "Pay & apply changes" at bounding box center [919, 619] width 170 height 37
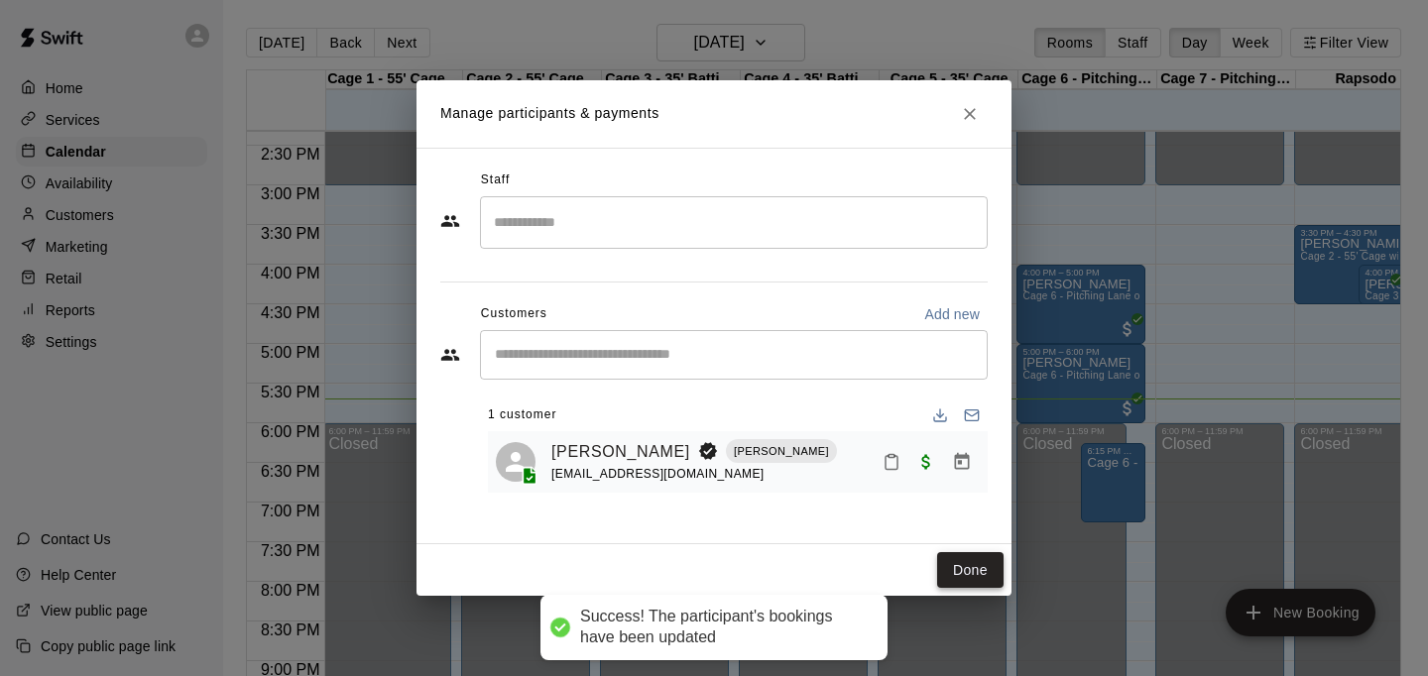
click at [994, 568] on button "Done" at bounding box center [970, 570] width 66 height 37
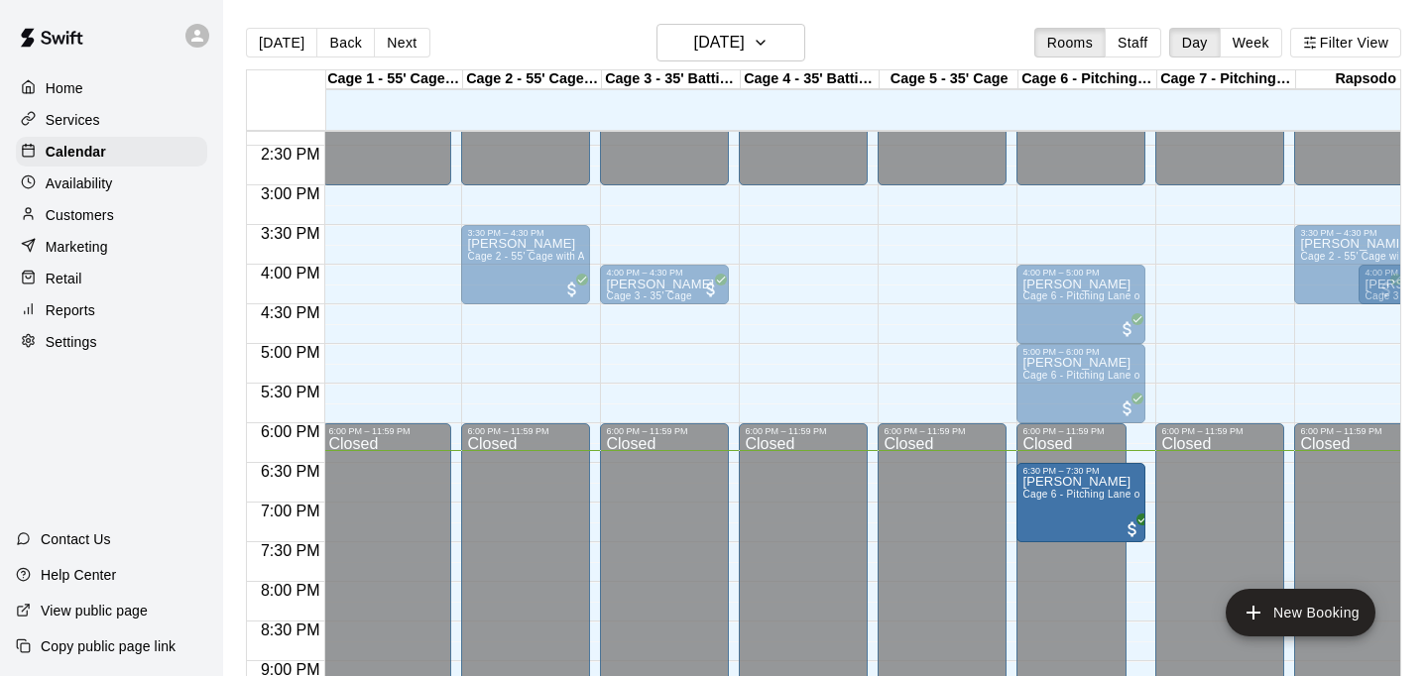
drag, startPoint x: 1112, startPoint y: 489, endPoint x: 1113, endPoint y: 521, distance: 31.8
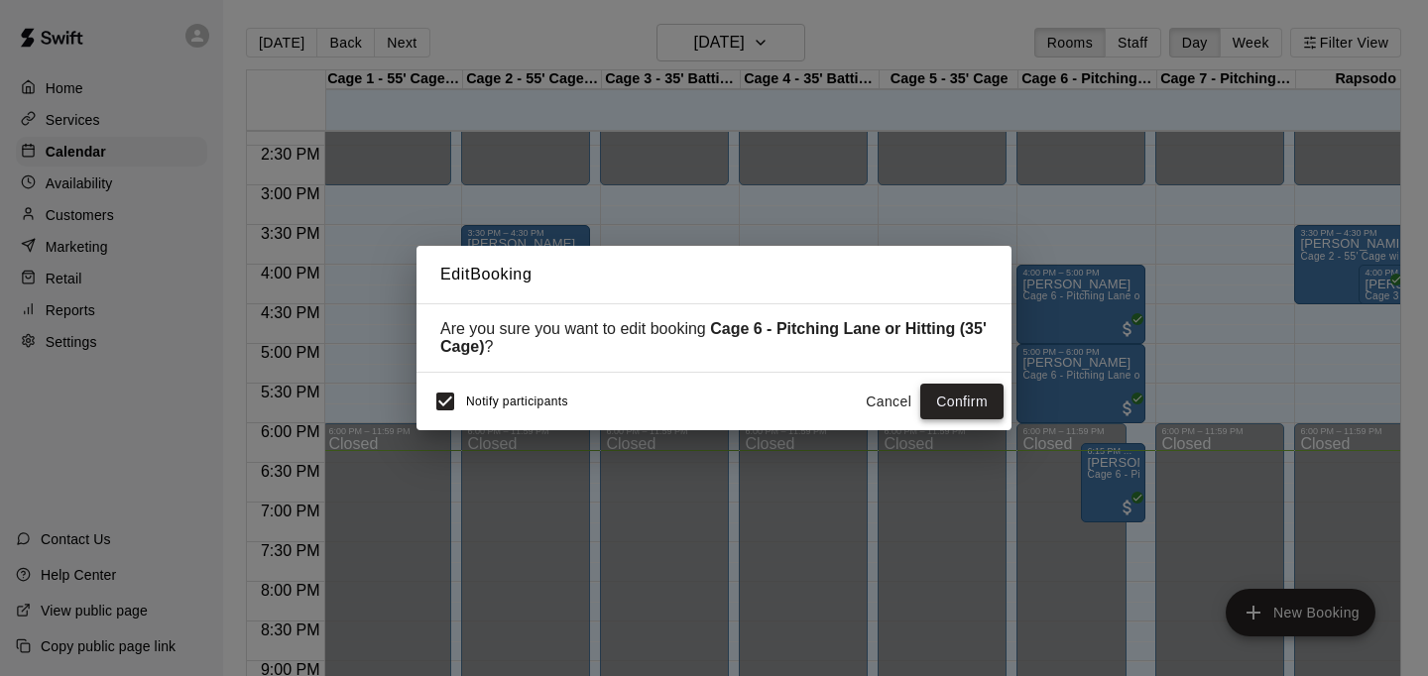
click at [972, 399] on button "Confirm" at bounding box center [961, 402] width 83 height 37
